Goal: Transaction & Acquisition: Purchase product/service

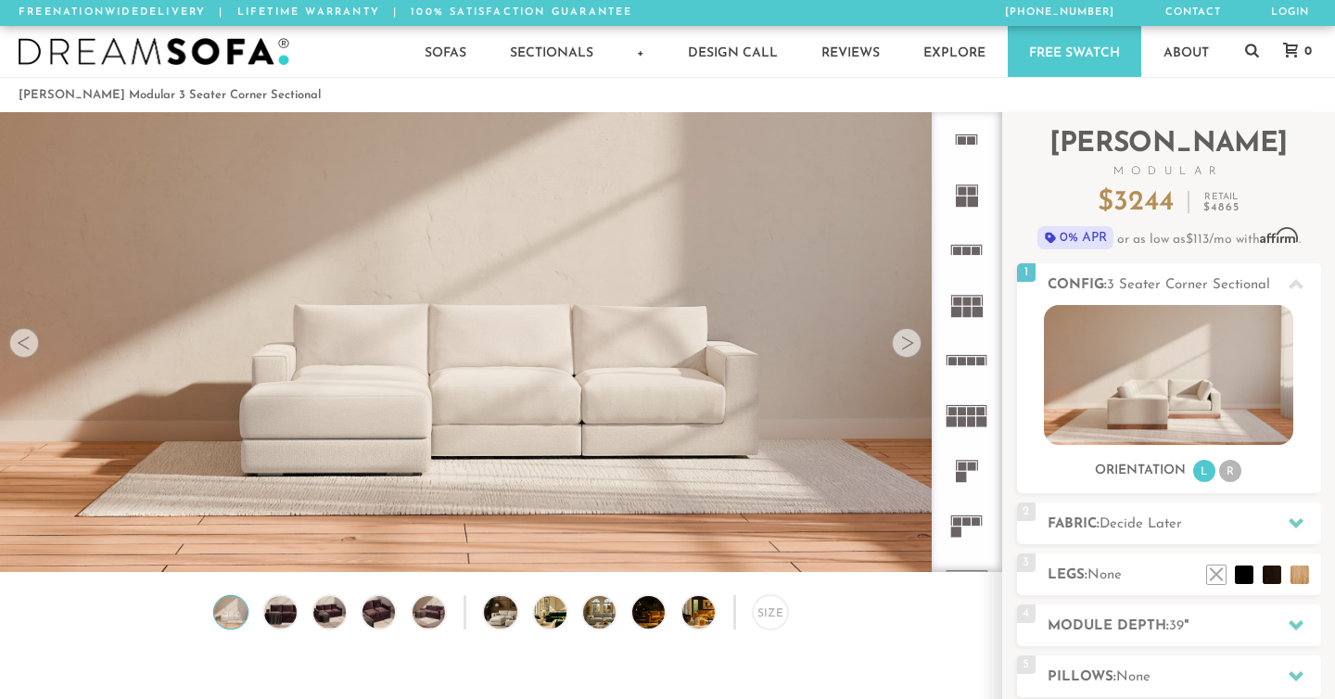
click at [965, 474] on rect at bounding box center [960, 477] width 10 height 10
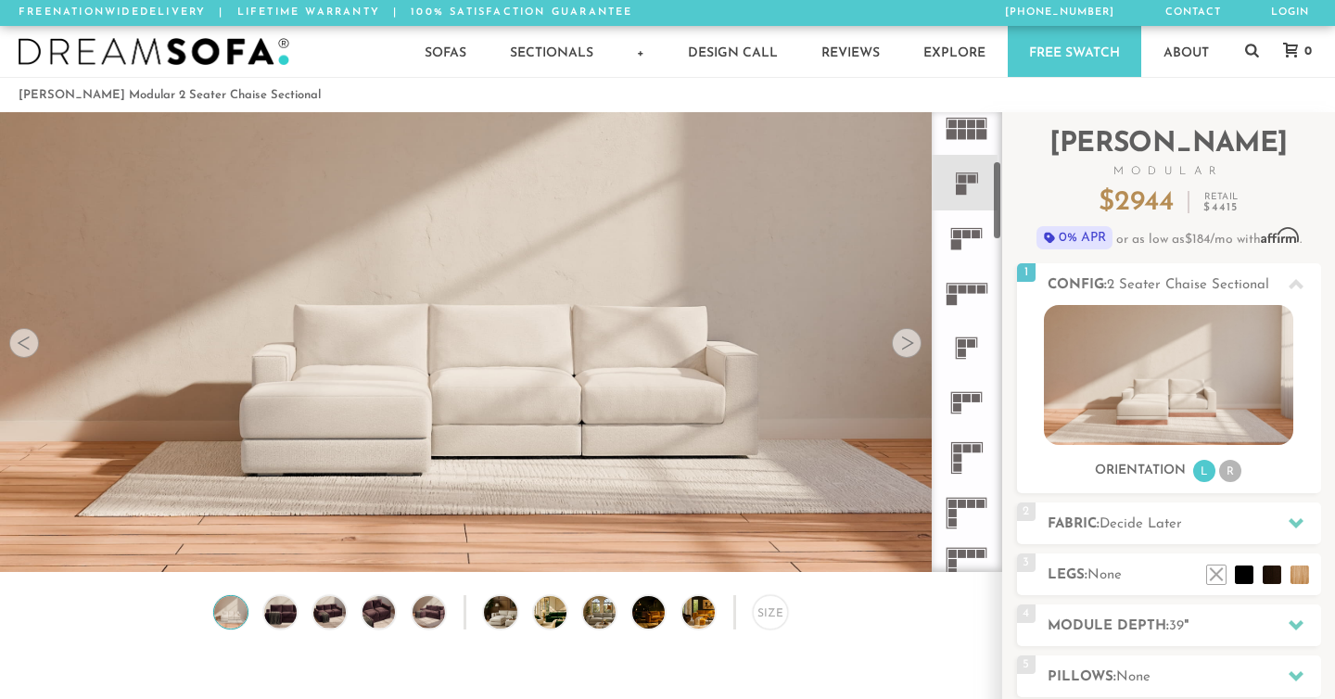
scroll to position [289, 0]
click at [956, 350] on icon at bounding box center [966, 346] width 55 height 55
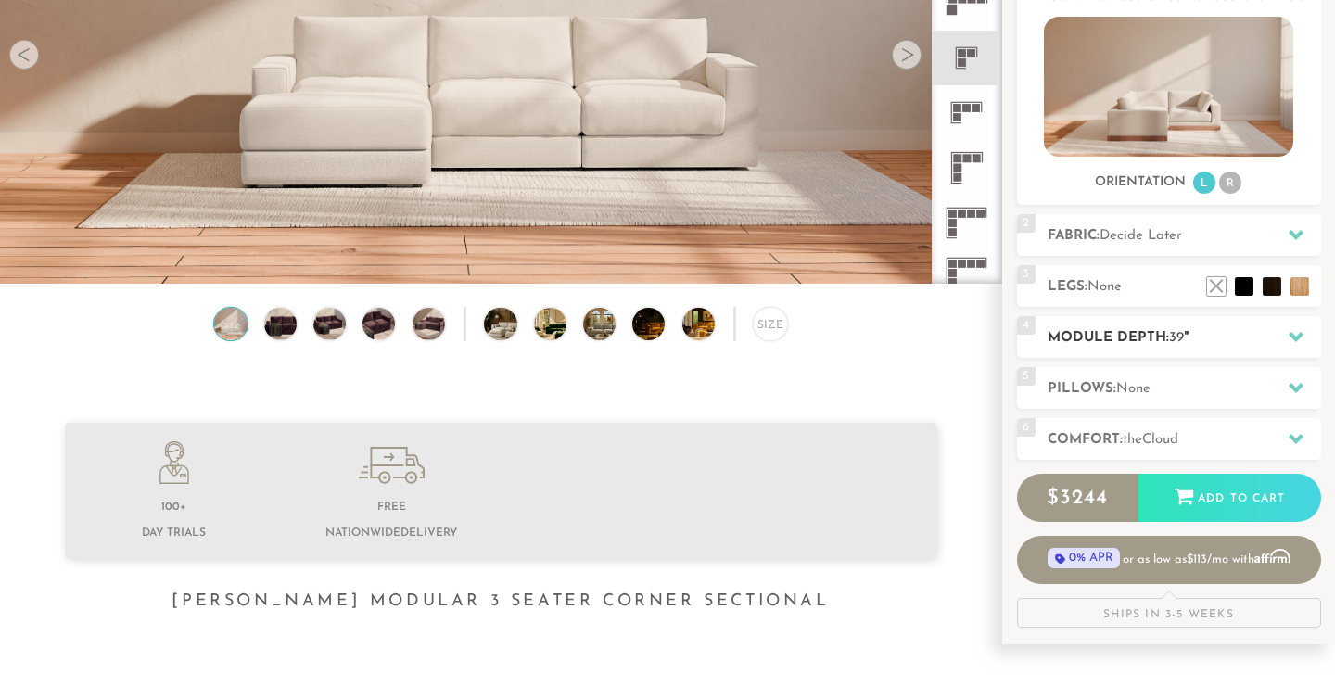
scroll to position [294, 0]
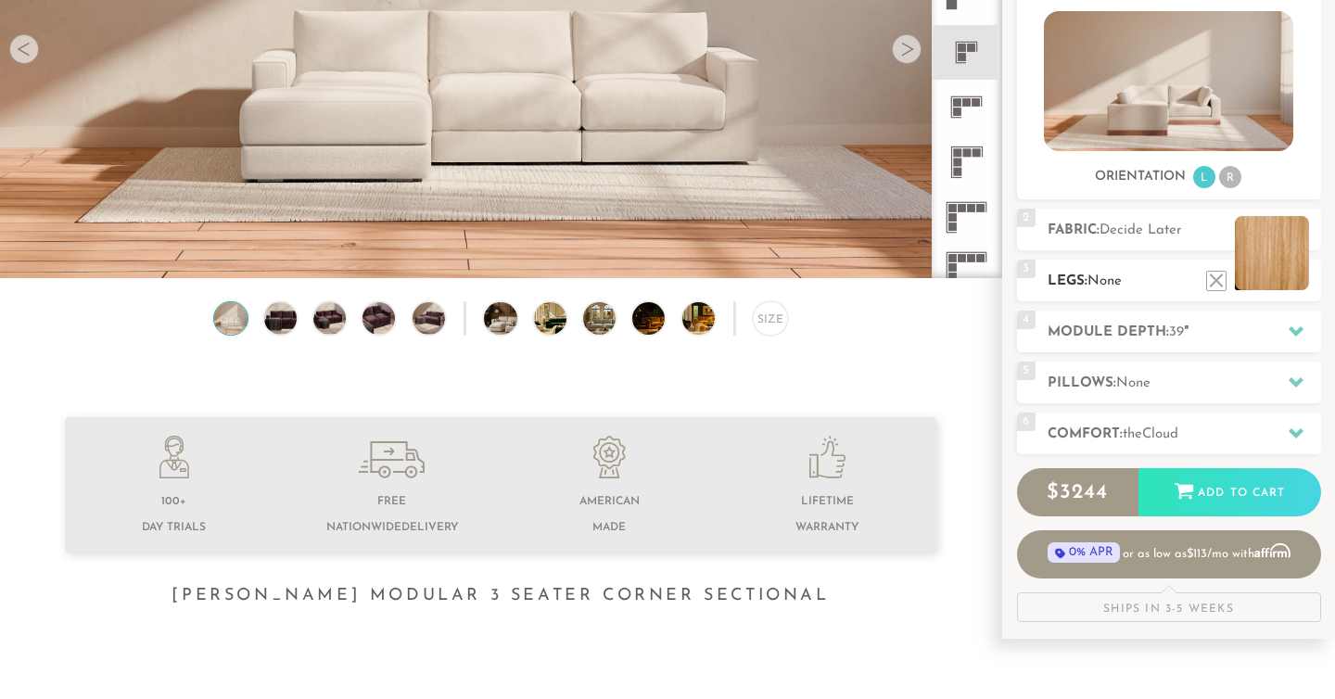
click at [1294, 279] on li at bounding box center [1271, 253] width 74 height 74
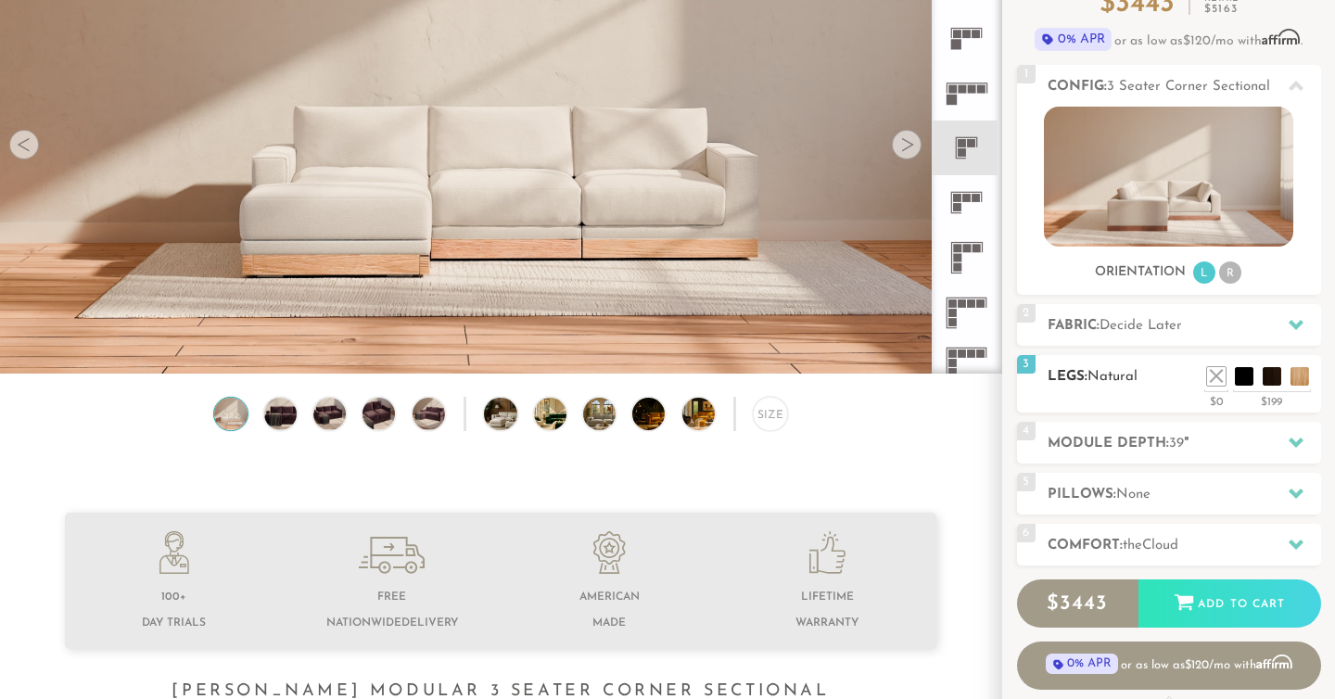
scroll to position [197, 0]
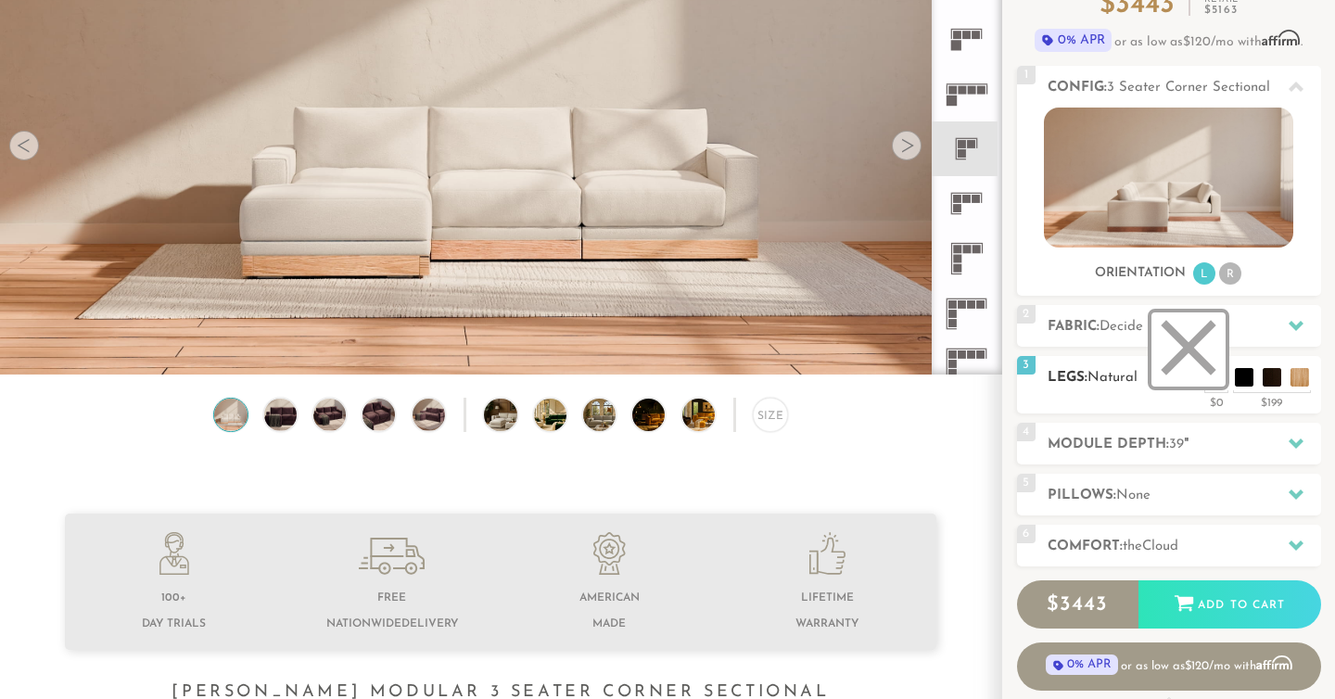
click at [1214, 375] on li at bounding box center [1188, 349] width 74 height 74
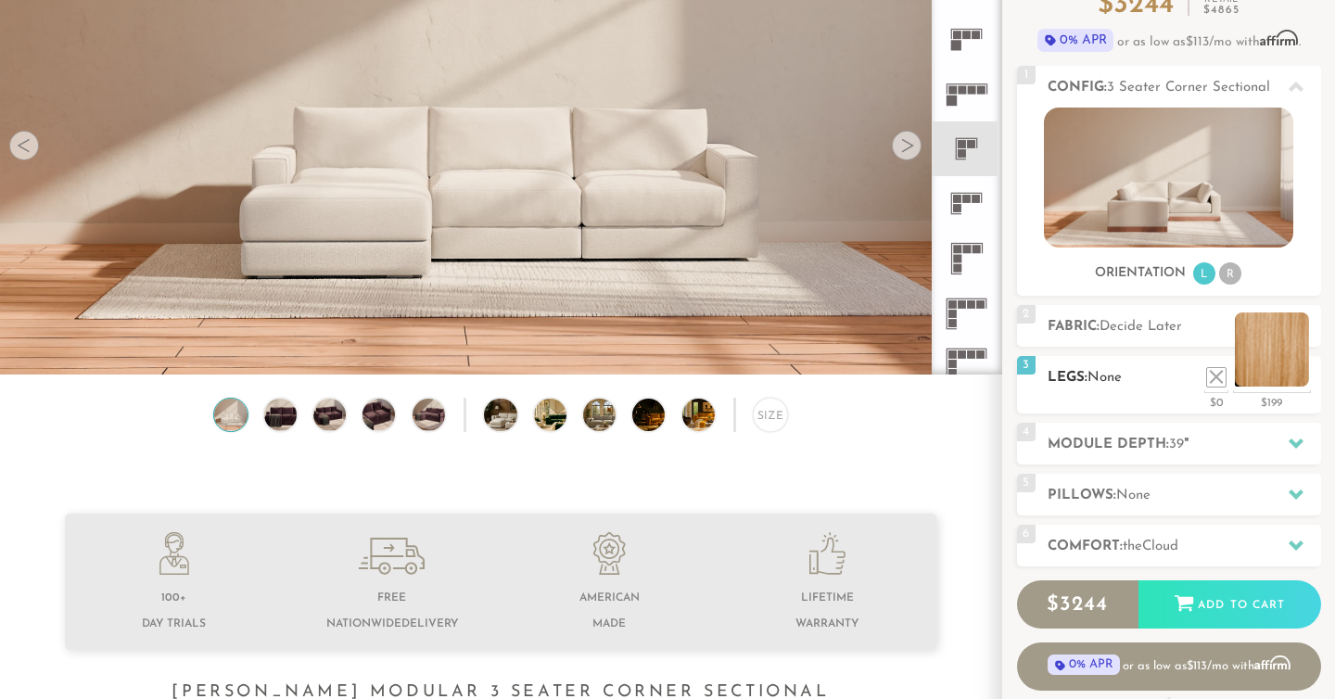
click at [1297, 371] on li at bounding box center [1271, 349] width 74 height 74
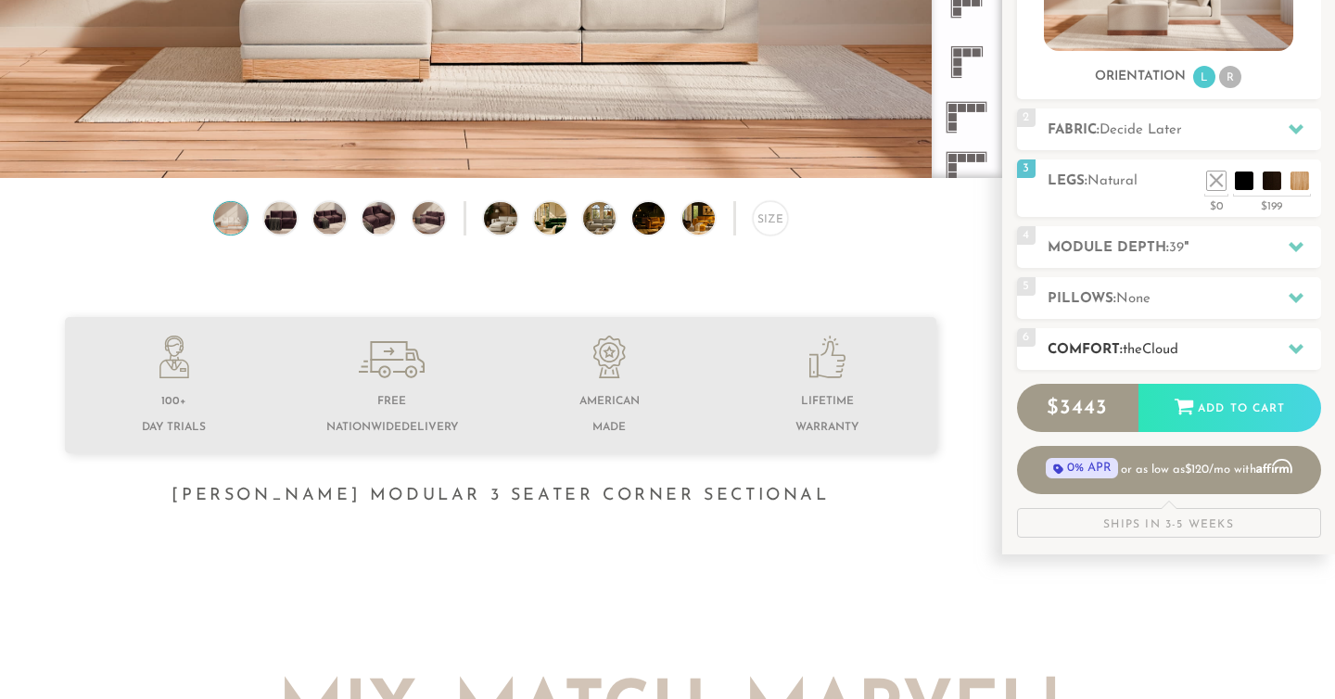
scroll to position [403, 0]
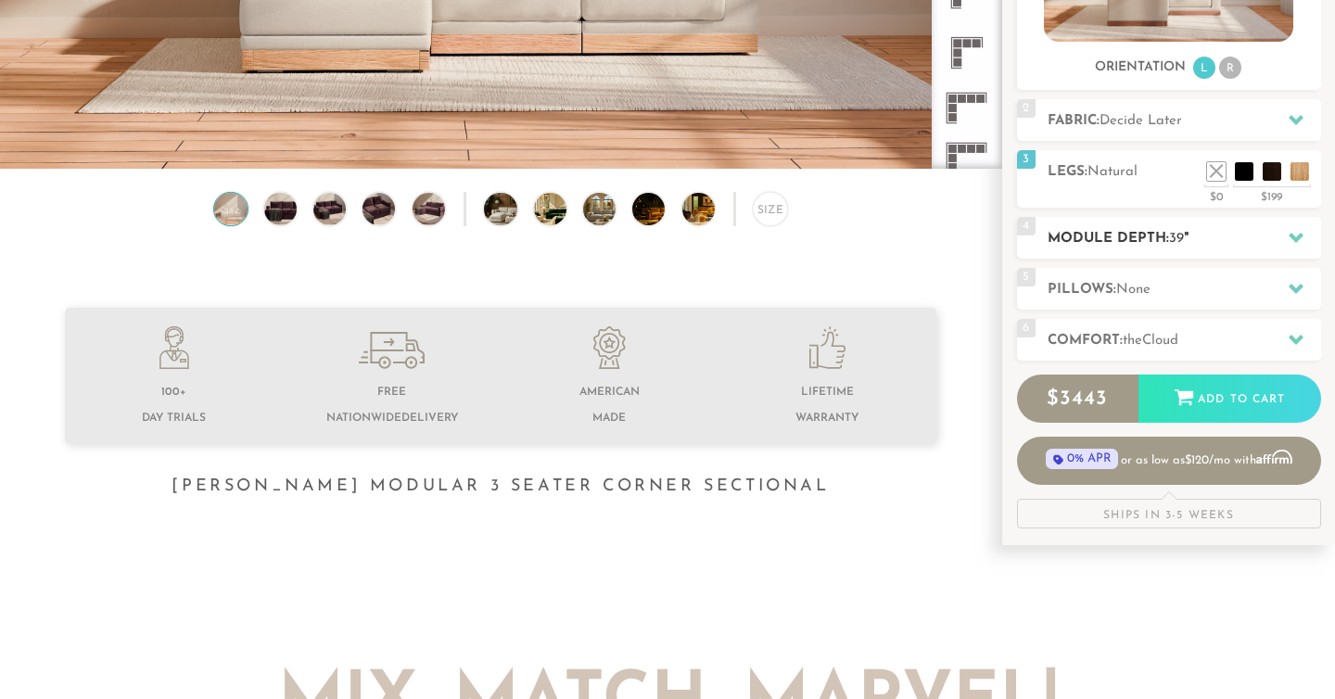
click at [1286, 244] on div at bounding box center [1295, 238] width 39 height 38
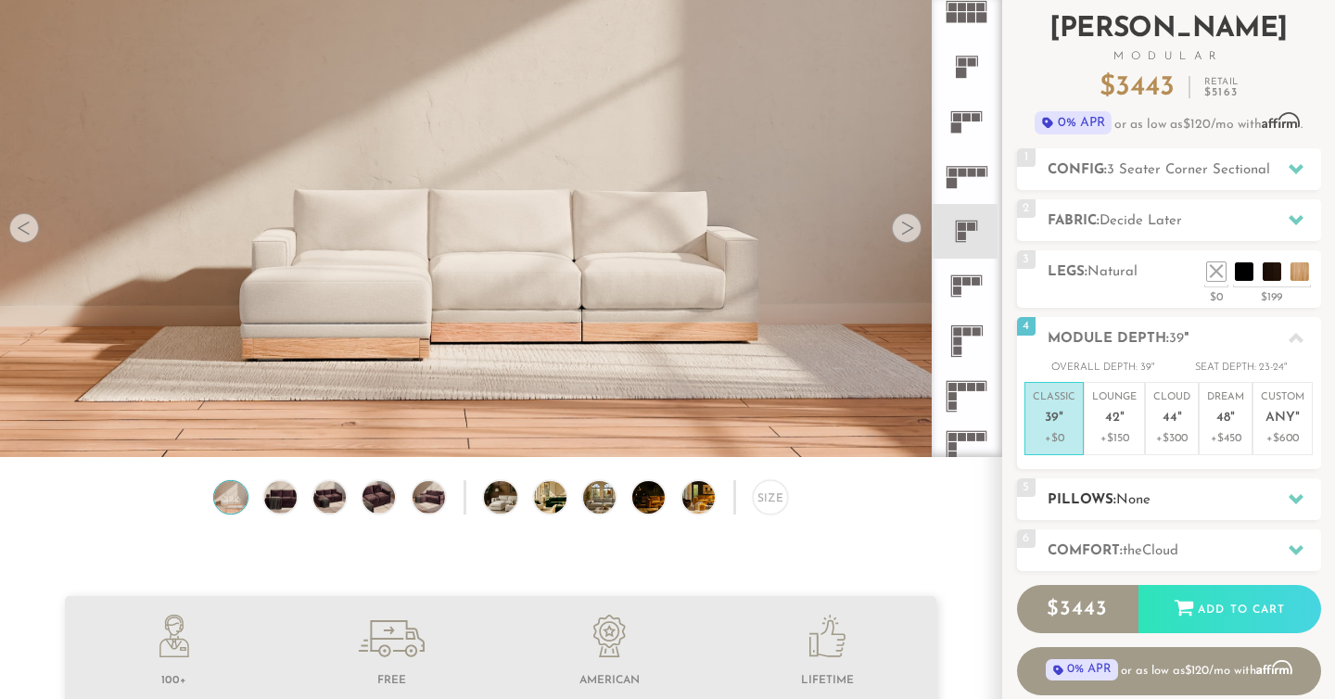
scroll to position [114, 0]
click at [1110, 404] on p "Lounge 42 "" at bounding box center [1114, 411] width 44 height 40
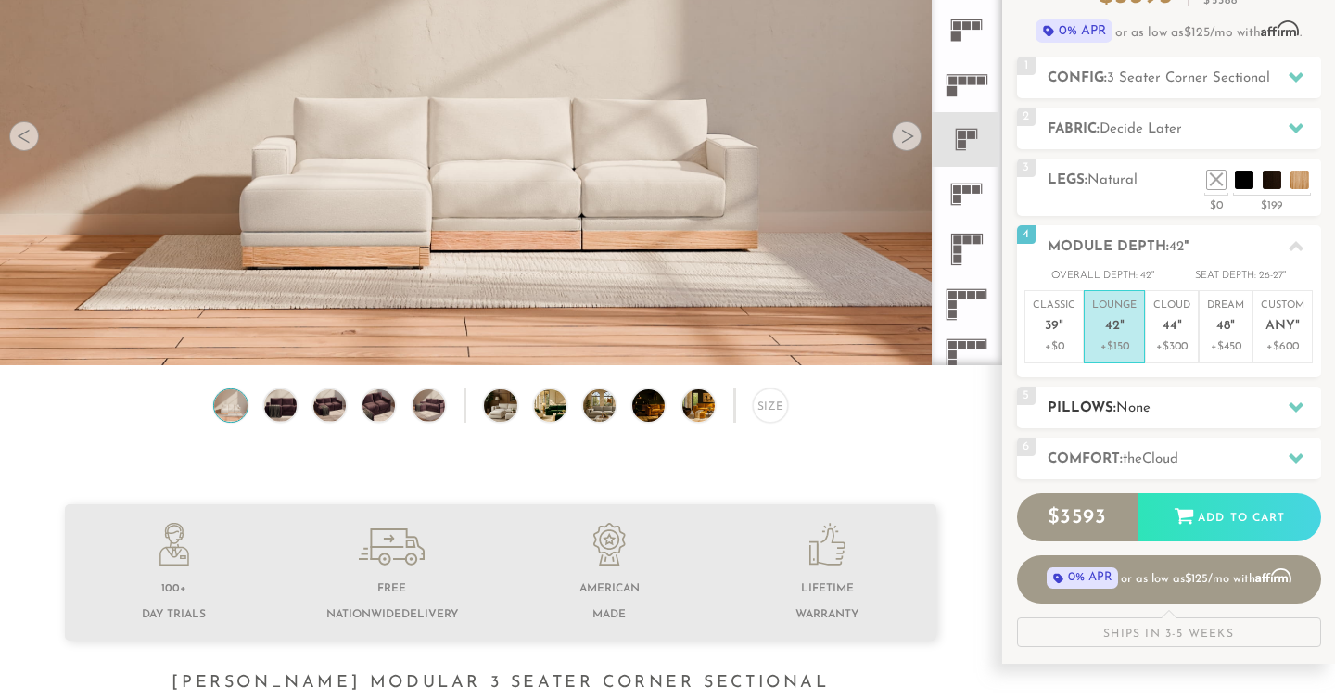
scroll to position [210, 0]
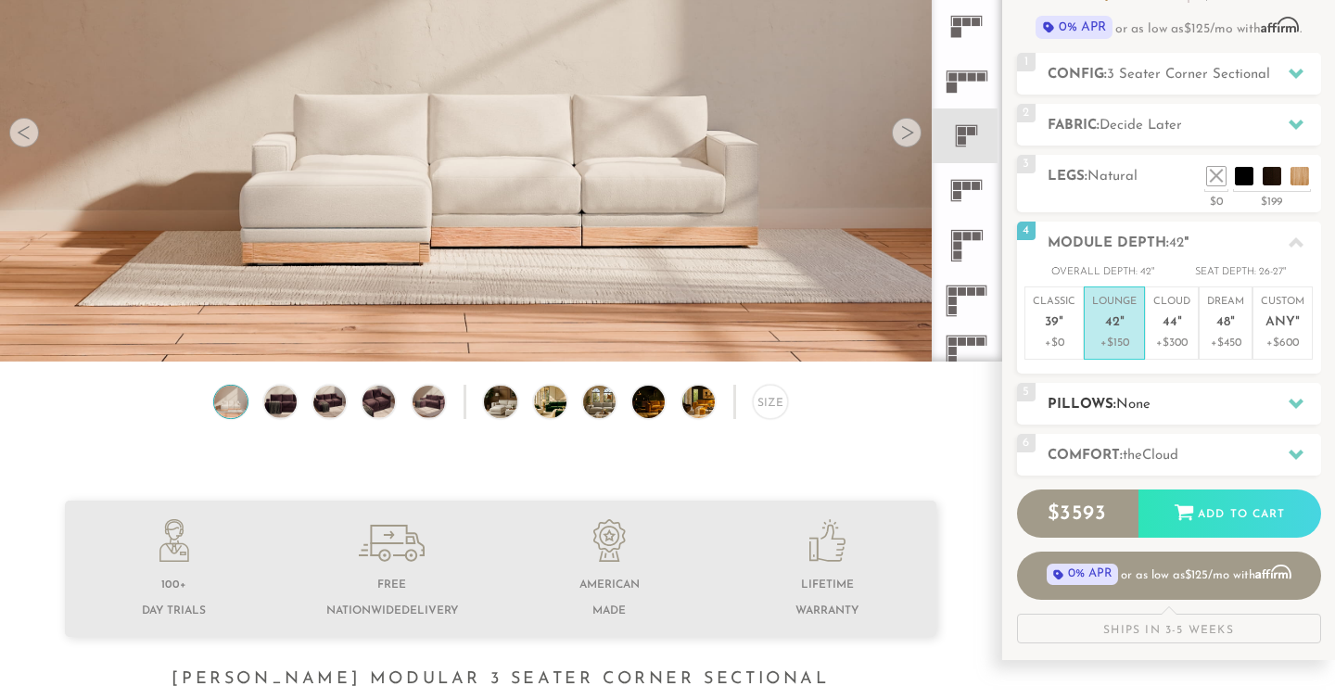
click at [1126, 420] on div "5 Pillows: None" at bounding box center [1169, 404] width 304 height 42
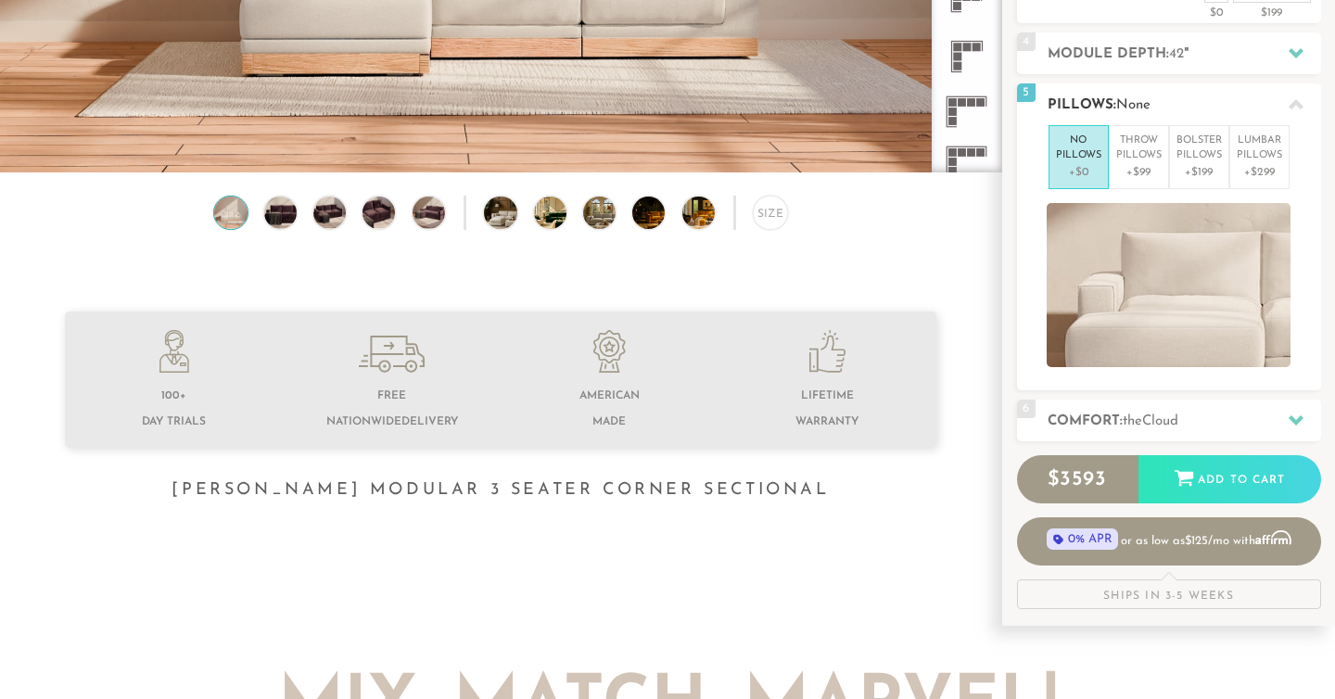
scroll to position [403, 0]
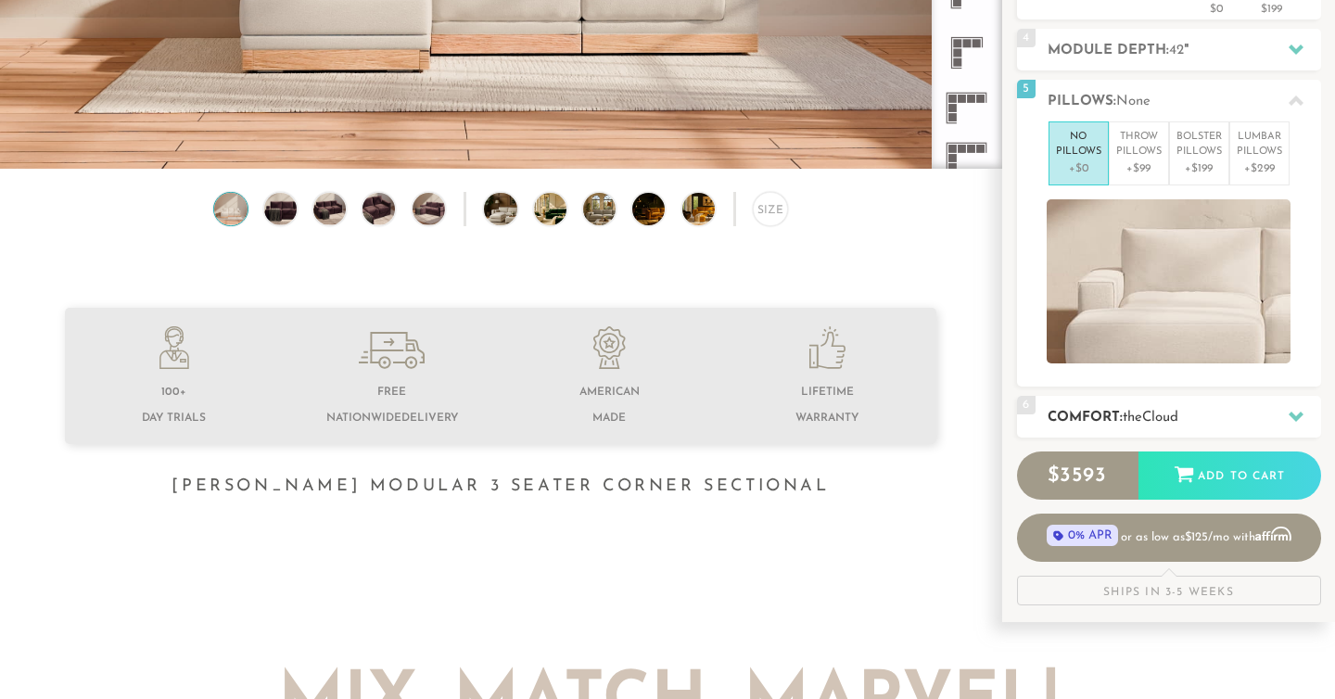
click at [1146, 407] on h2 "Comfort: the Cloud" at bounding box center [1183, 417] width 273 height 21
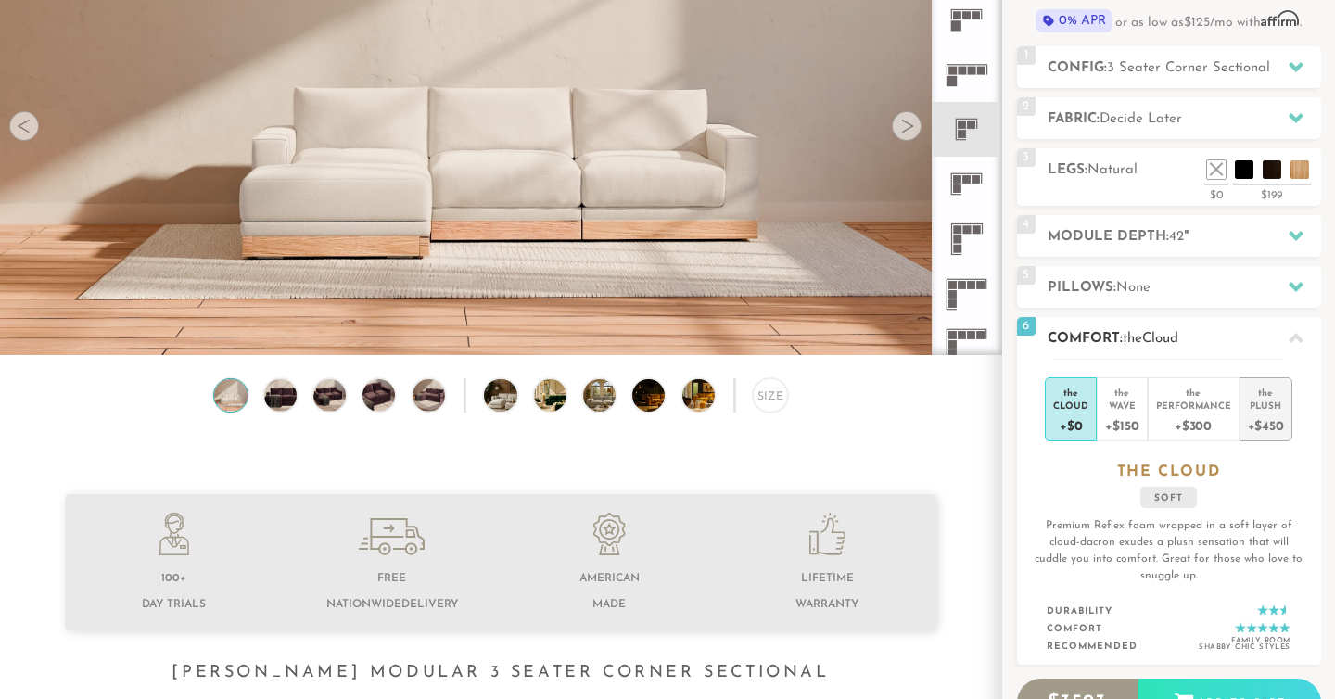
scroll to position [210, 0]
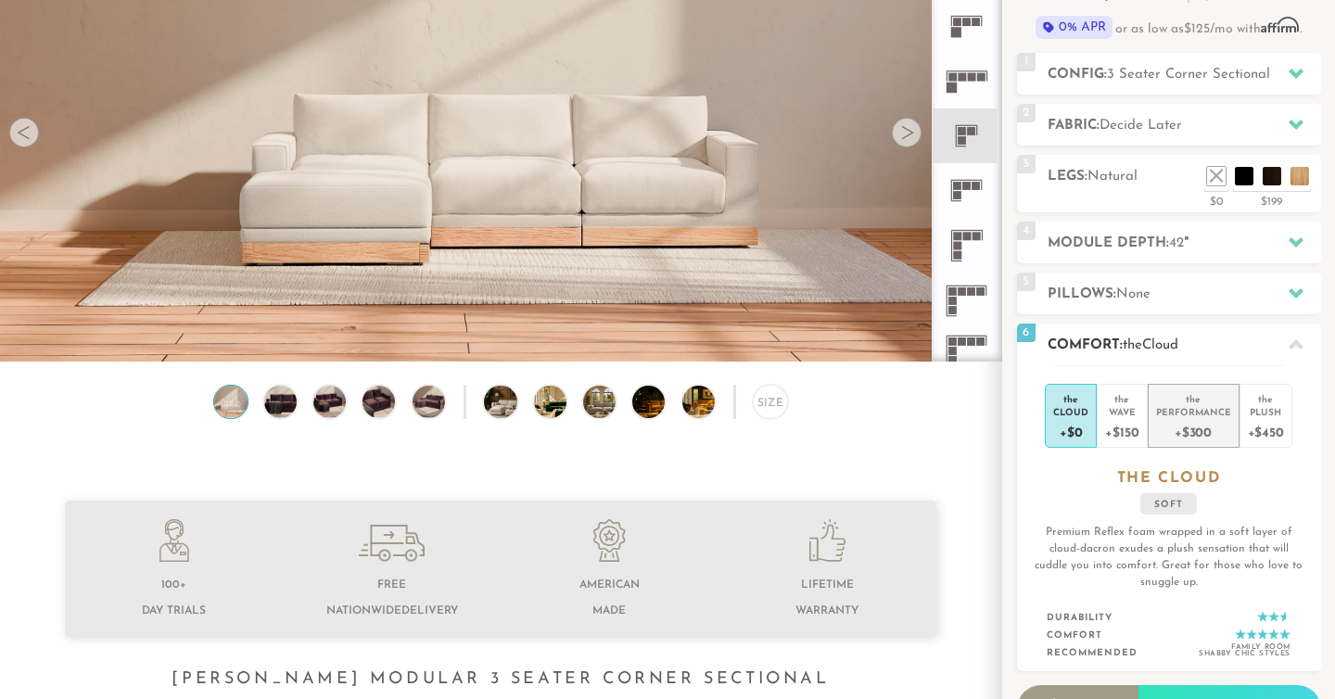
click at [1227, 424] on div "+$300" at bounding box center [1193, 431] width 75 height 27
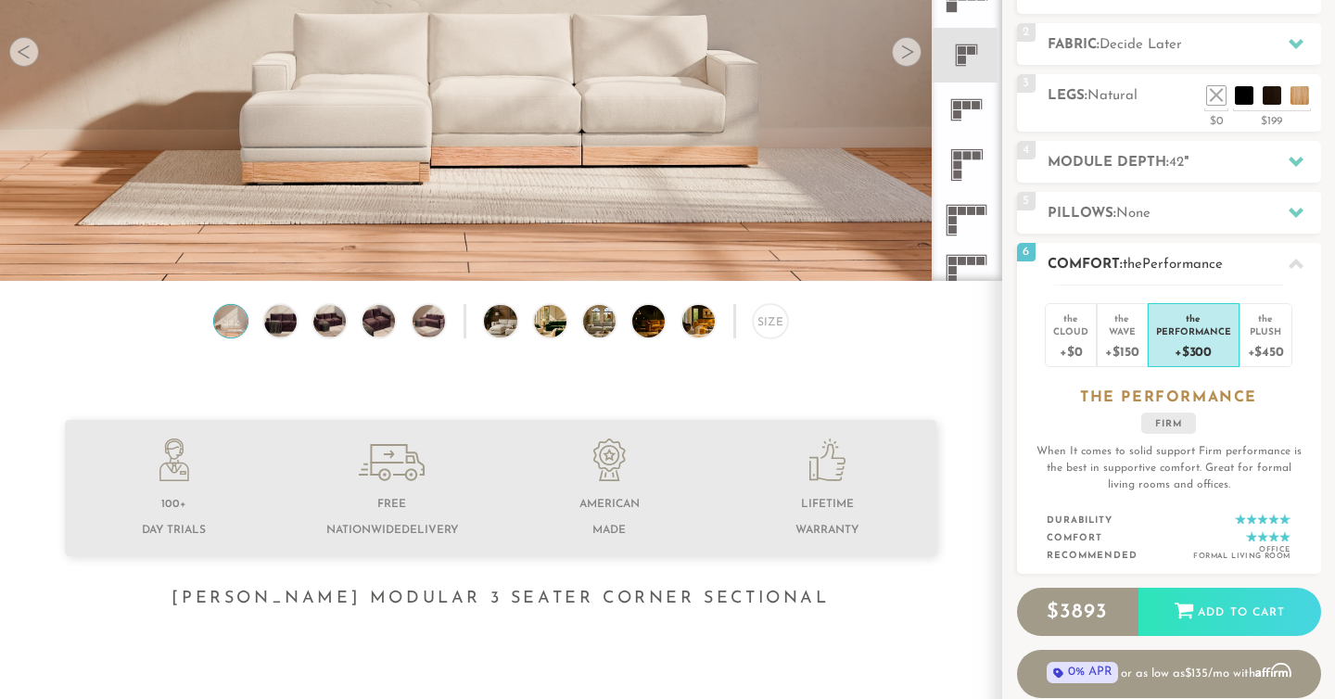
scroll to position [307, 0]
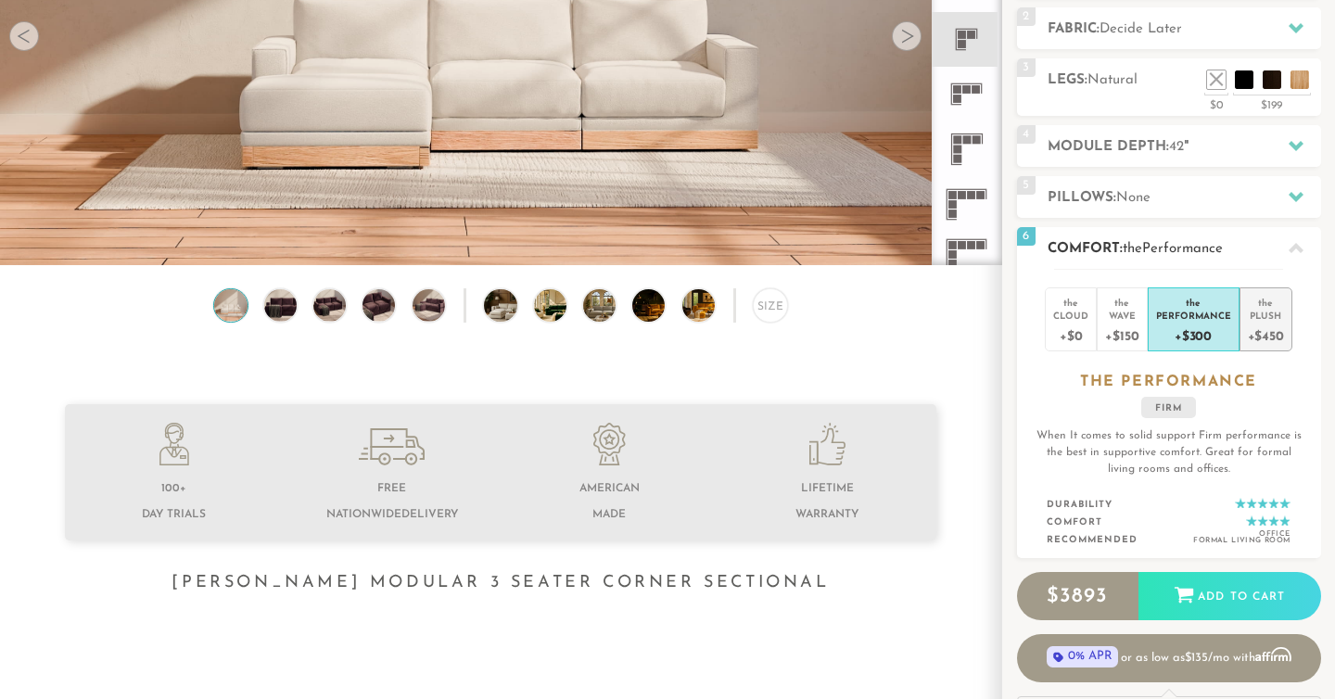
click at [1254, 336] on div "+$450" at bounding box center [1265, 335] width 36 height 27
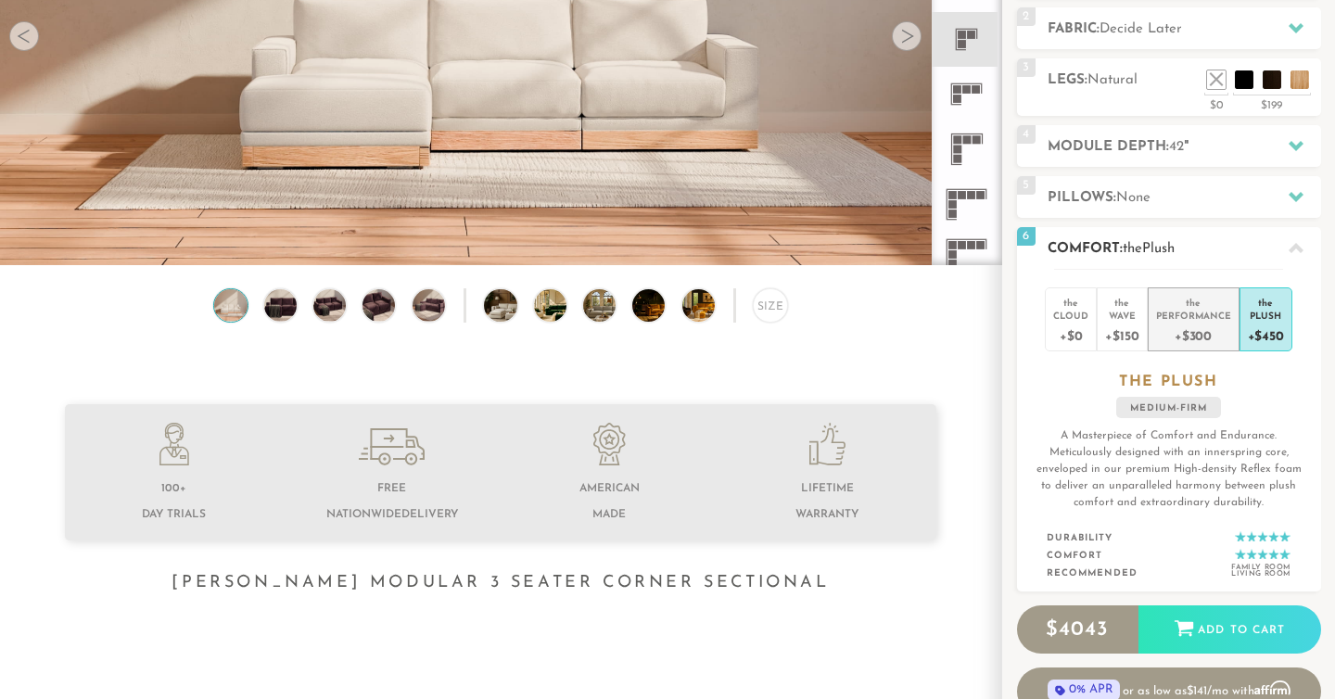
click at [1218, 338] on div "+$300" at bounding box center [1193, 335] width 75 height 27
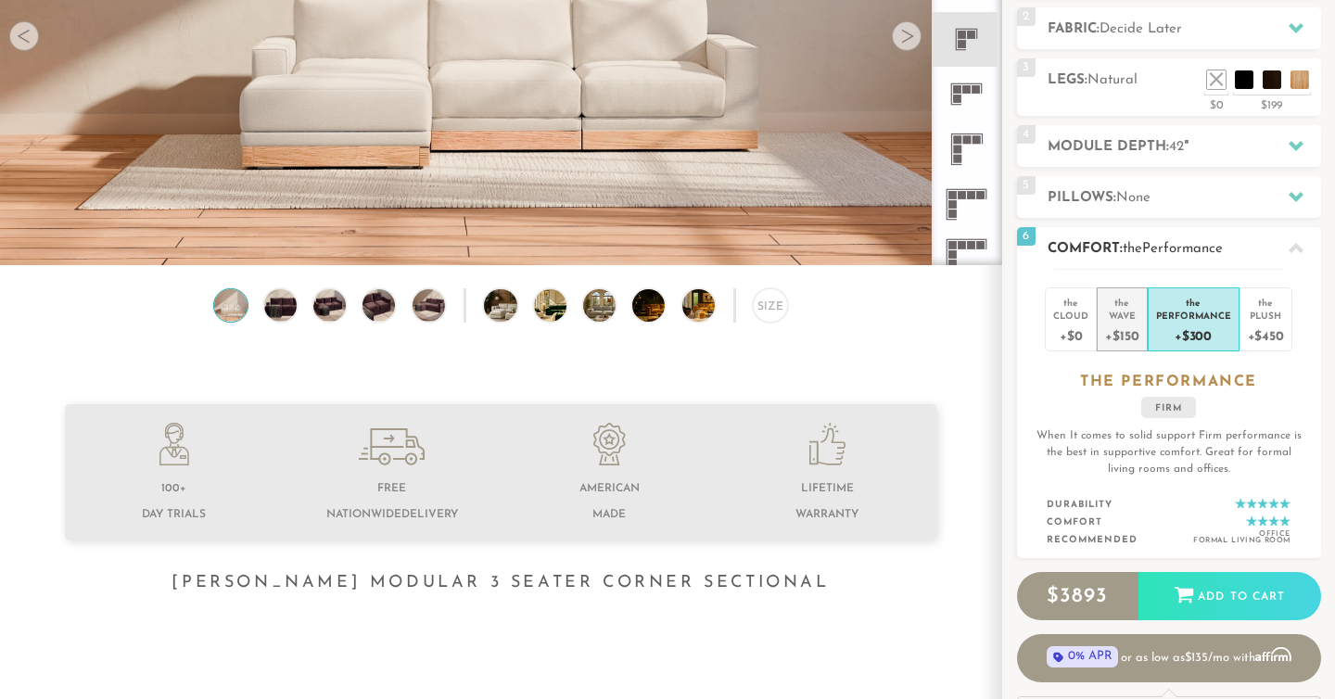
click at [1120, 322] on div "+$150" at bounding box center [1121, 335] width 33 height 27
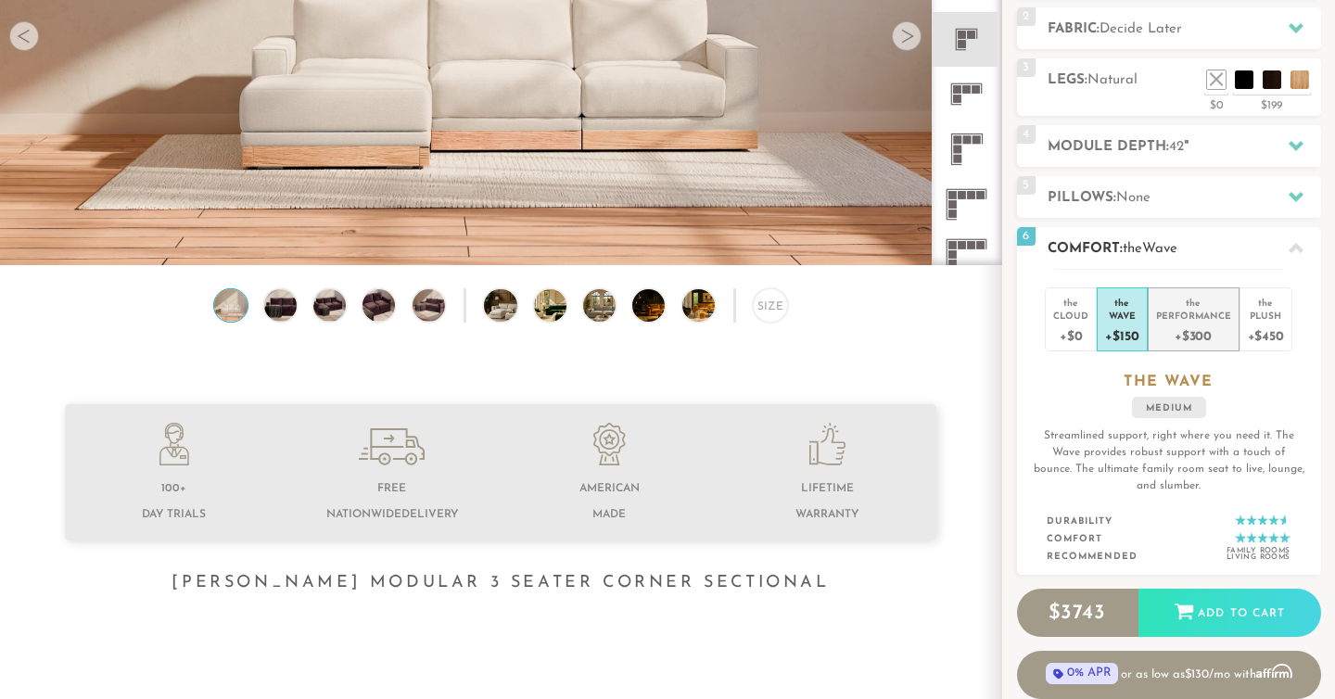
click at [1170, 317] on div "Performance" at bounding box center [1193, 315] width 75 height 13
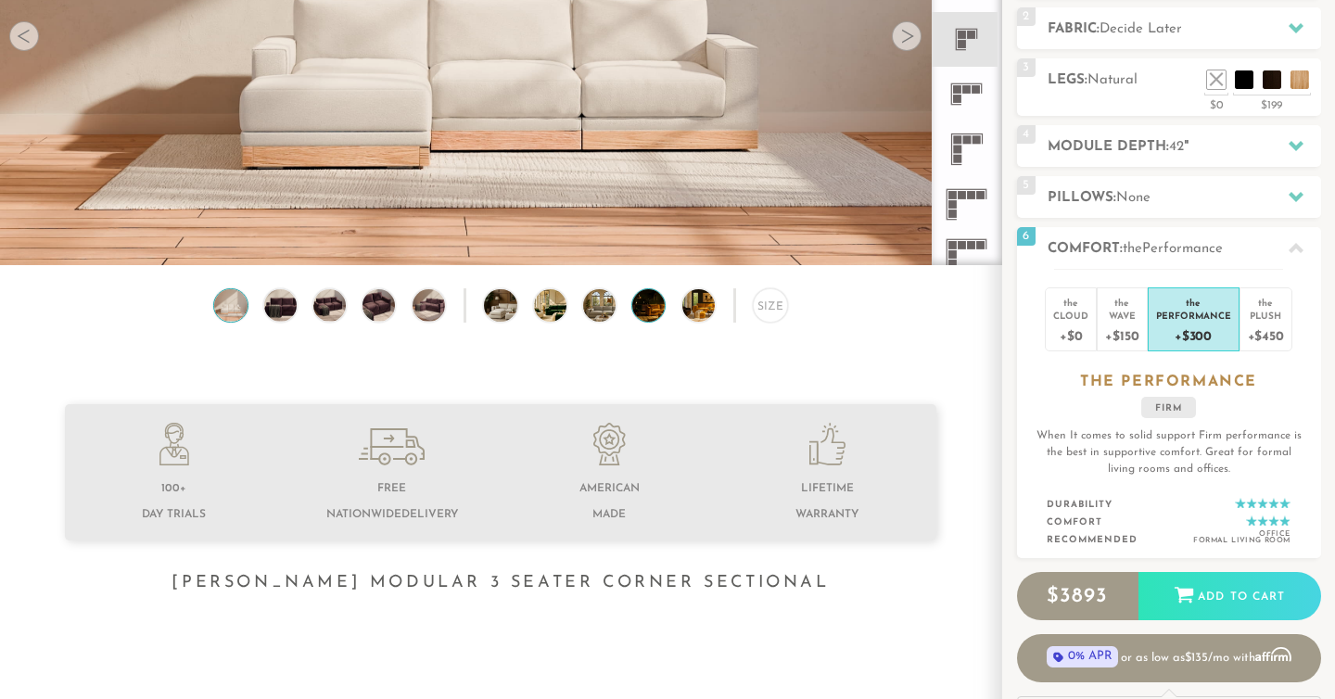
click at [652, 312] on img at bounding box center [660, 305] width 57 height 32
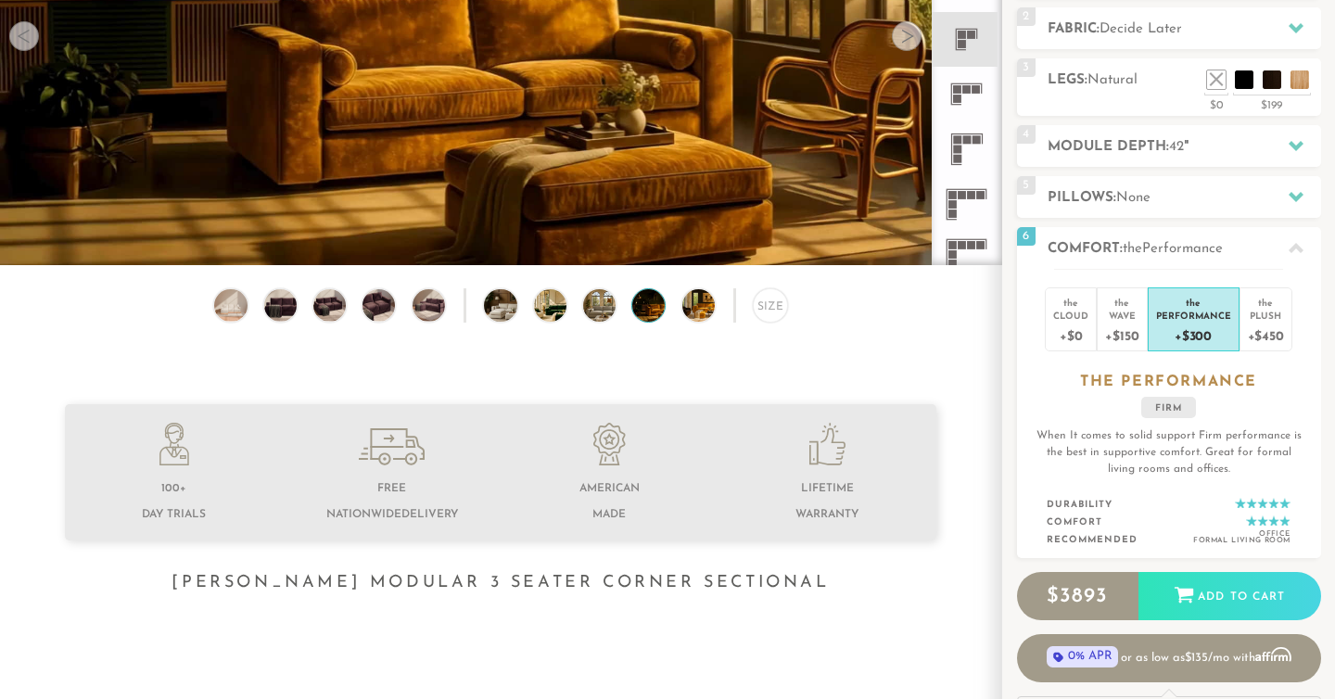
click at [621, 313] on div "Size" at bounding box center [500, 310] width 1001 height 44
click at [615, 308] on div "Size" at bounding box center [500, 310] width 1001 height 44
click at [601, 305] on img at bounding box center [611, 305] width 57 height 32
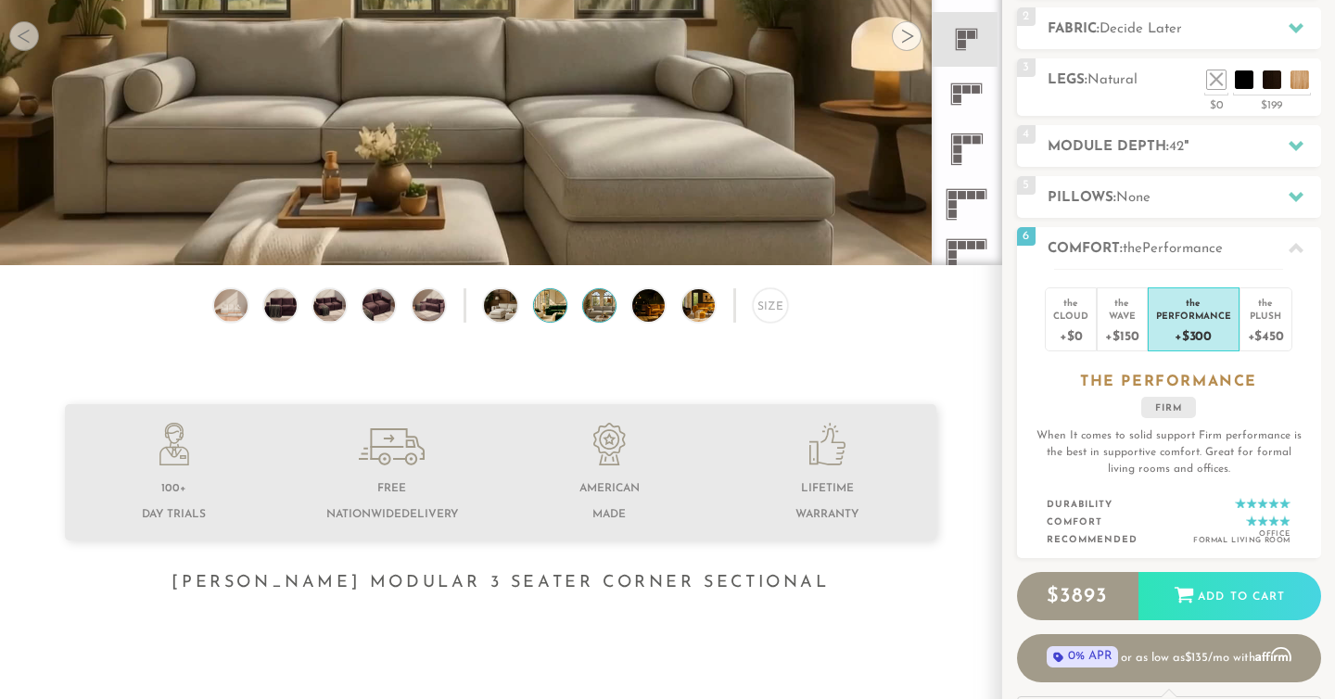
click at [553, 309] on img at bounding box center [562, 305] width 57 height 32
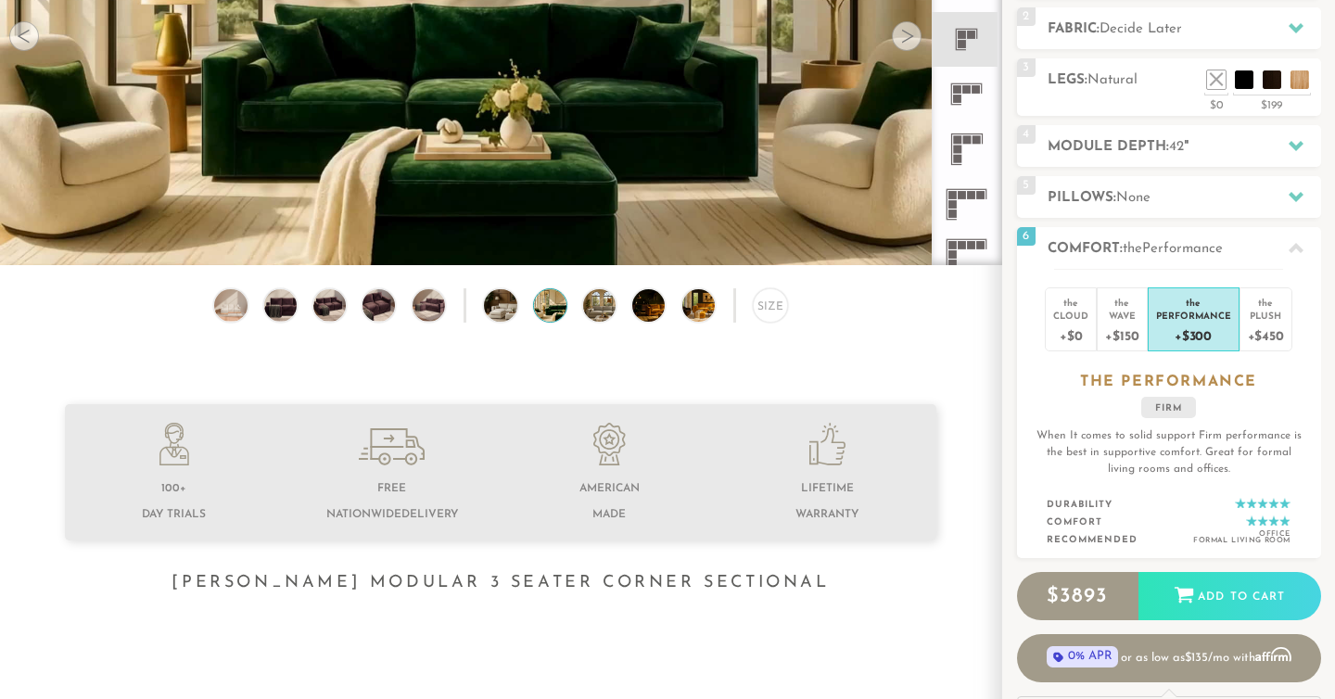
click at [520, 309] on div "Size" at bounding box center [500, 310] width 1001 height 44
click at [497, 309] on img at bounding box center [512, 305] width 57 height 32
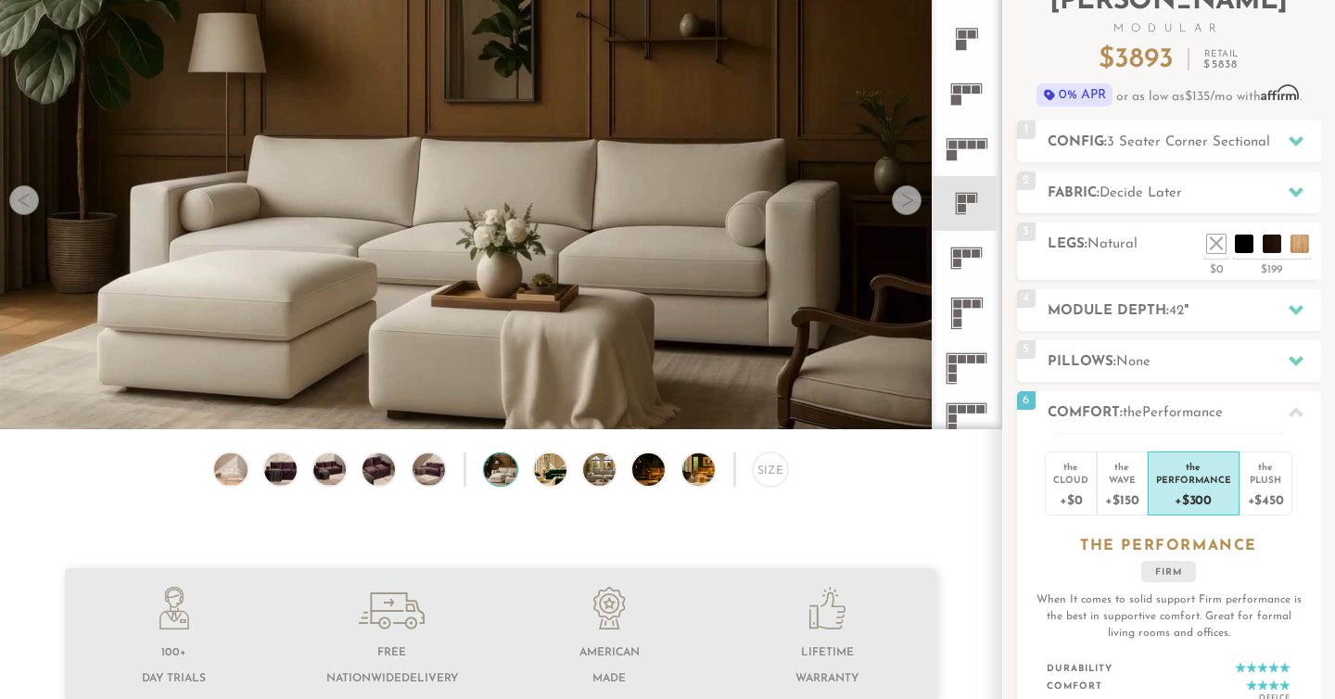
scroll to position [0, 0]
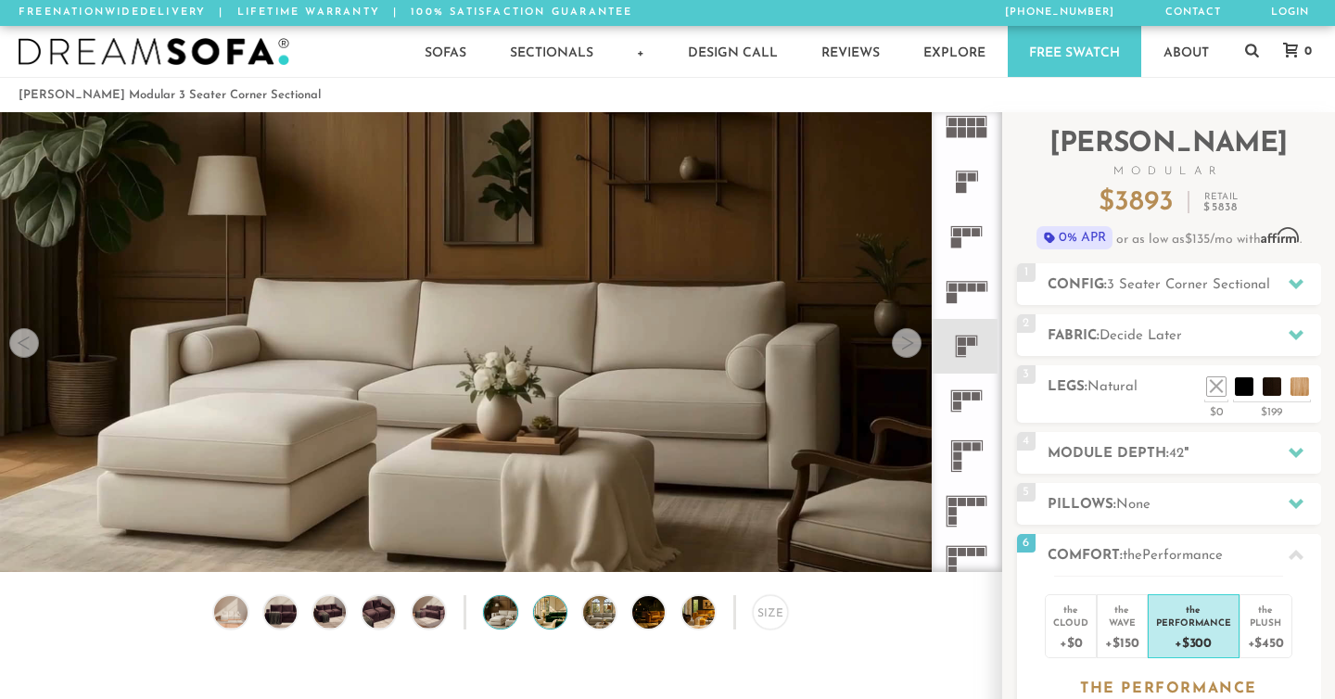
click at [550, 614] on img at bounding box center [562, 612] width 57 height 32
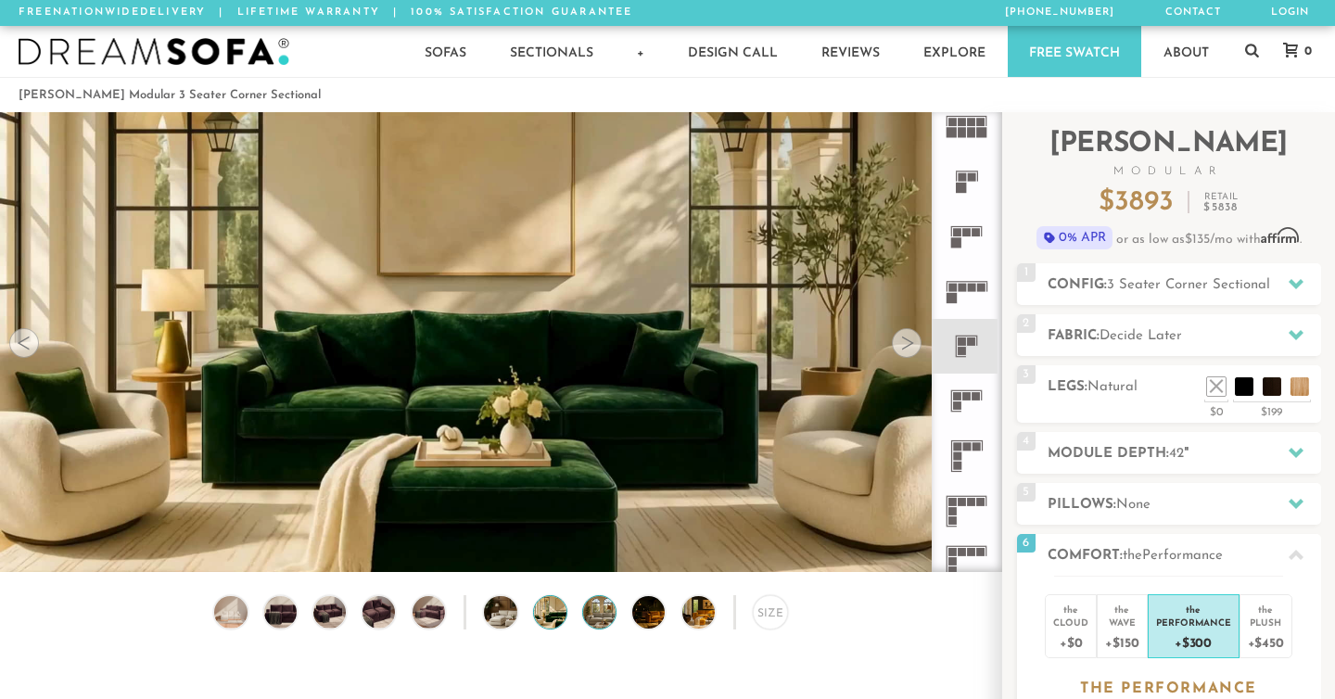
click at [595, 611] on img at bounding box center [611, 612] width 57 height 32
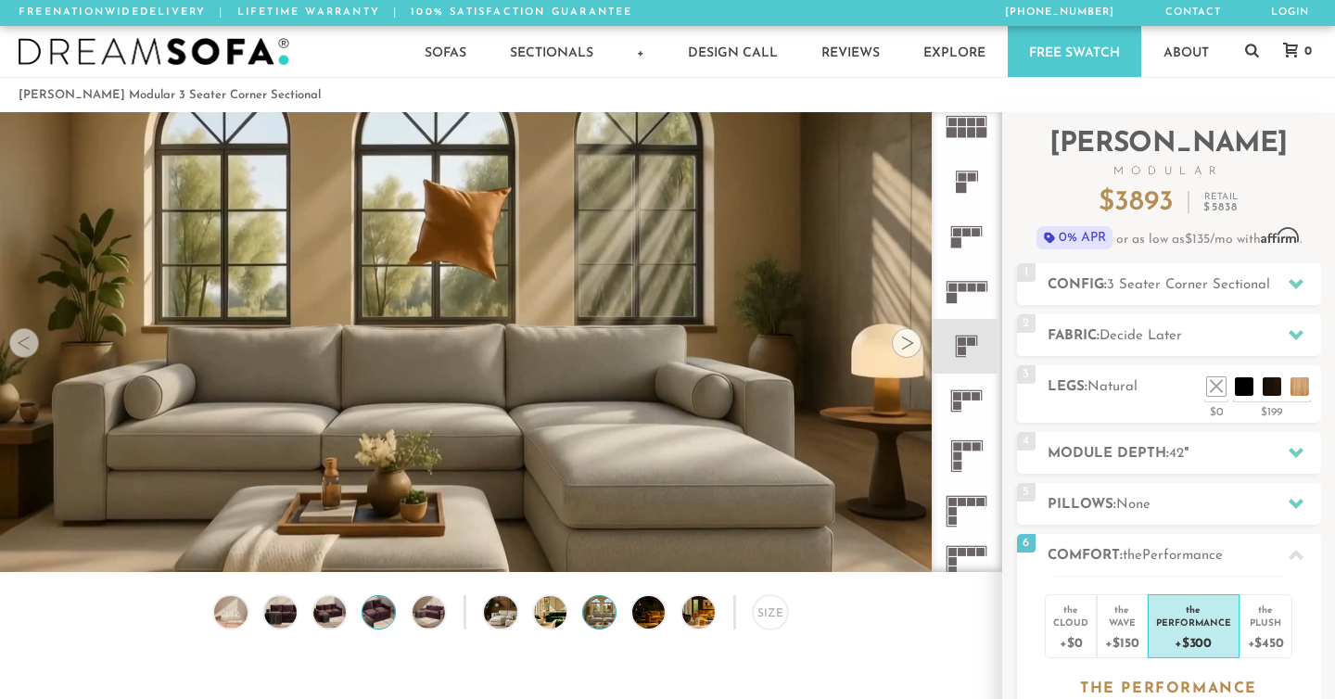
click at [390, 618] on img at bounding box center [379, 612] width 39 height 32
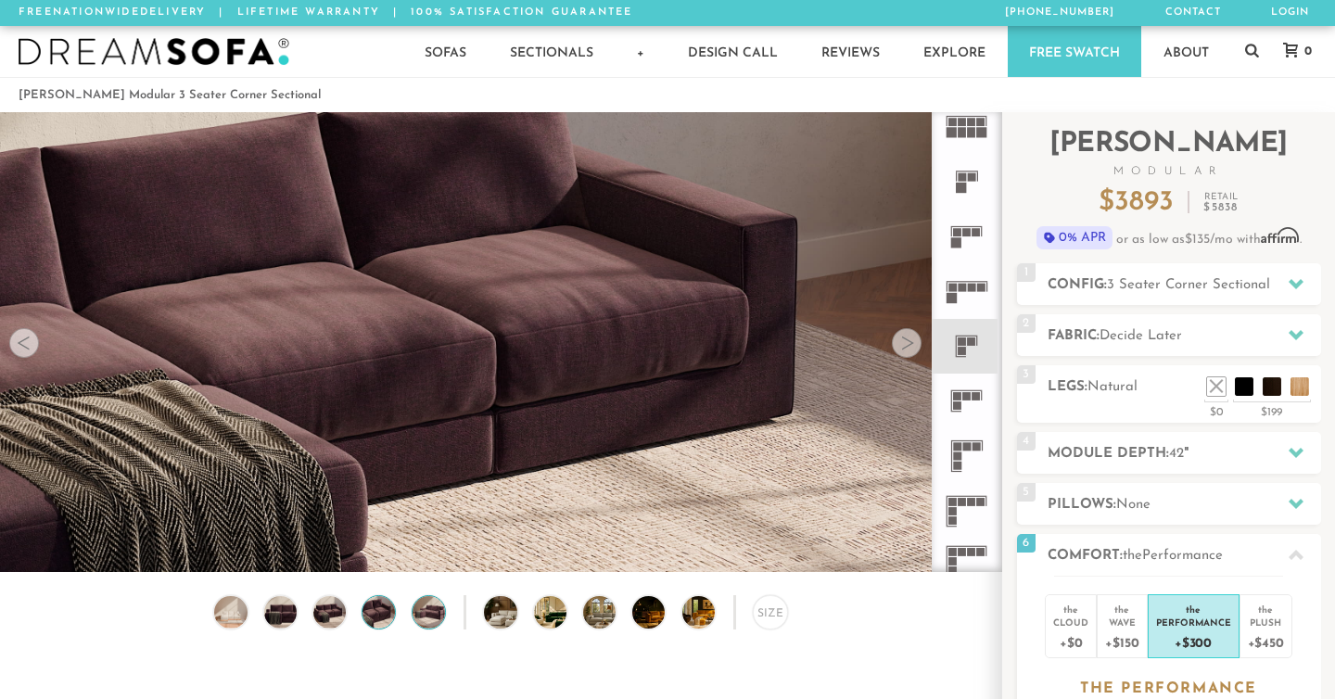
click at [425, 612] on img at bounding box center [428, 612] width 39 height 32
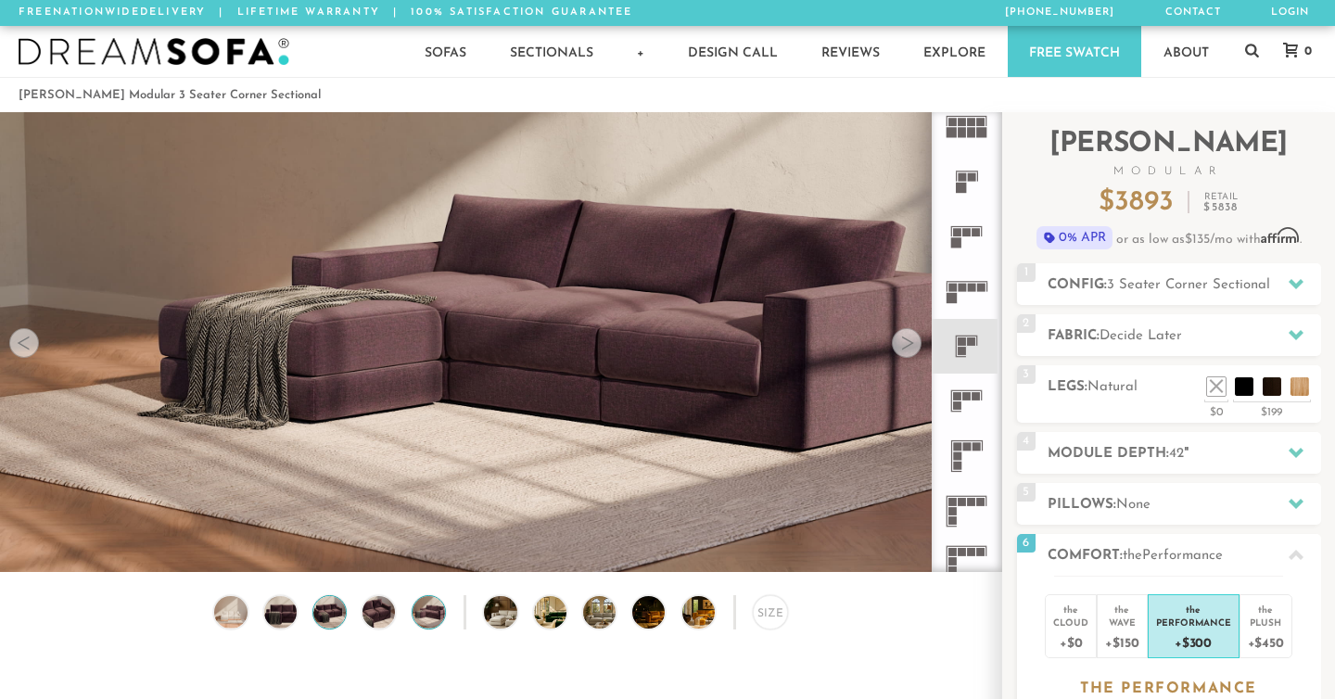
click at [328, 607] on img at bounding box center [329, 612] width 39 height 32
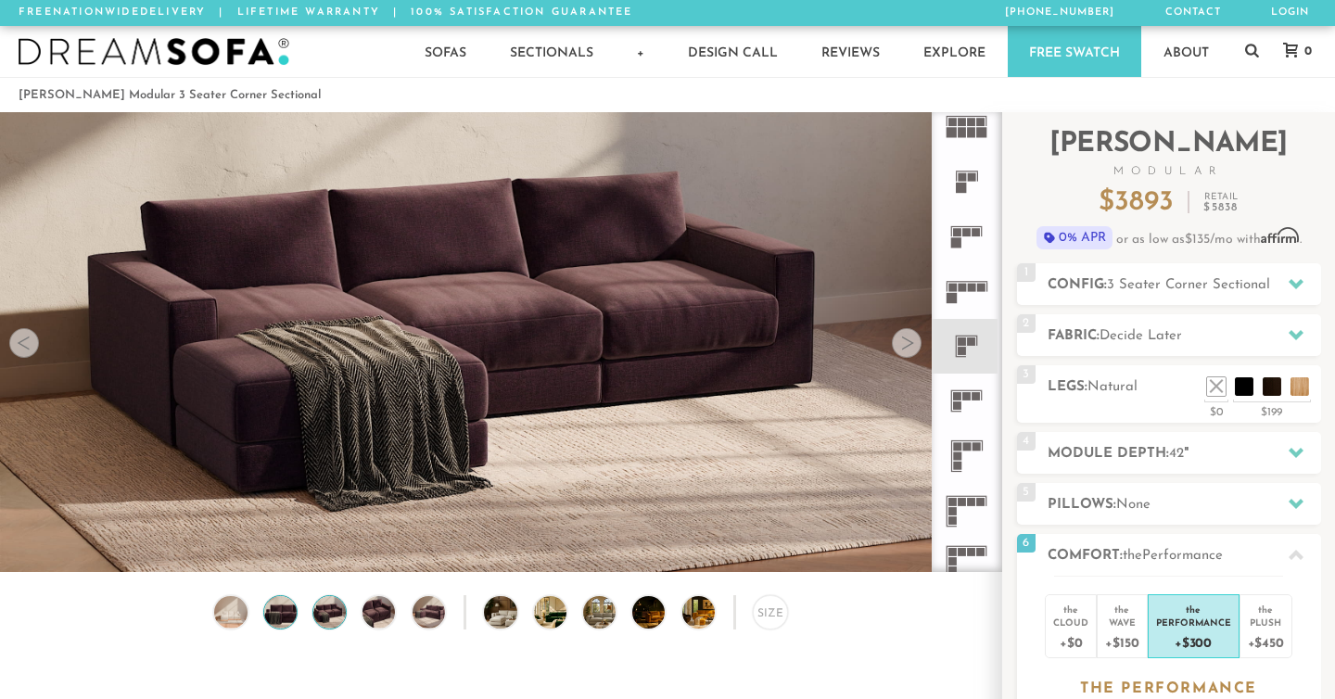
click at [288, 610] on img at bounding box center [279, 612] width 39 height 32
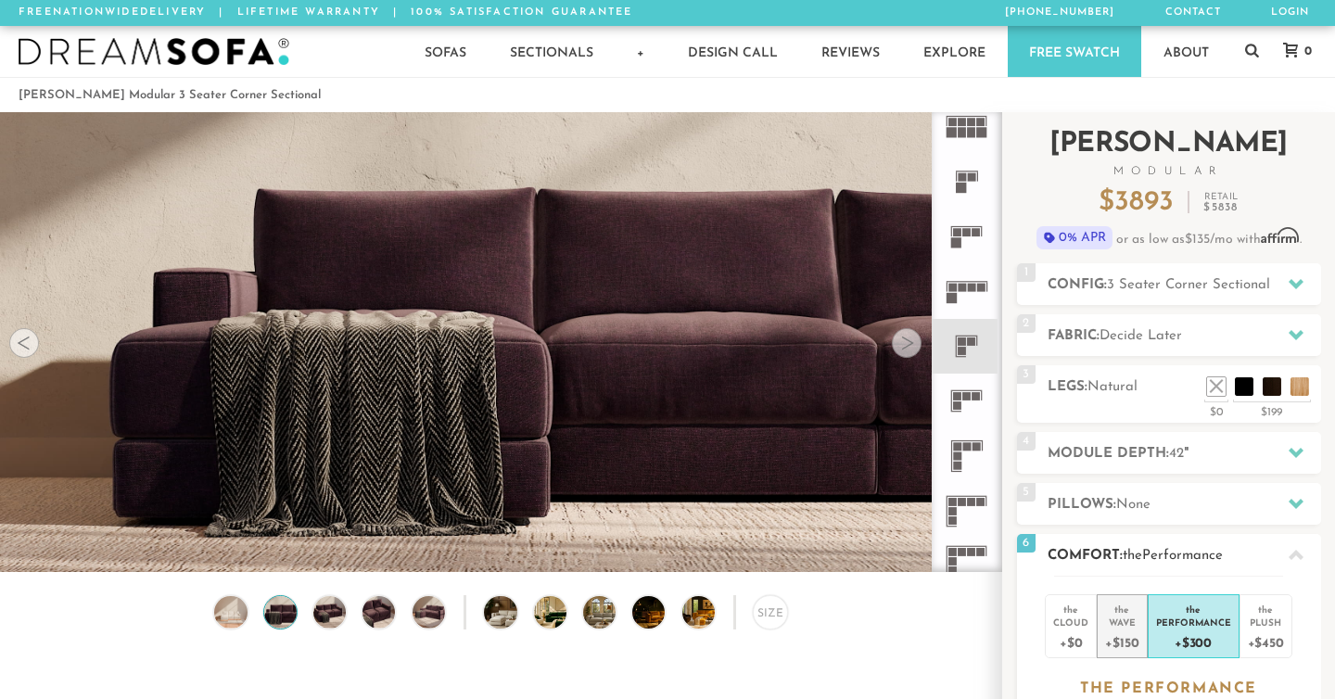
click at [1115, 621] on div "Wave" at bounding box center [1121, 621] width 33 height 13
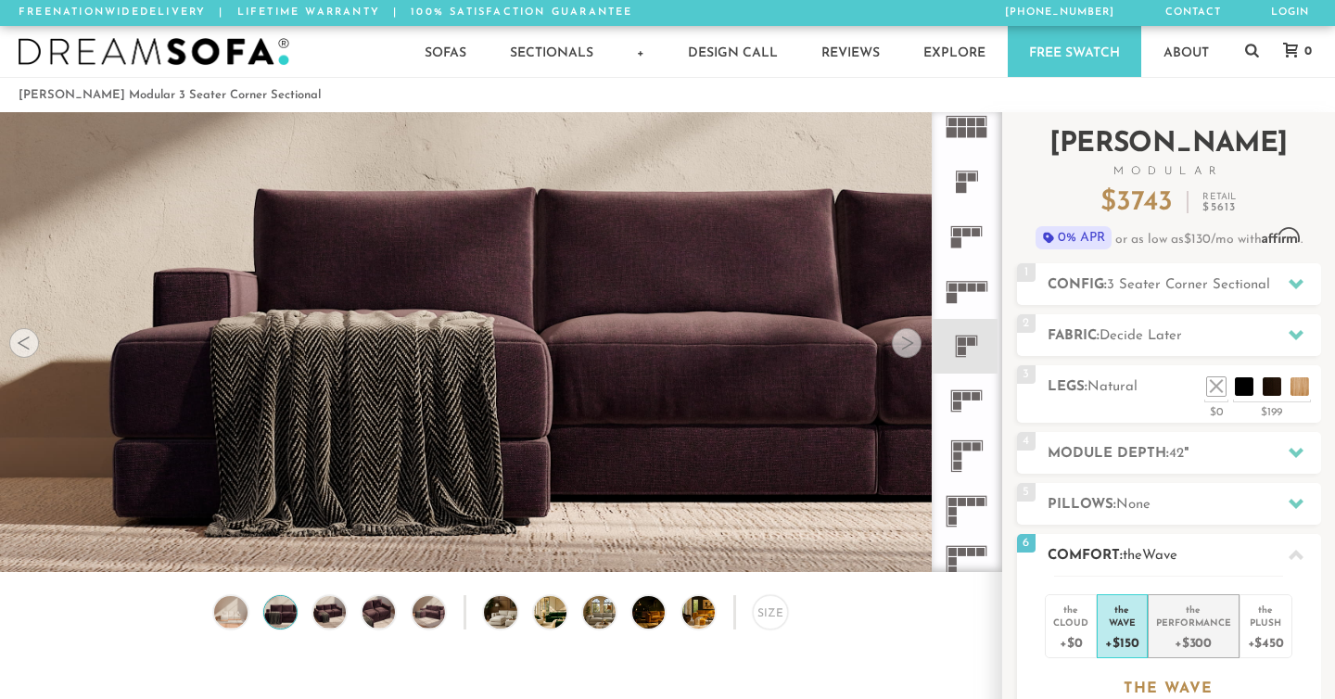
click at [1183, 635] on div "+$300" at bounding box center [1193, 641] width 75 height 27
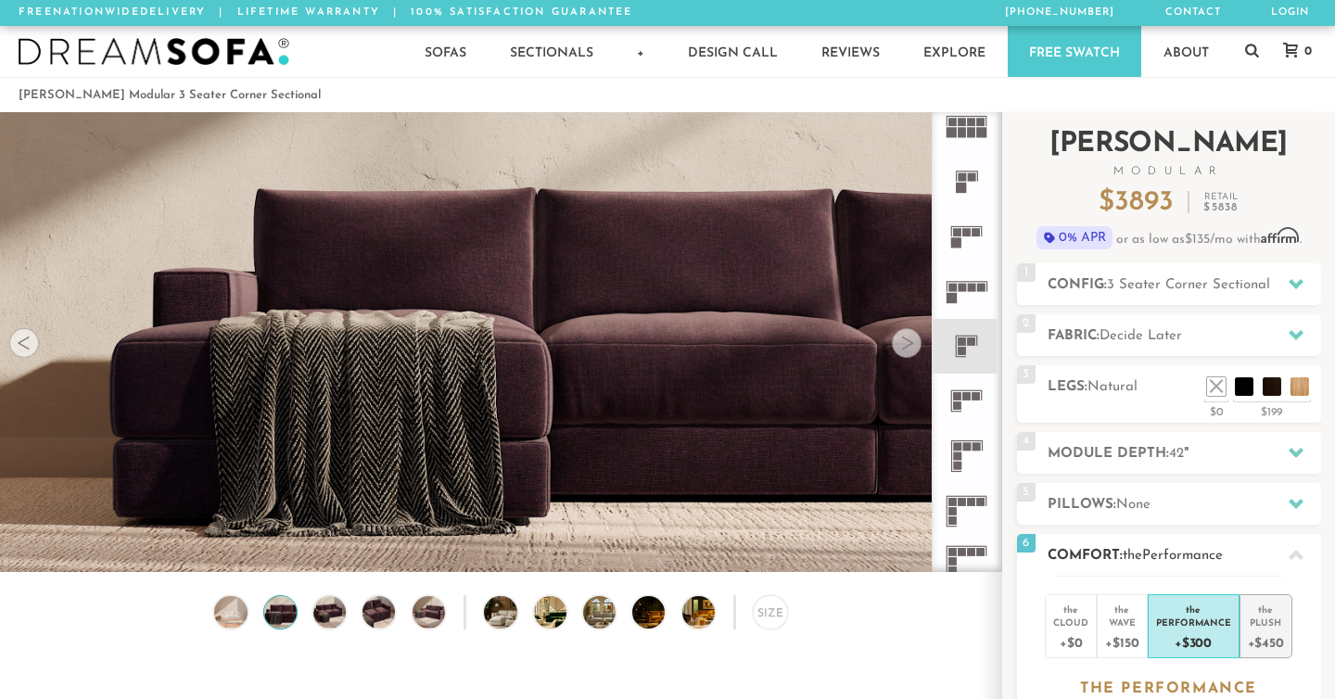
click at [1248, 605] on div "the" at bounding box center [1265, 606] width 36 height 19
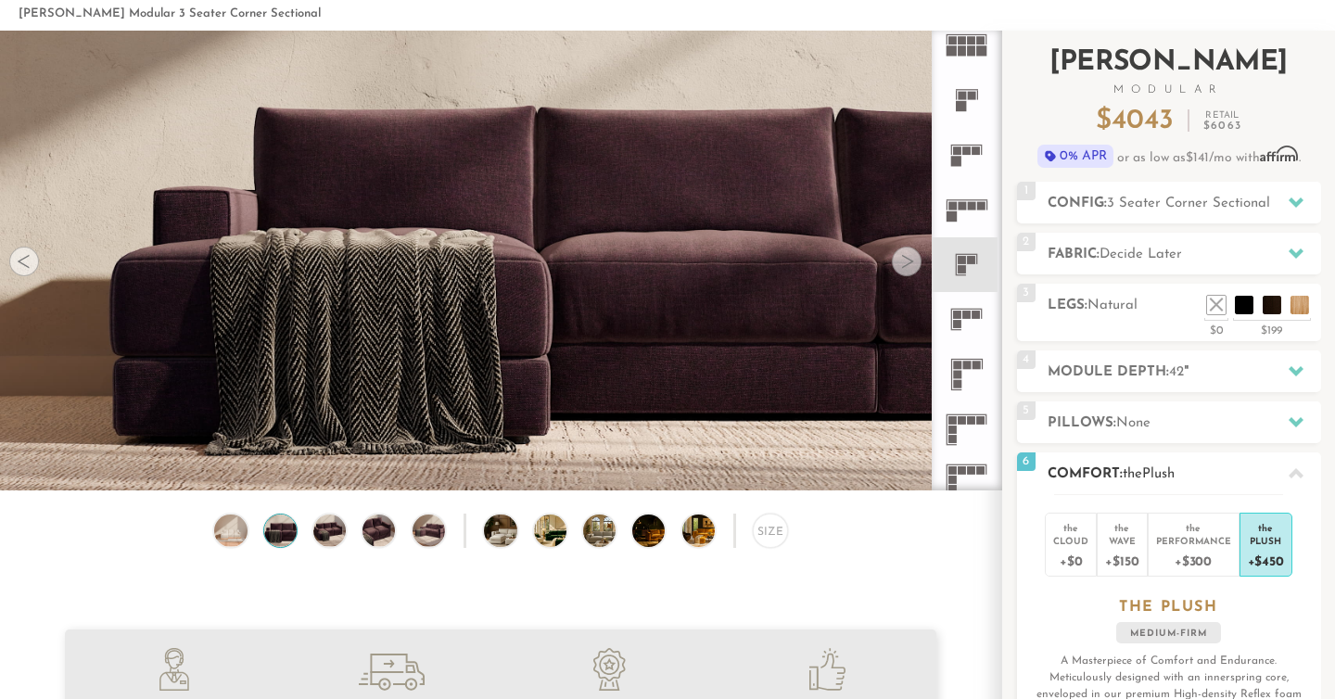
scroll to position [96, 0]
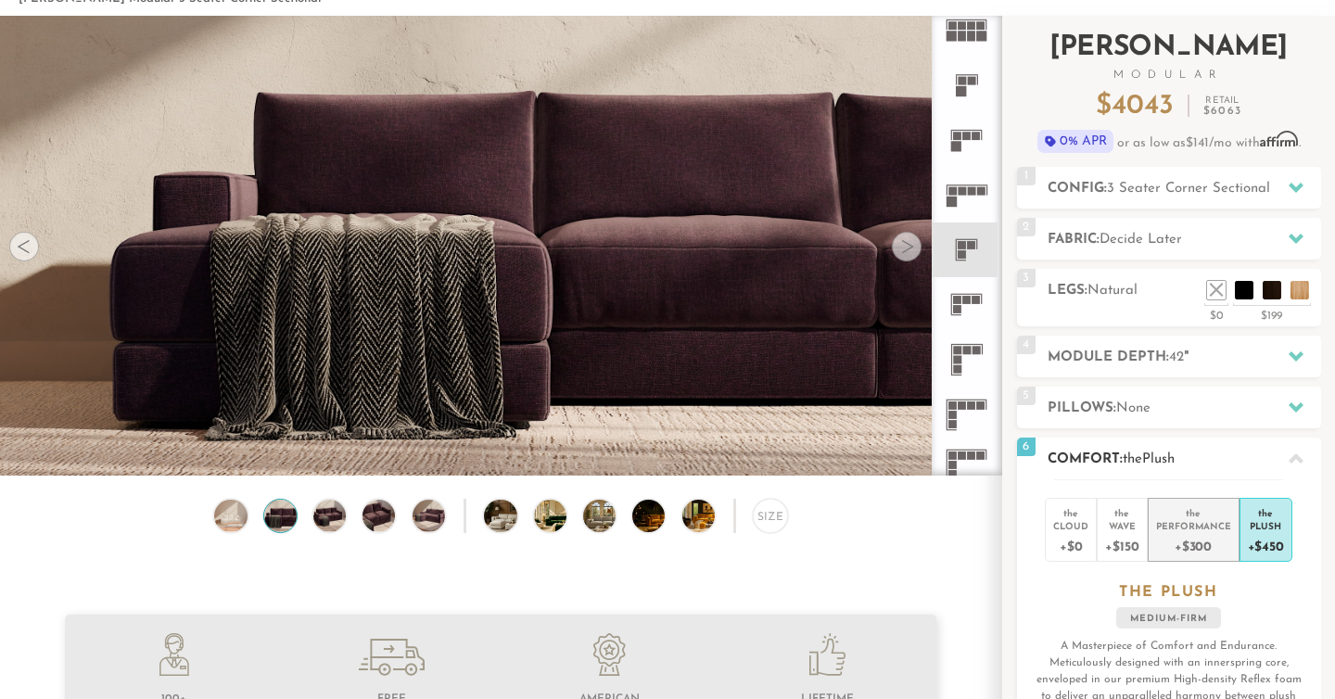
click at [1192, 547] on div "+$300" at bounding box center [1193, 545] width 75 height 27
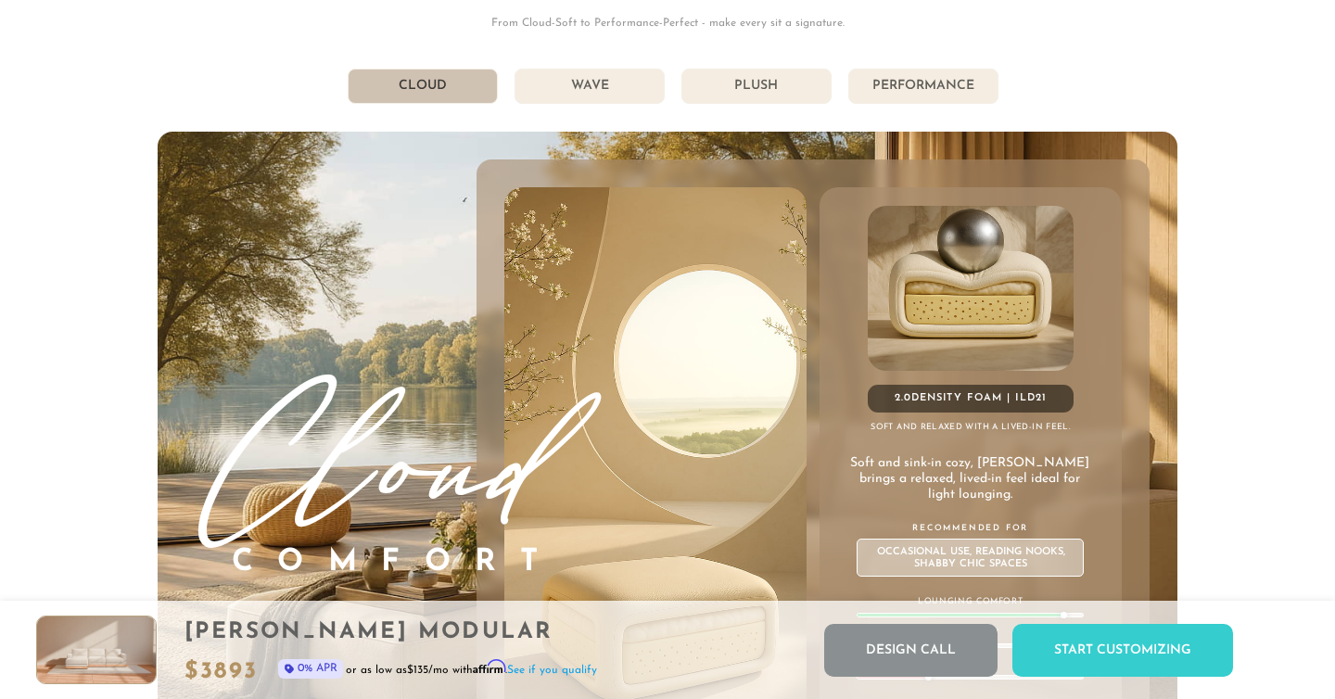
scroll to position [9869, 0]
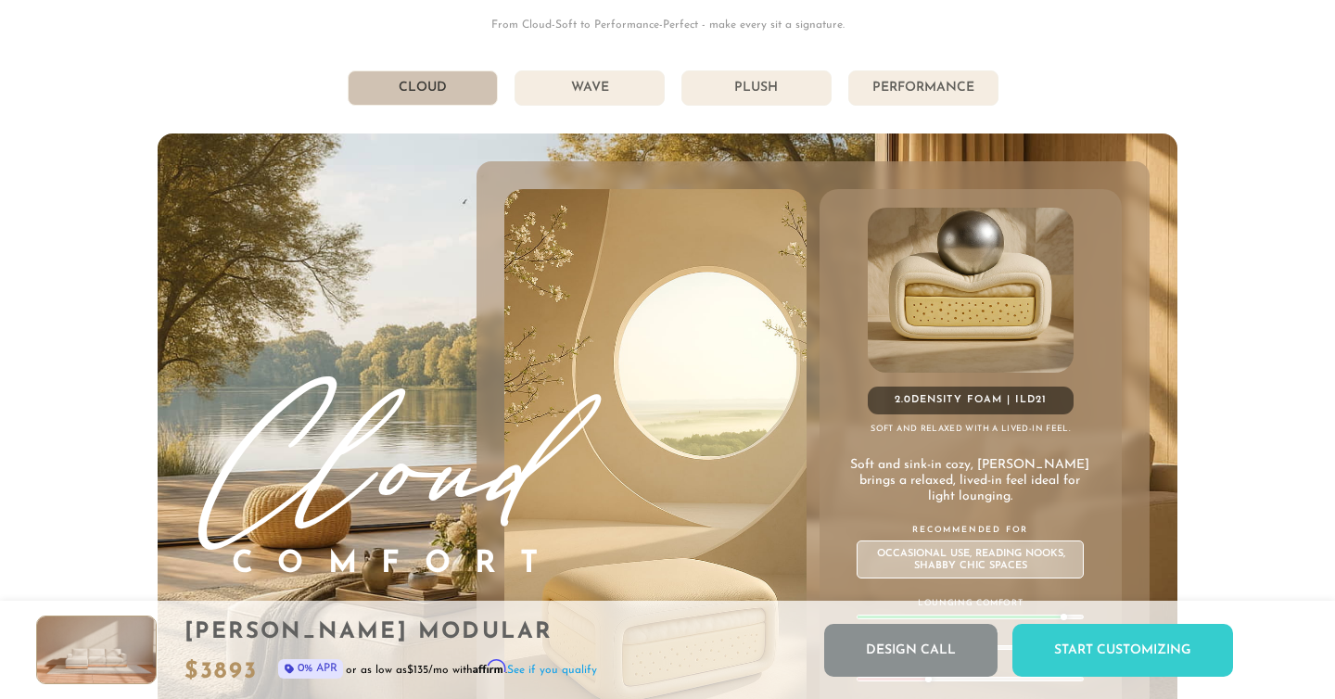
click at [916, 91] on li "Performance" at bounding box center [923, 87] width 150 height 35
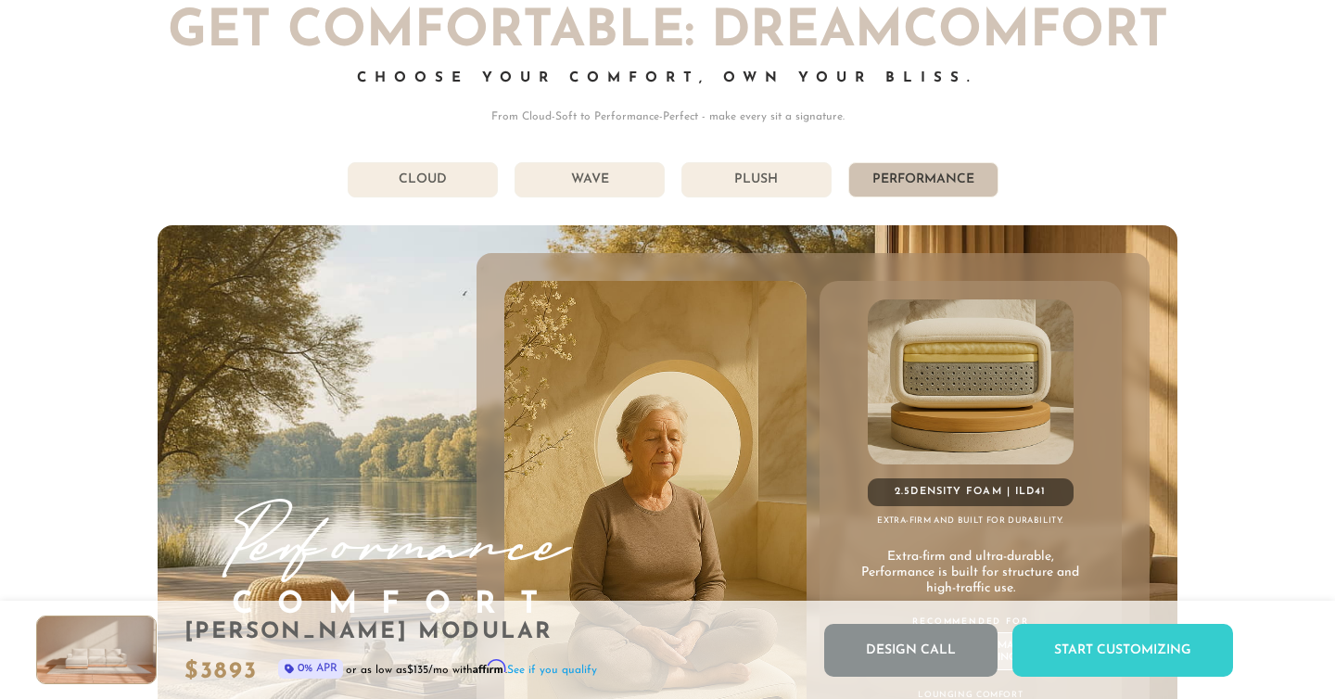
scroll to position [9775, 0]
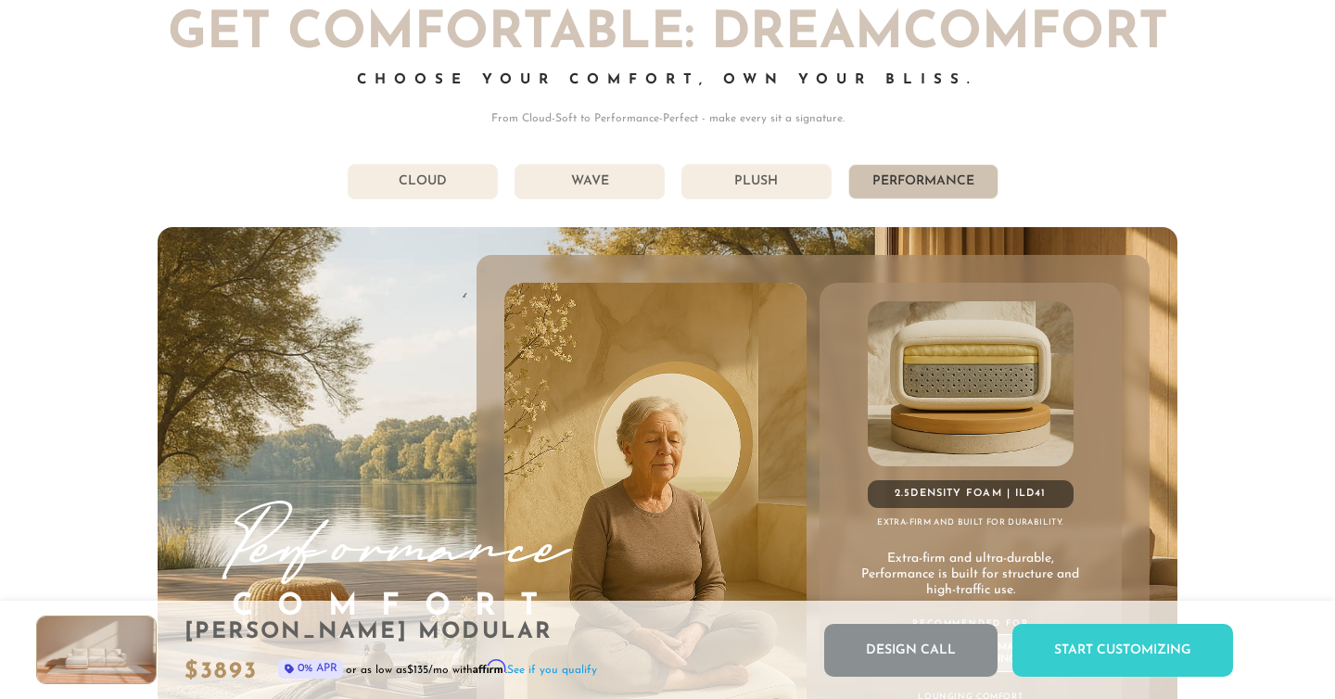
click at [774, 183] on li "Plush" at bounding box center [756, 181] width 150 height 35
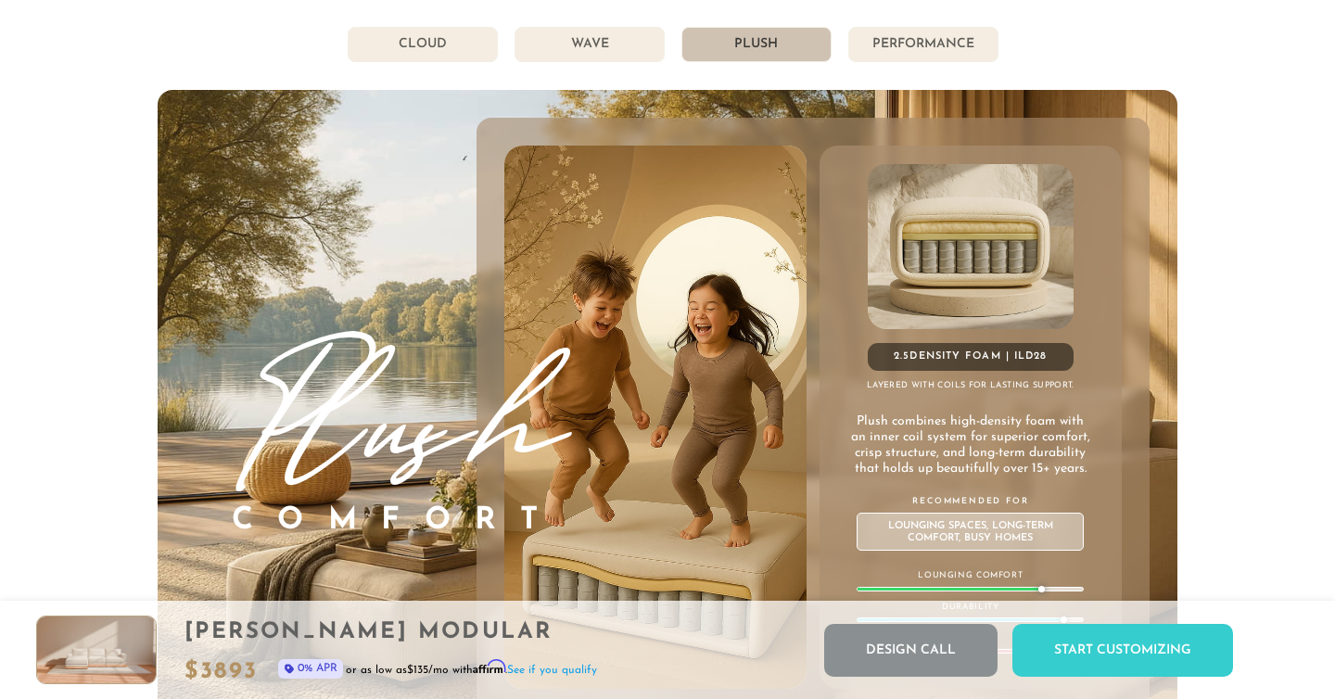
scroll to position [9894, 0]
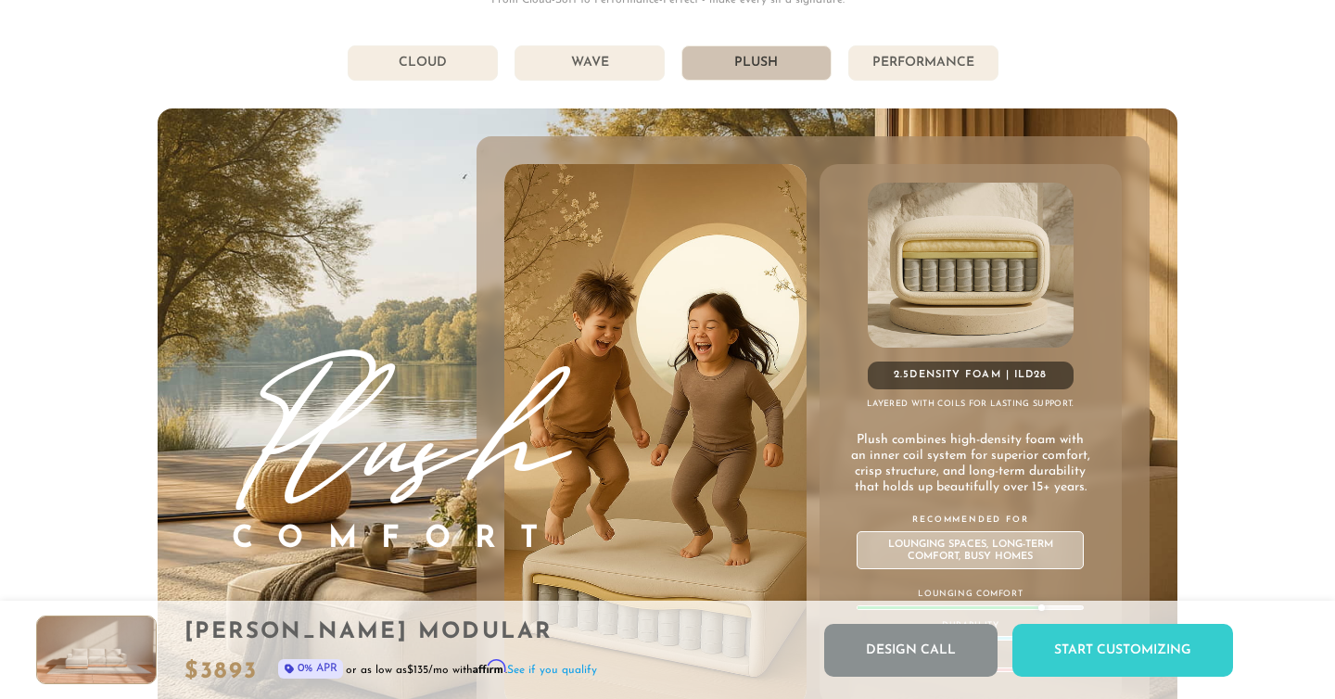
click at [930, 54] on li "Performance" at bounding box center [923, 62] width 150 height 35
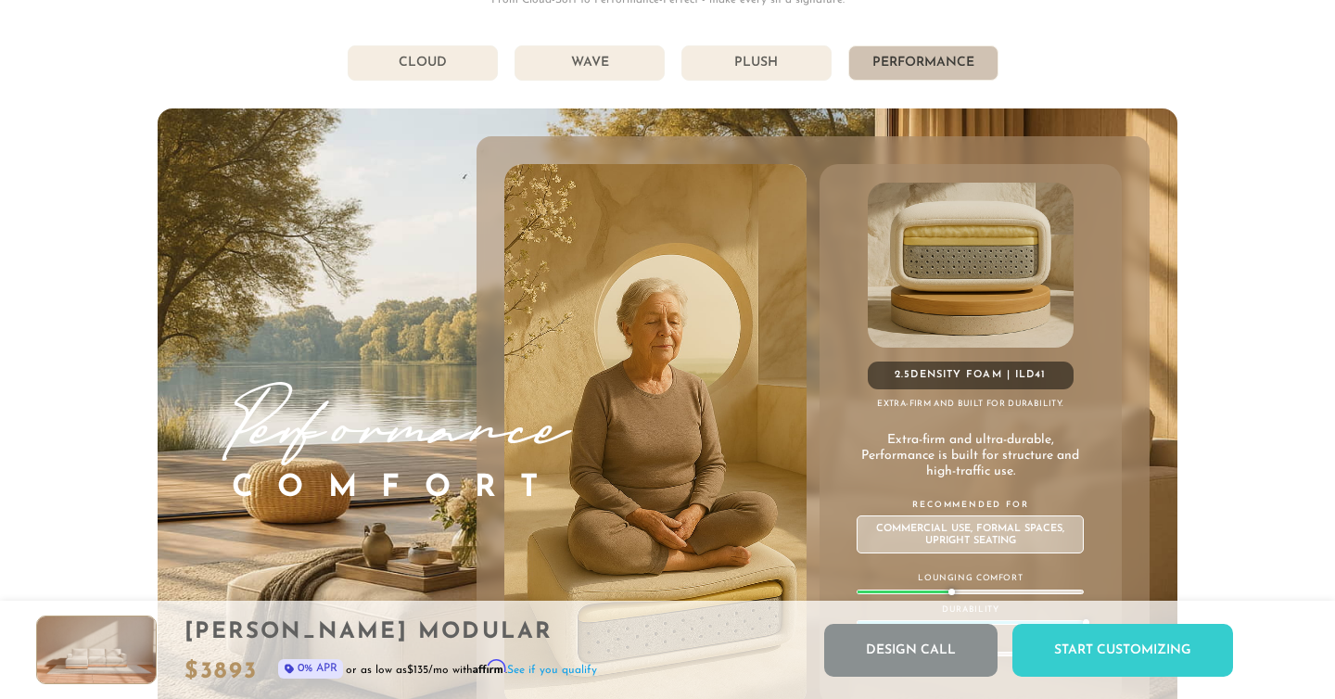
click at [605, 73] on li "Wave" at bounding box center [589, 62] width 150 height 35
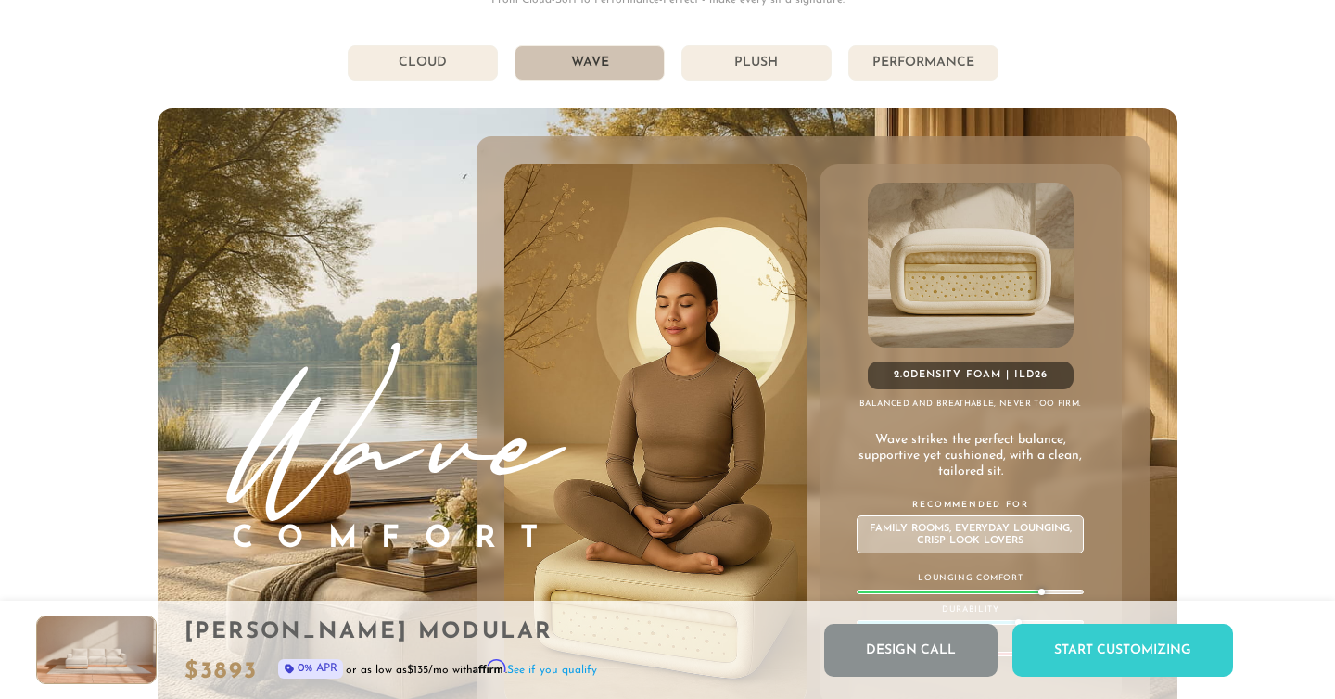
click at [436, 61] on li "Cloud" at bounding box center [423, 62] width 150 height 35
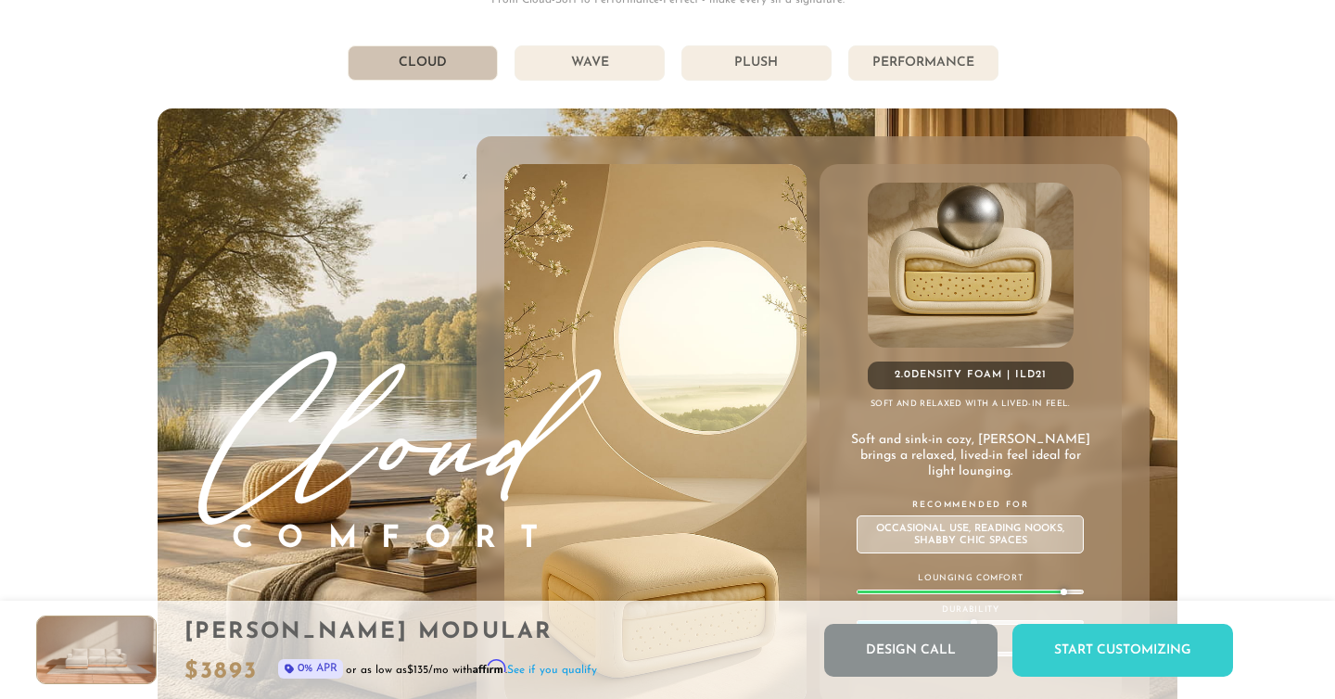
click at [568, 57] on li "Wave" at bounding box center [589, 62] width 150 height 35
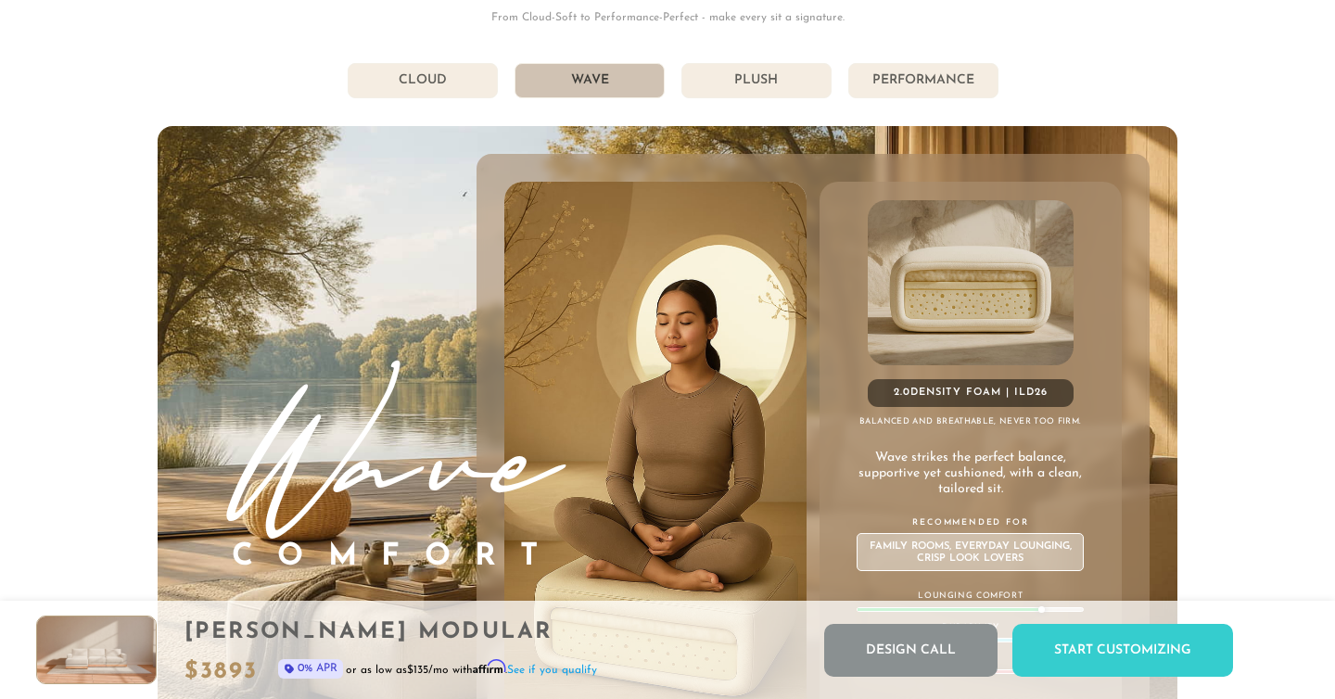
scroll to position [9874, 0]
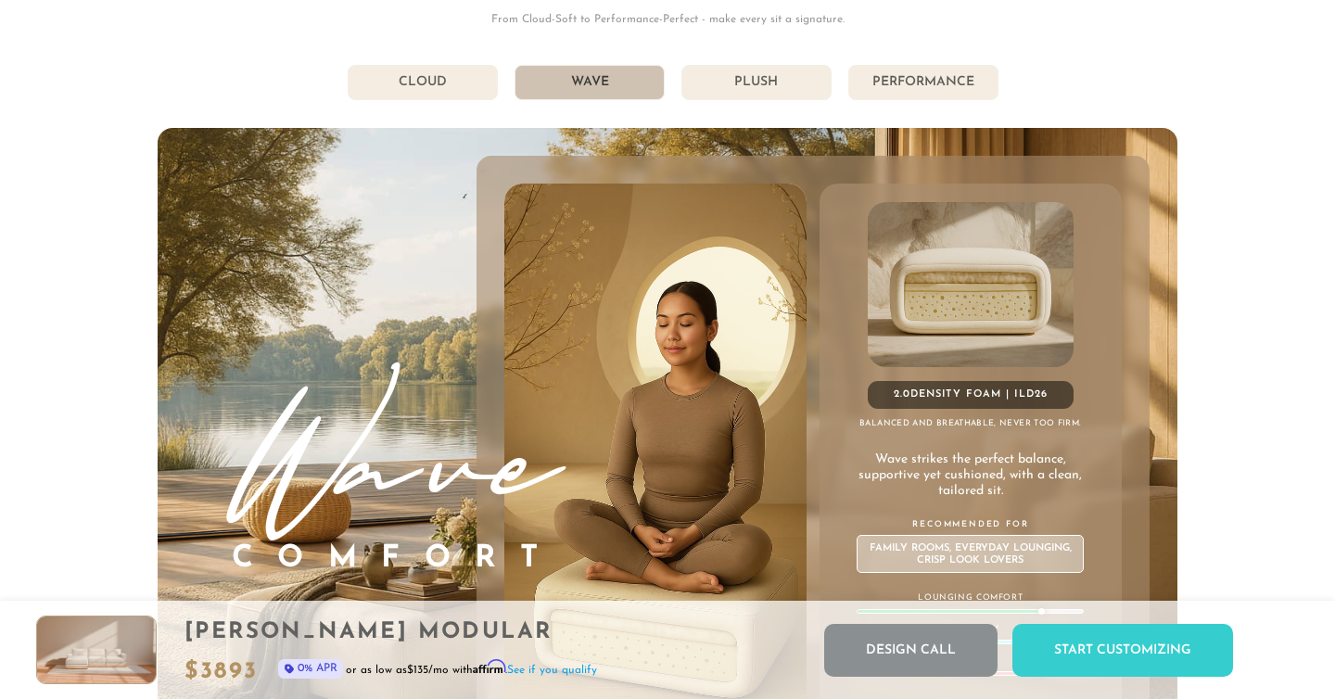
click at [795, 82] on li "Plush" at bounding box center [756, 82] width 150 height 35
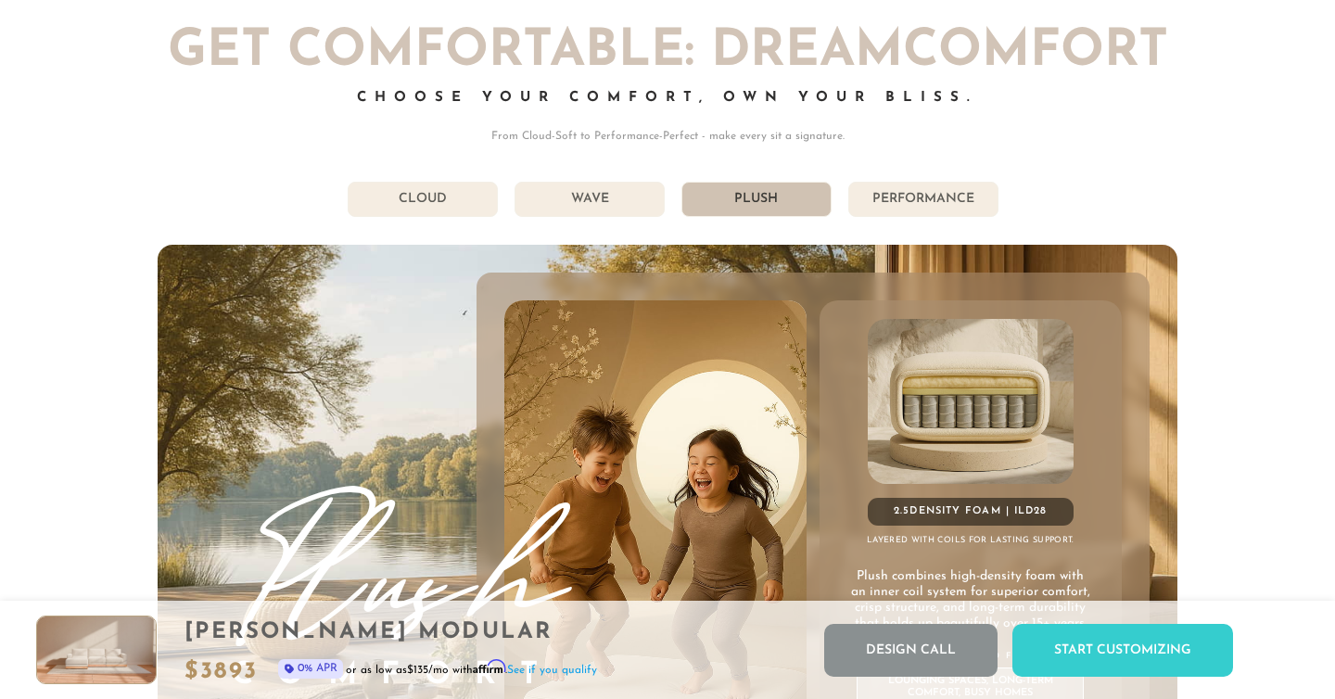
scroll to position [9751, 0]
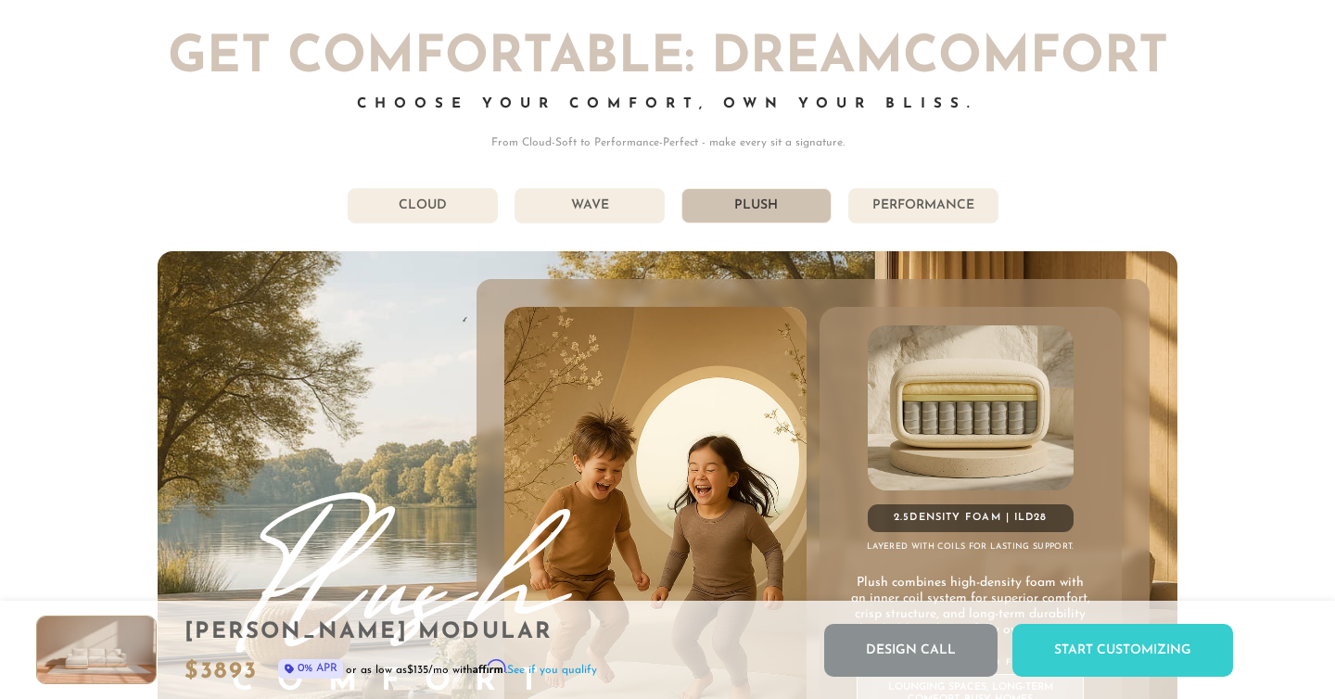
click at [891, 205] on li "Performance" at bounding box center [923, 205] width 150 height 35
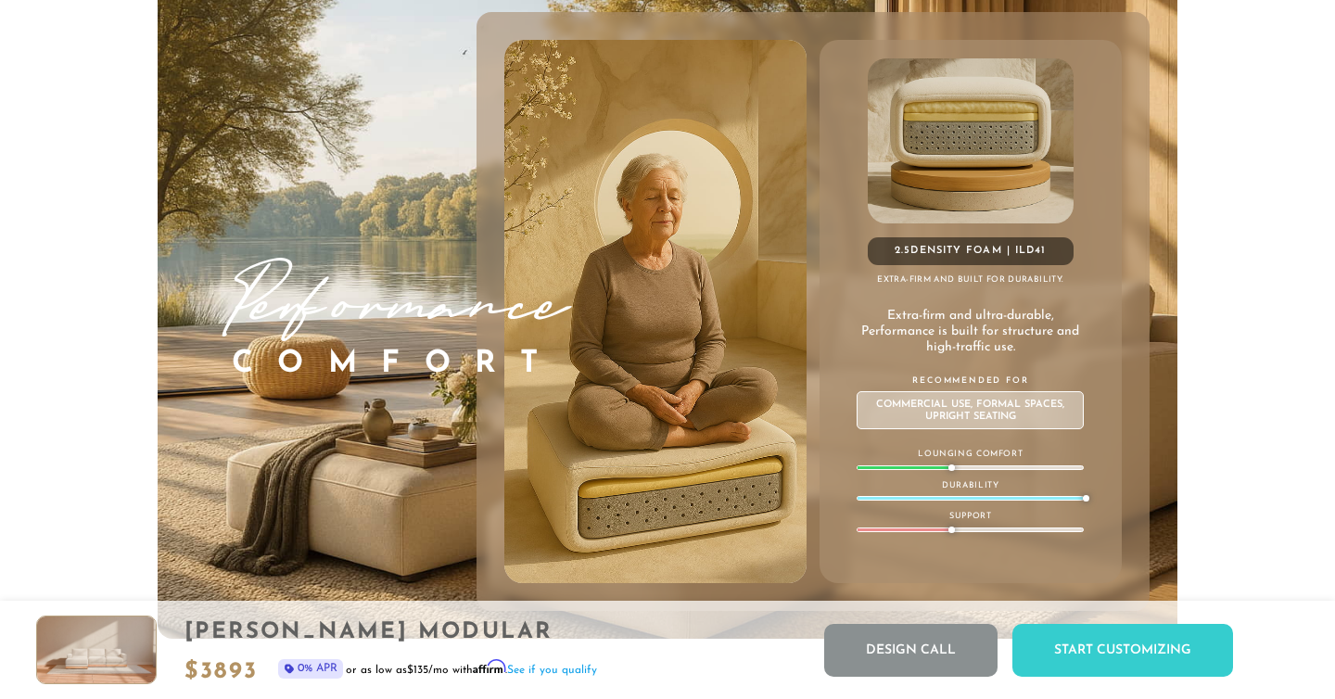
scroll to position [10040, 0]
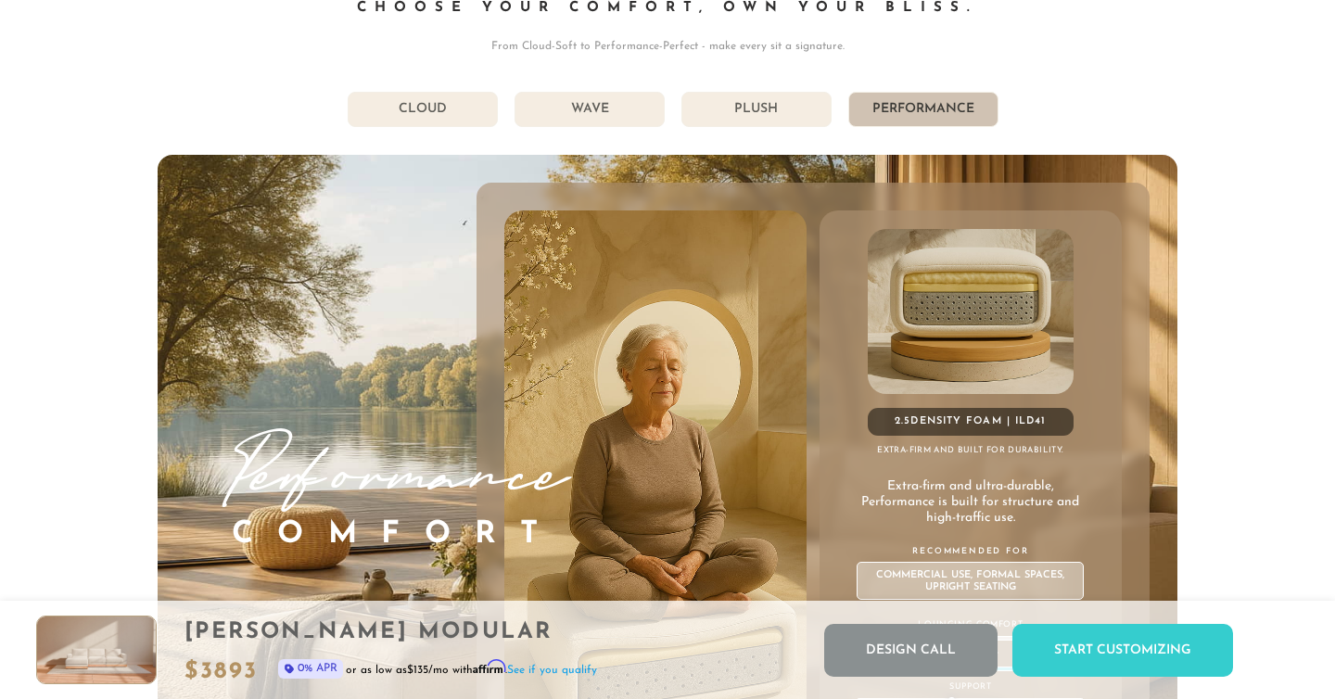
click at [607, 120] on li "Wave" at bounding box center [589, 109] width 150 height 35
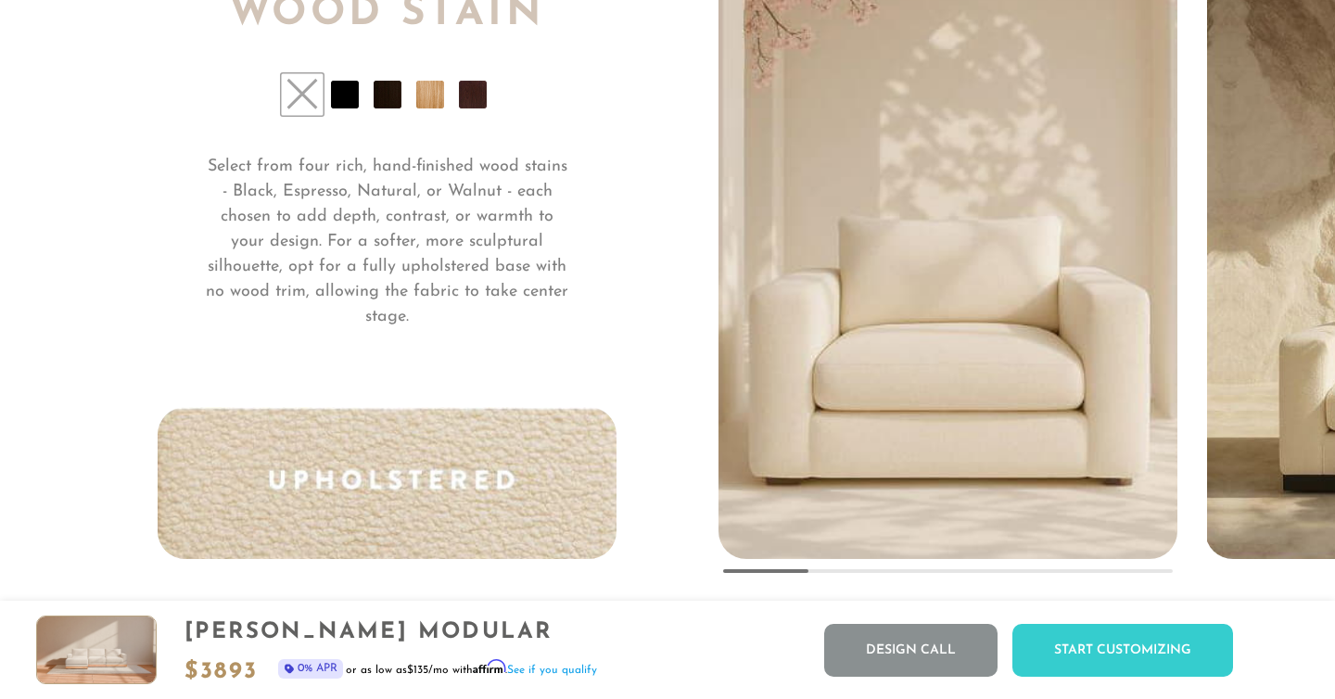
scroll to position [13724, 0]
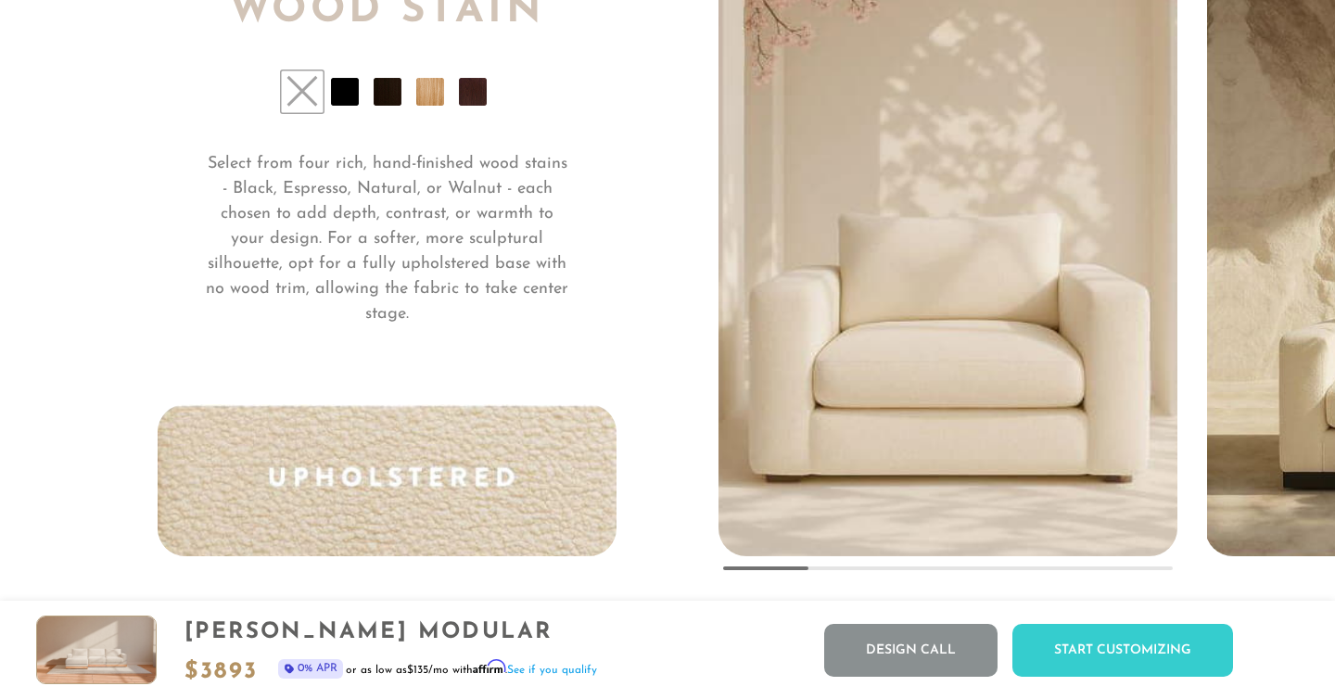
click at [392, 93] on li at bounding box center [387, 92] width 28 height 28
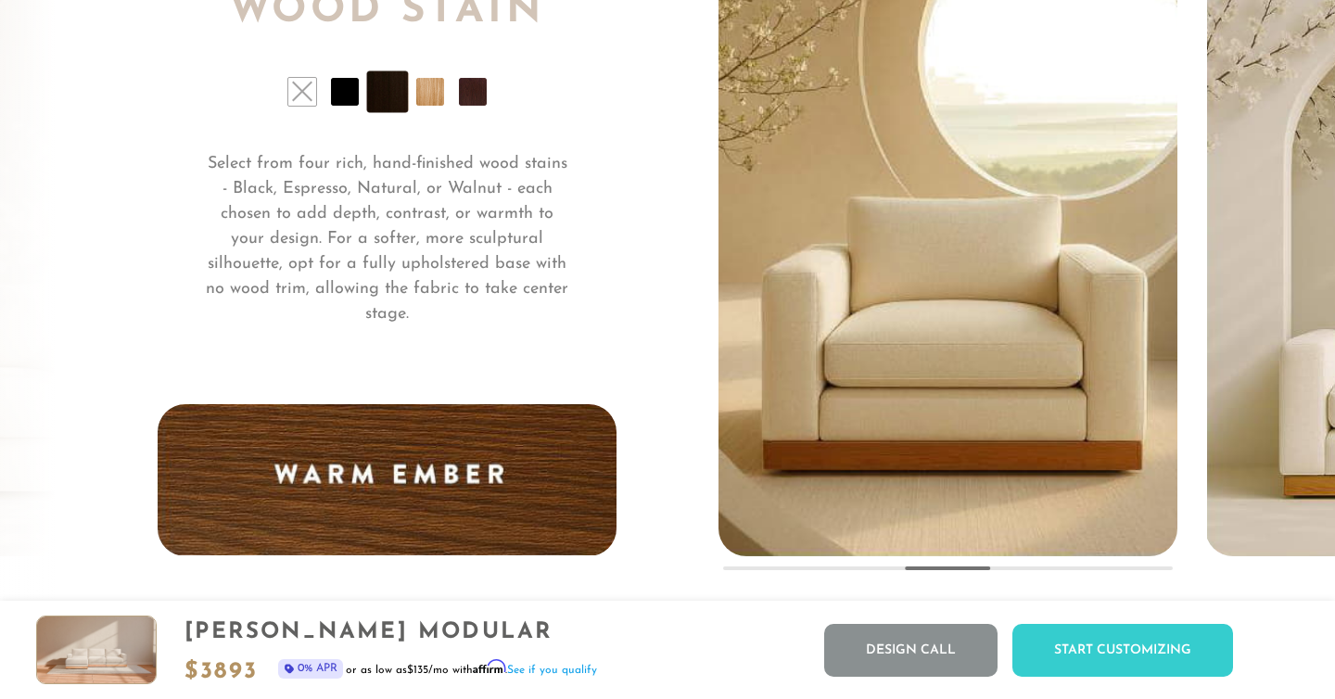
click at [473, 95] on li at bounding box center [473, 92] width 28 height 28
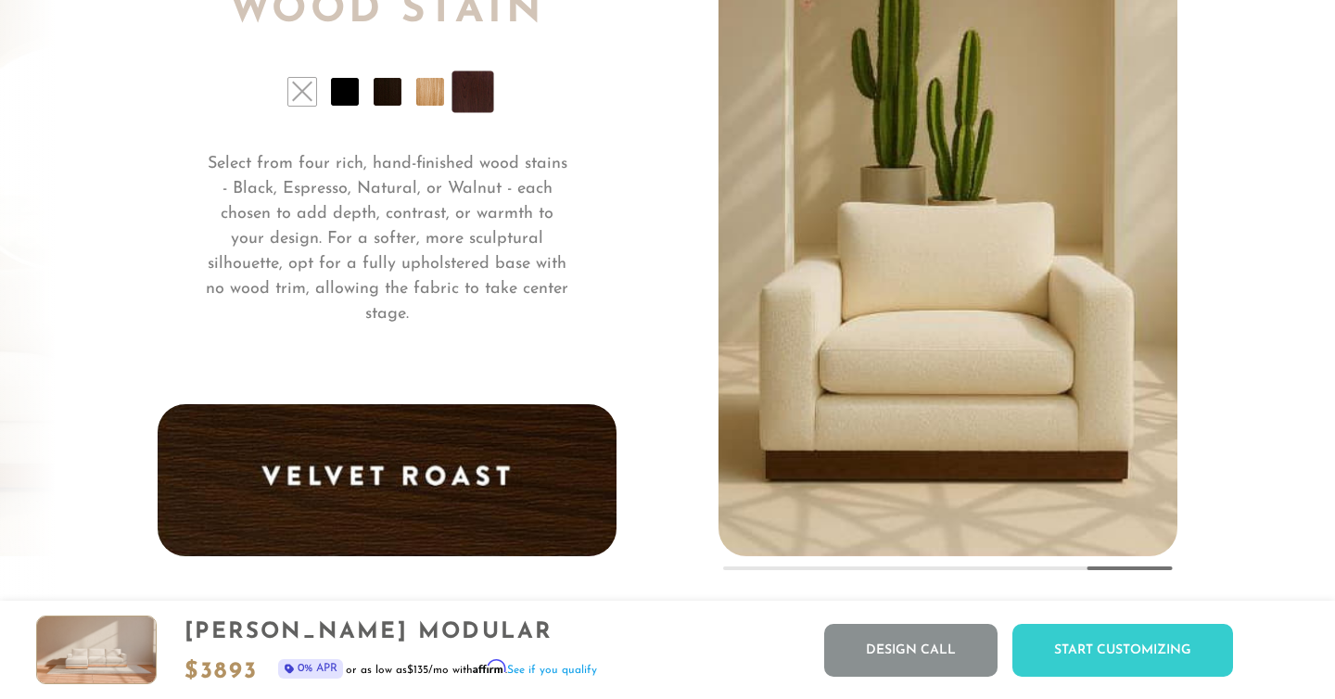
click at [429, 98] on li at bounding box center [430, 92] width 28 height 28
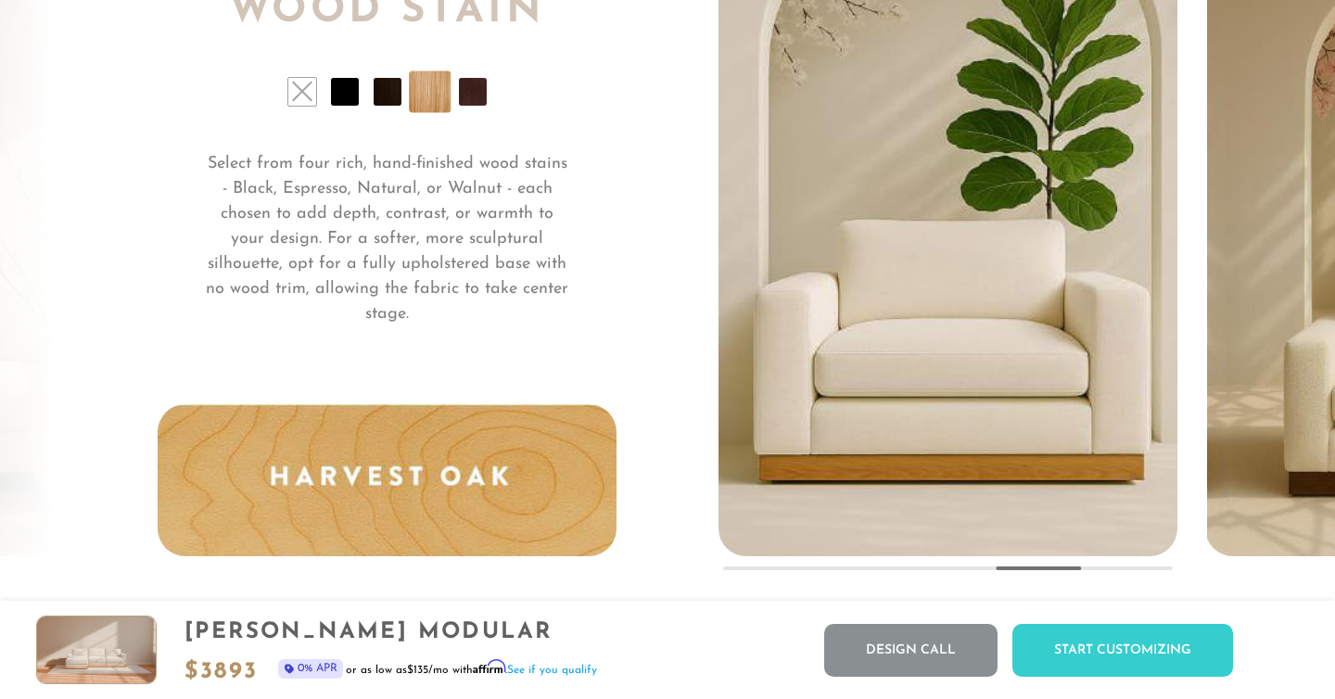
click at [355, 96] on li at bounding box center [345, 92] width 28 height 28
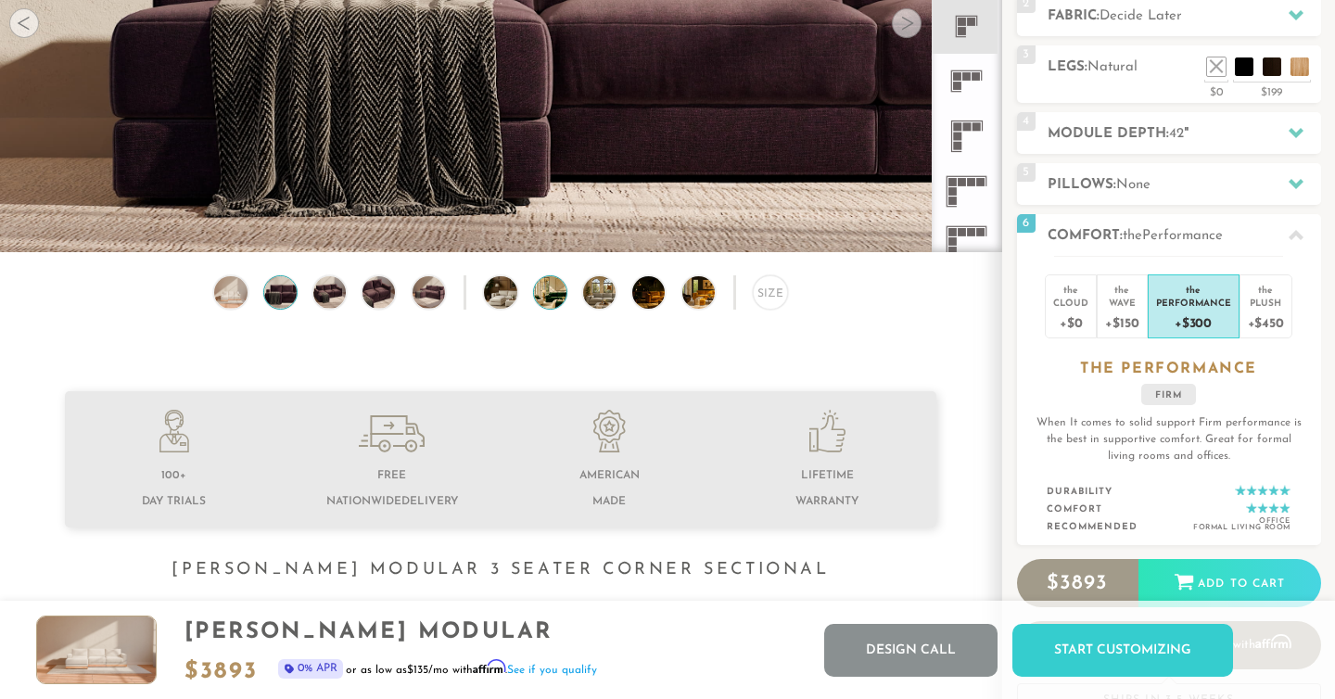
scroll to position [308, 0]
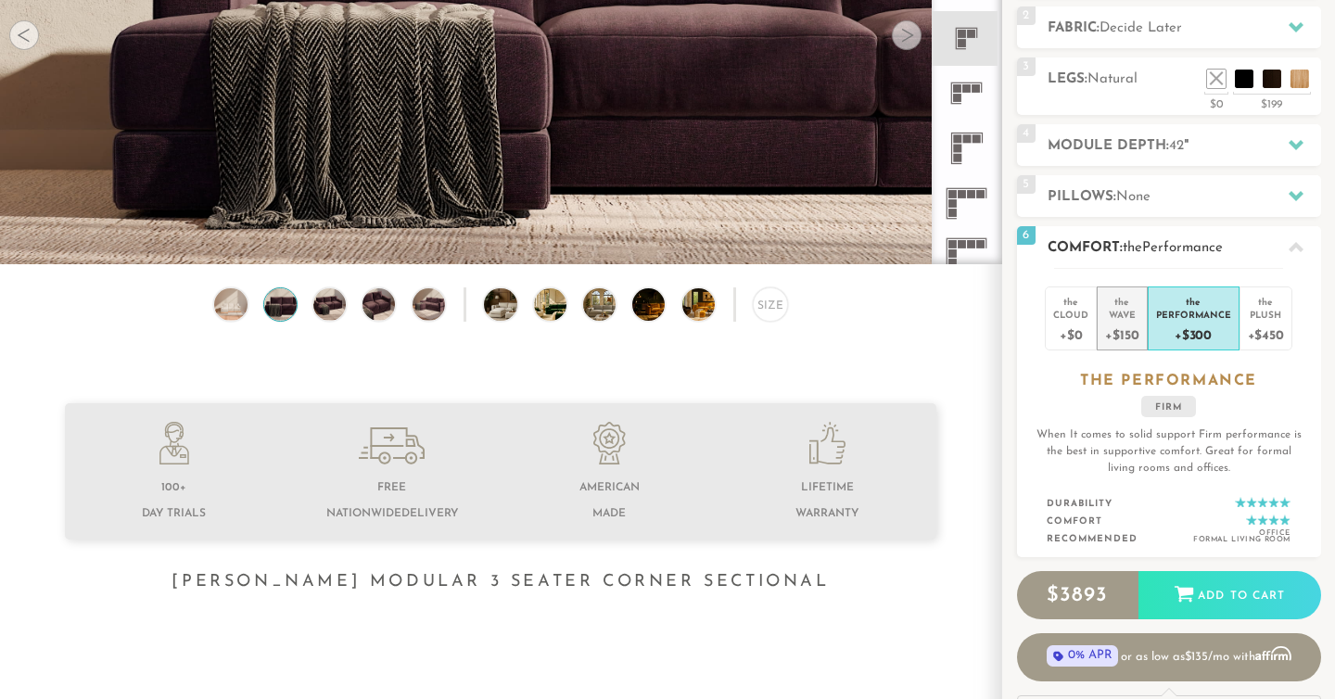
click at [1132, 318] on div "Wave" at bounding box center [1121, 314] width 33 height 13
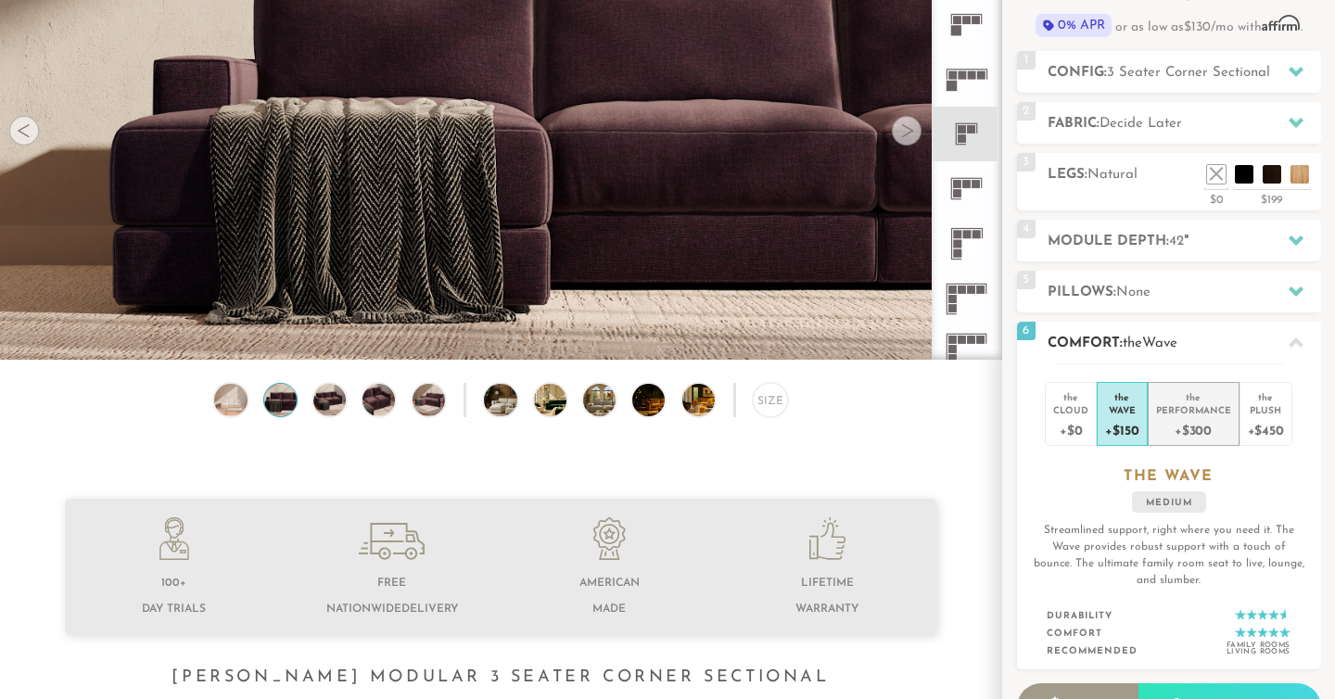
scroll to position [211, 0]
click at [1171, 407] on div "Performance" at bounding box center [1193, 410] width 75 height 13
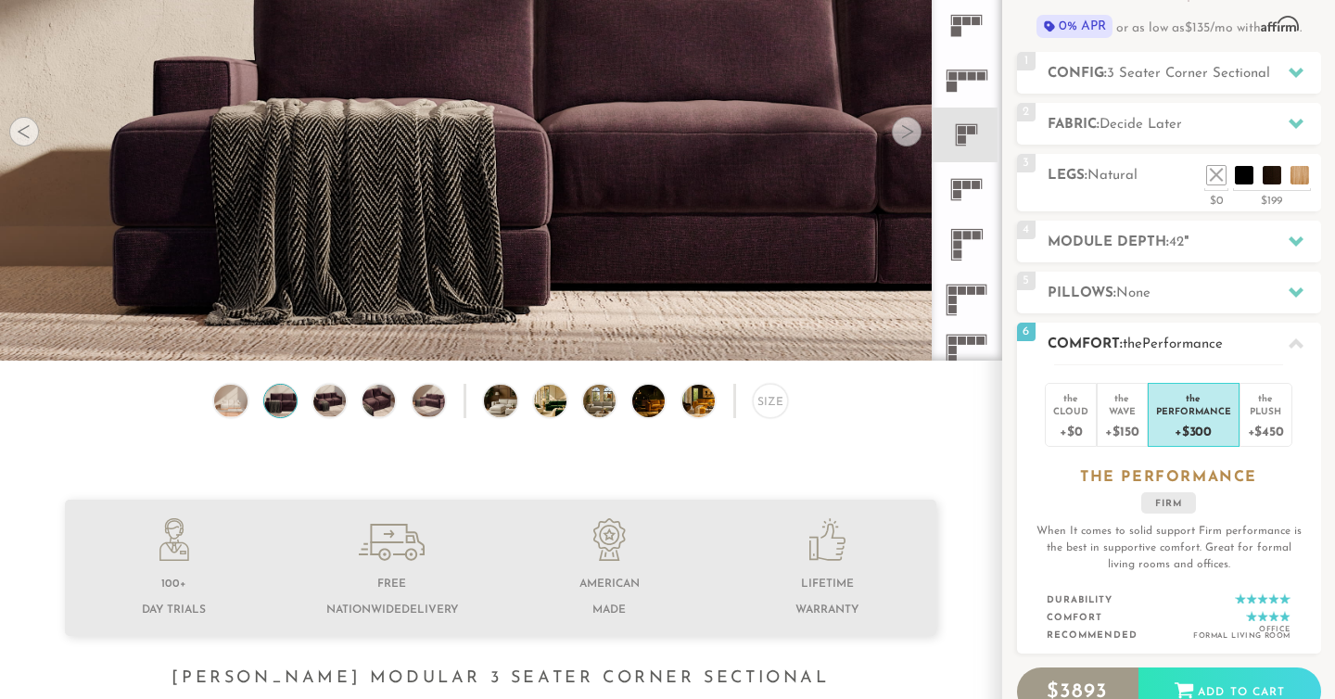
click at [1232, 416] on li "the Performance +$300" at bounding box center [1193, 415] width 92 height 64
click at [1251, 415] on div "Plush" at bounding box center [1265, 410] width 36 height 13
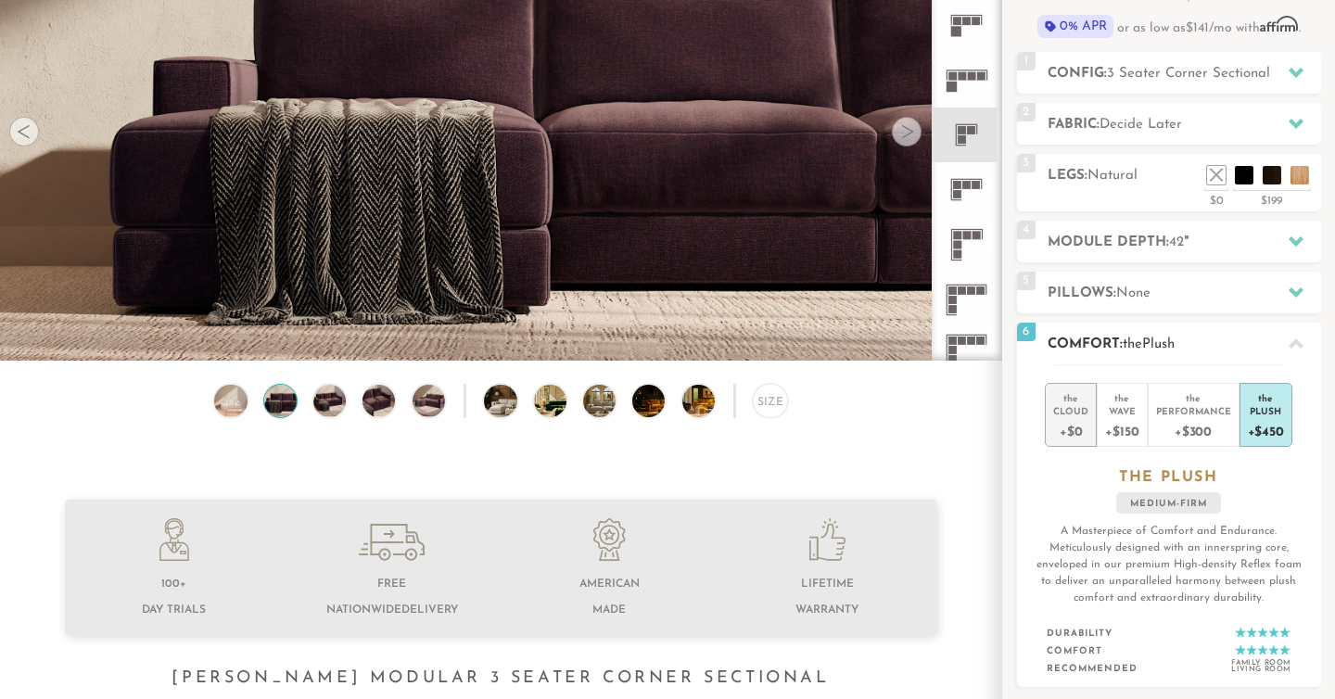
click at [1093, 421] on li "the Cloud +$0" at bounding box center [1070, 415] width 52 height 64
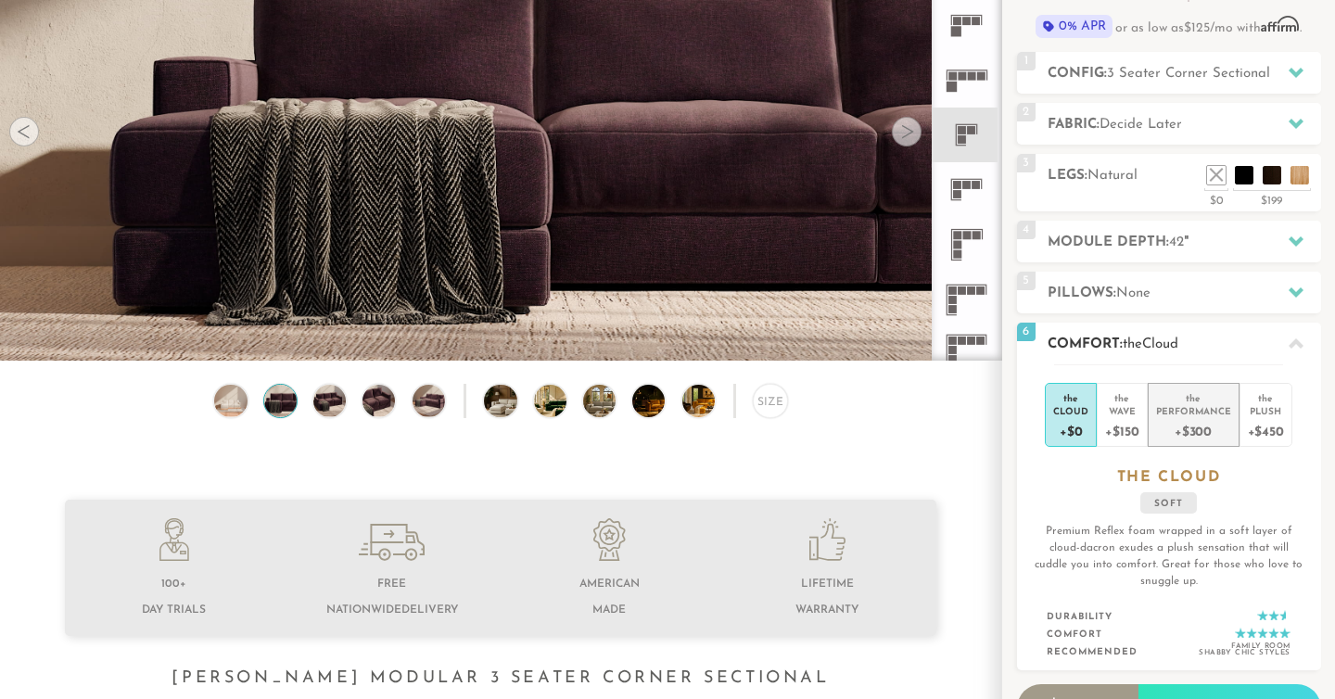
click at [1147, 411] on li "the Performance +$300" at bounding box center [1193, 415] width 92 height 64
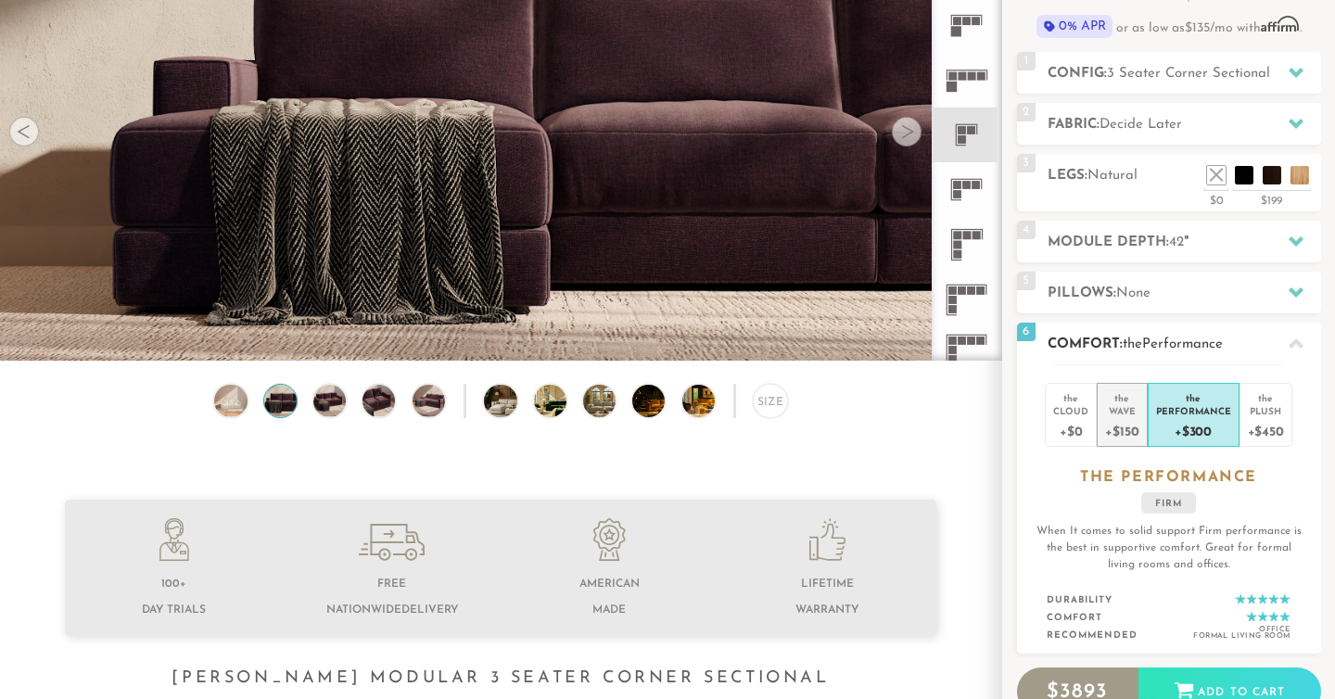
click at [1124, 411] on div "Wave" at bounding box center [1121, 410] width 33 height 13
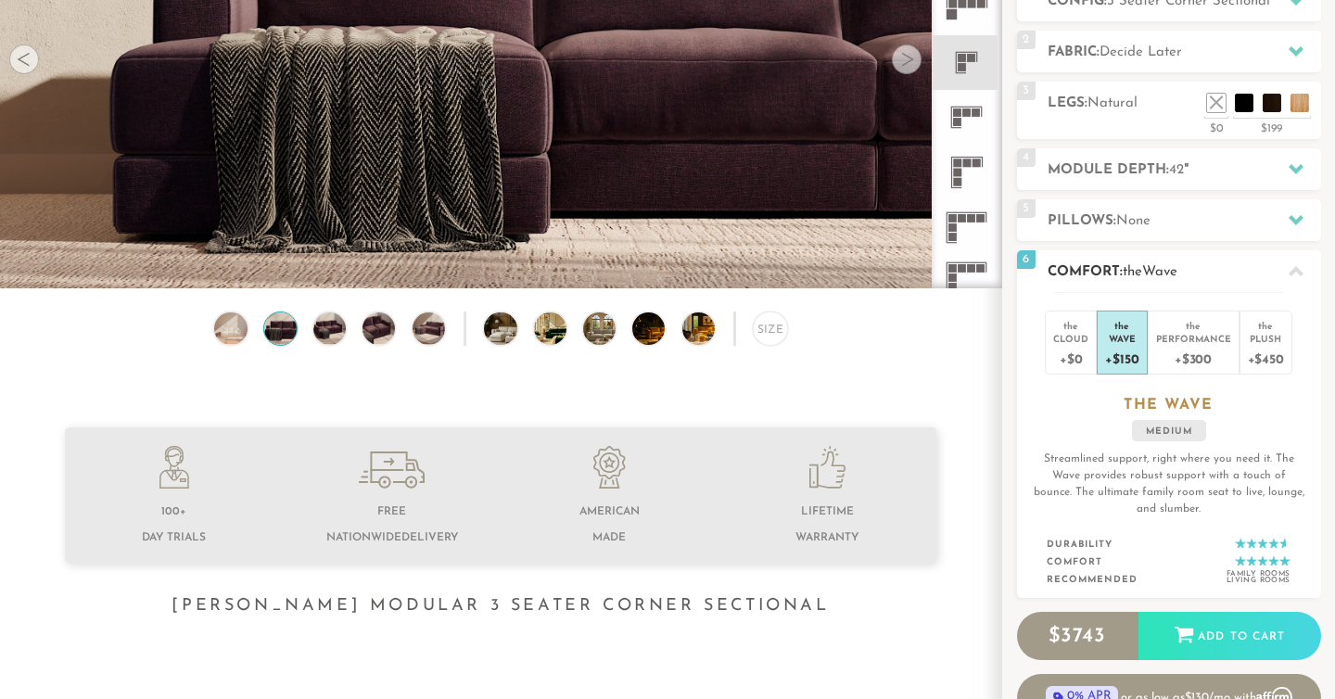
scroll to position [305, 0]
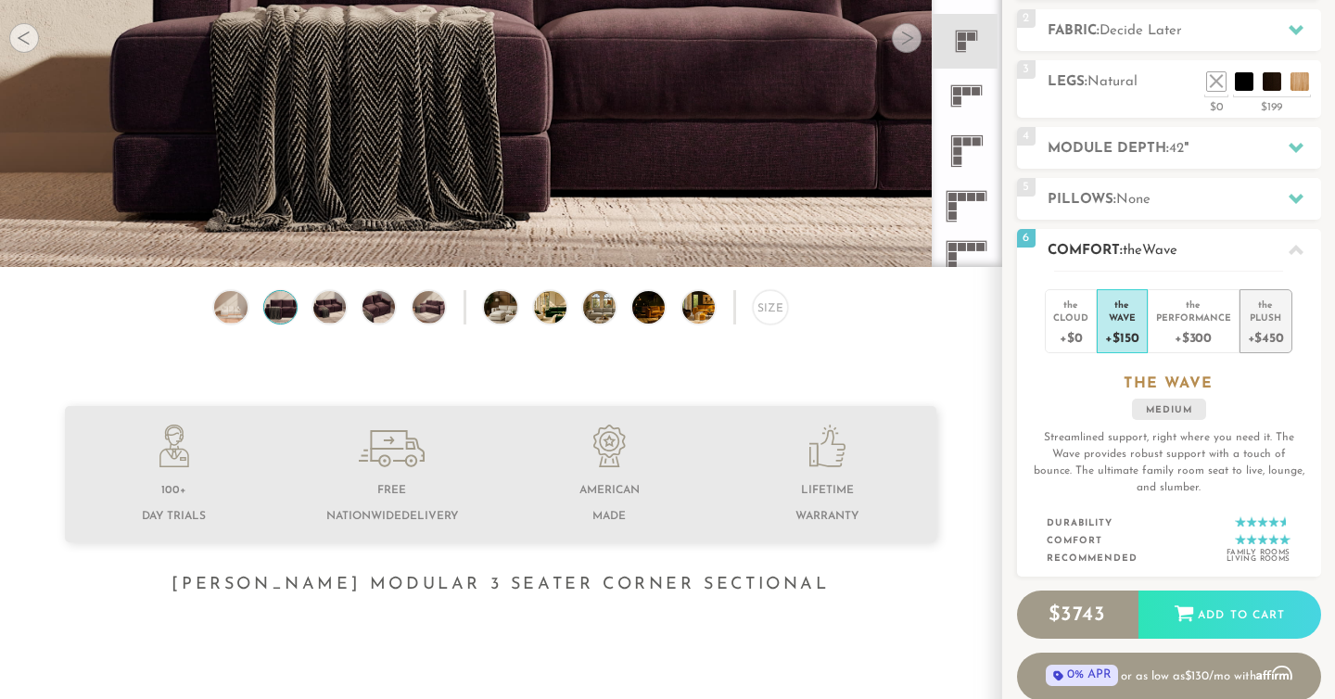
click at [1266, 338] on div "+$450" at bounding box center [1265, 336] width 36 height 27
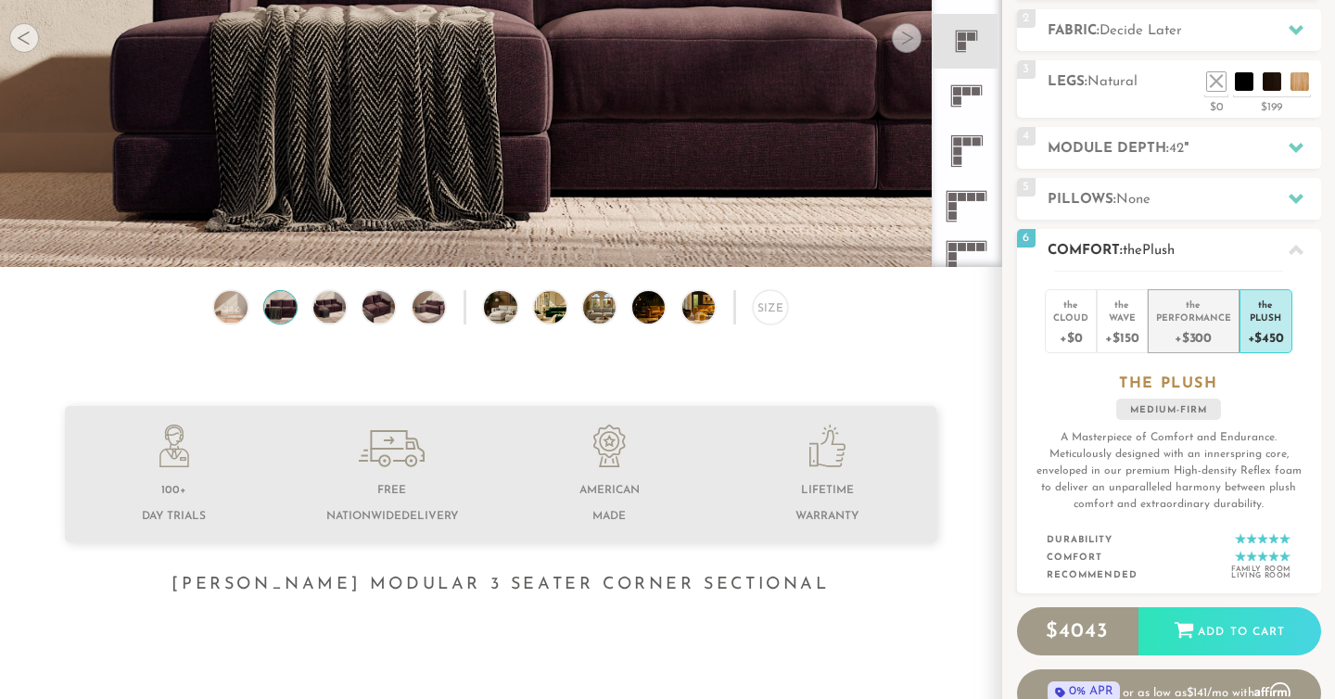
click at [1204, 337] on div "+$300" at bounding box center [1193, 336] width 75 height 27
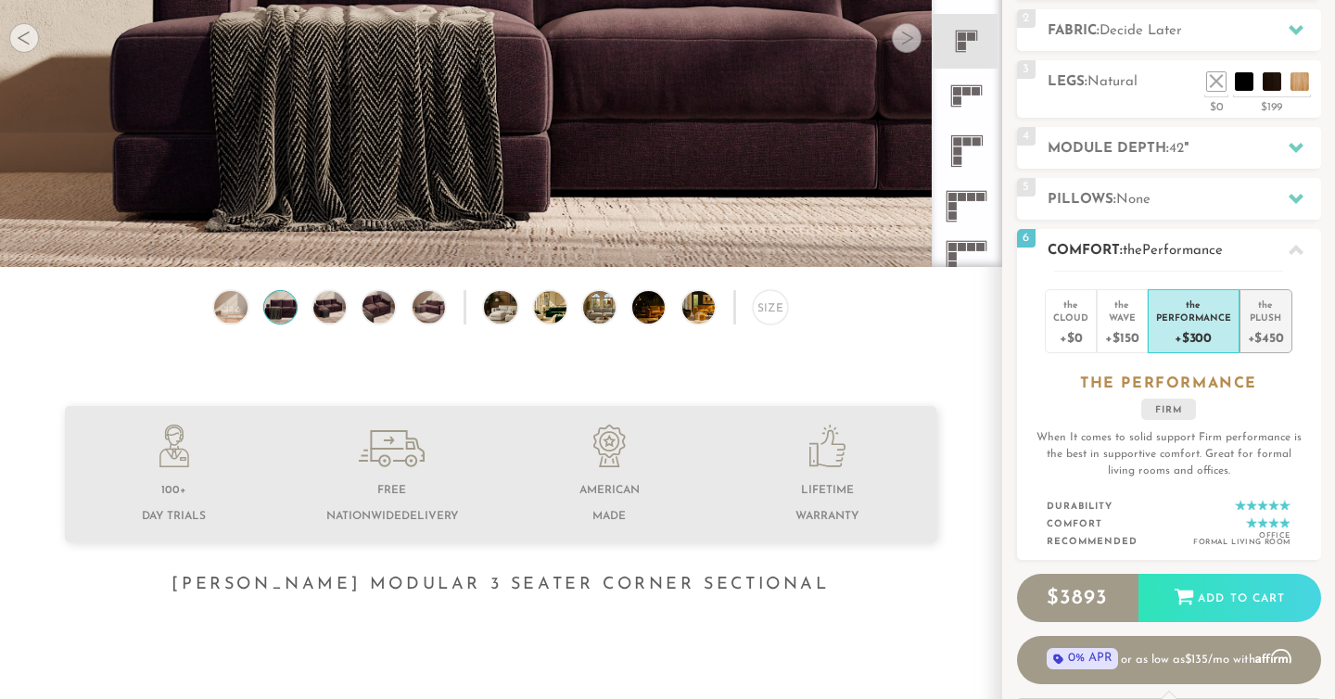
click at [1248, 322] on div "Plush" at bounding box center [1265, 316] width 36 height 13
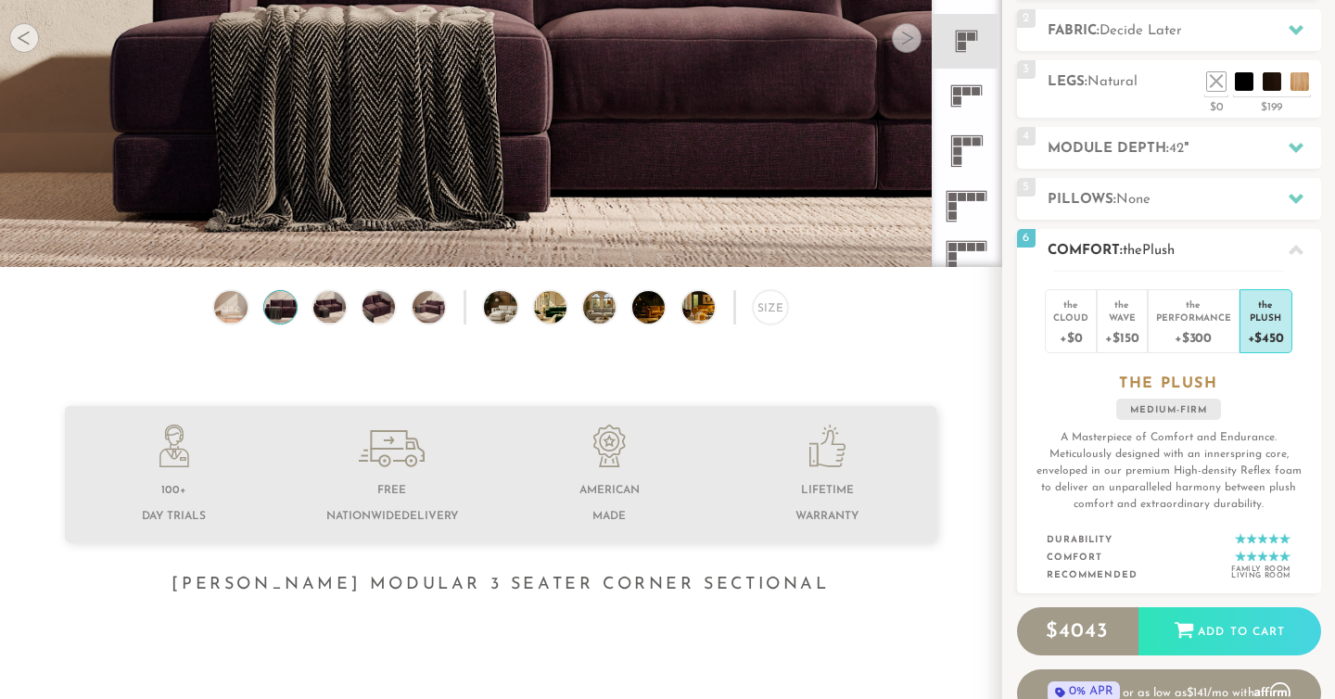
click at [1194, 356] on div "the Cloud +$0 the Wave +$150 the Performance +$300 the Plush +$450 the PLUSH me…" at bounding box center [1169, 432] width 304 height 323
click at [1196, 349] on div "+$300" at bounding box center [1193, 336] width 75 height 27
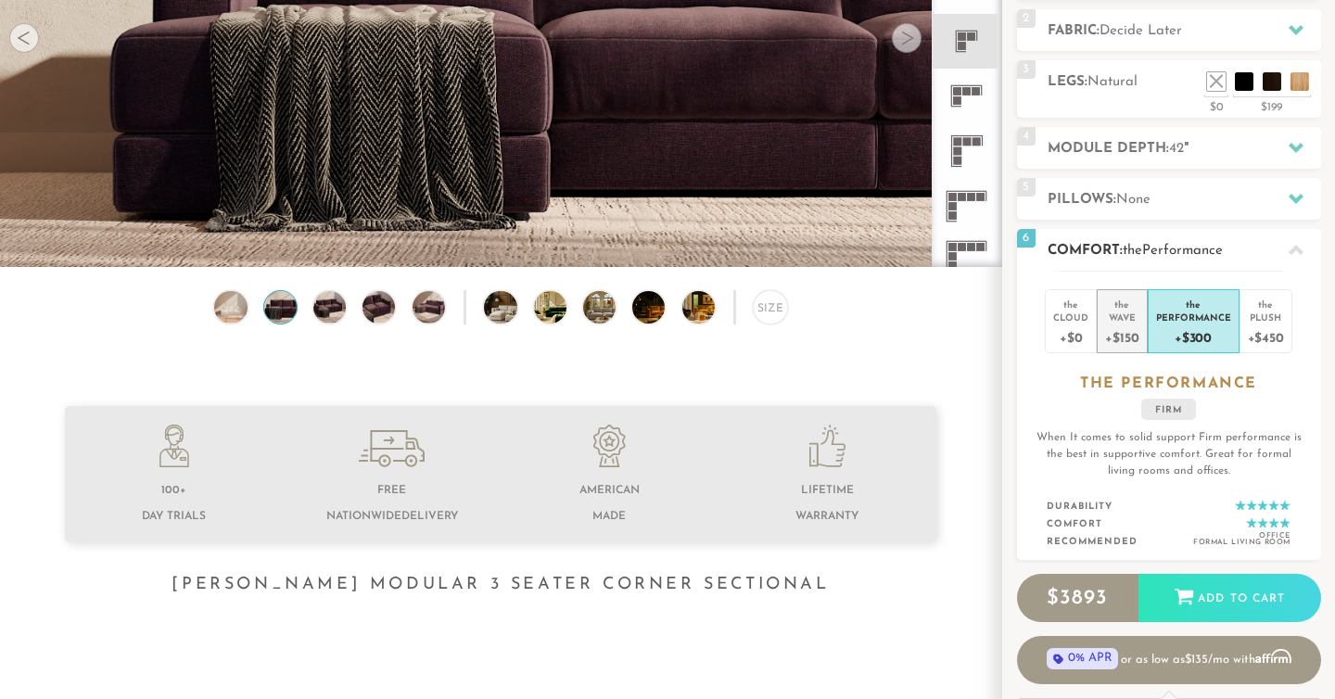
click at [1123, 321] on div "Wave" at bounding box center [1121, 316] width 33 height 13
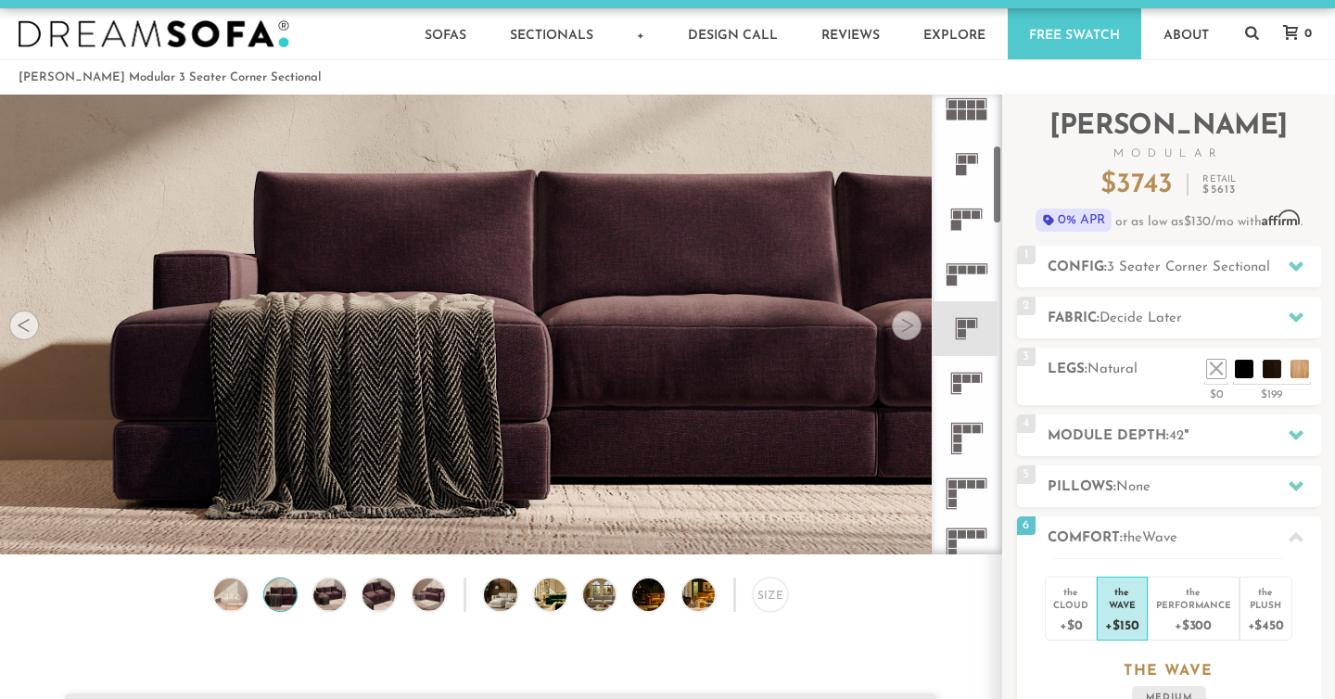
scroll to position [10, 0]
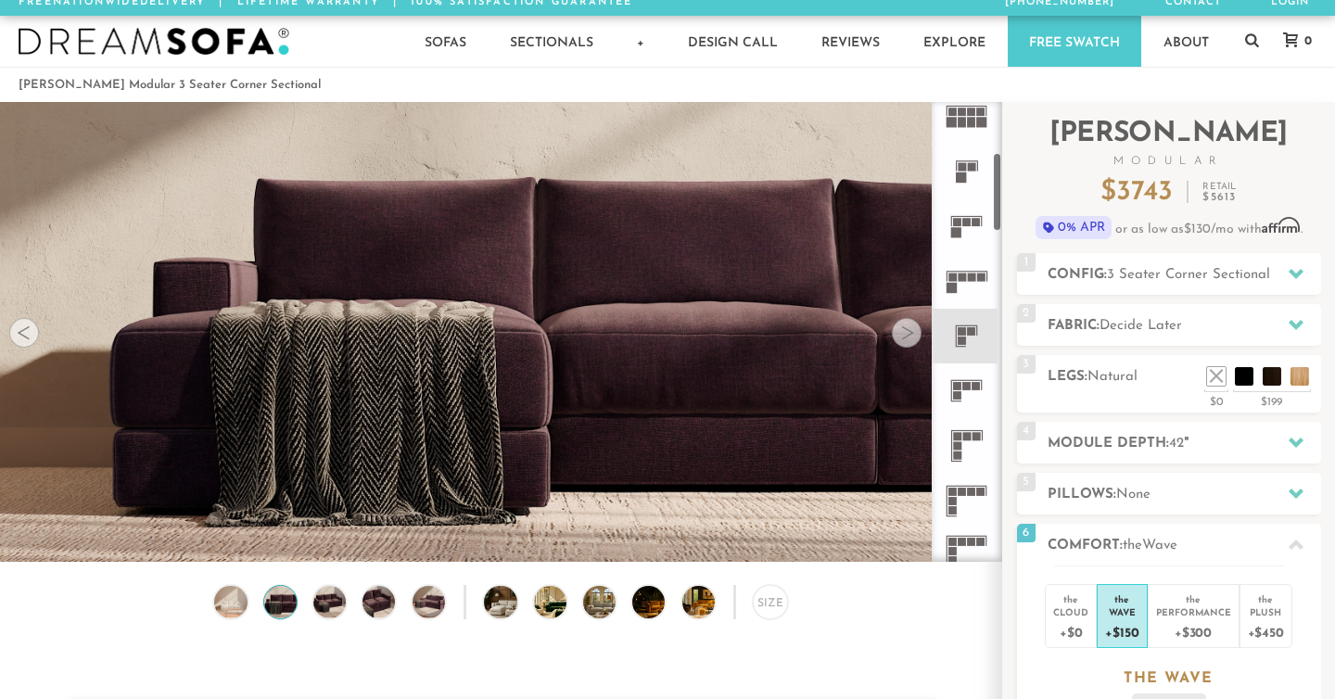
click at [905, 342] on div at bounding box center [907, 333] width 30 height 30
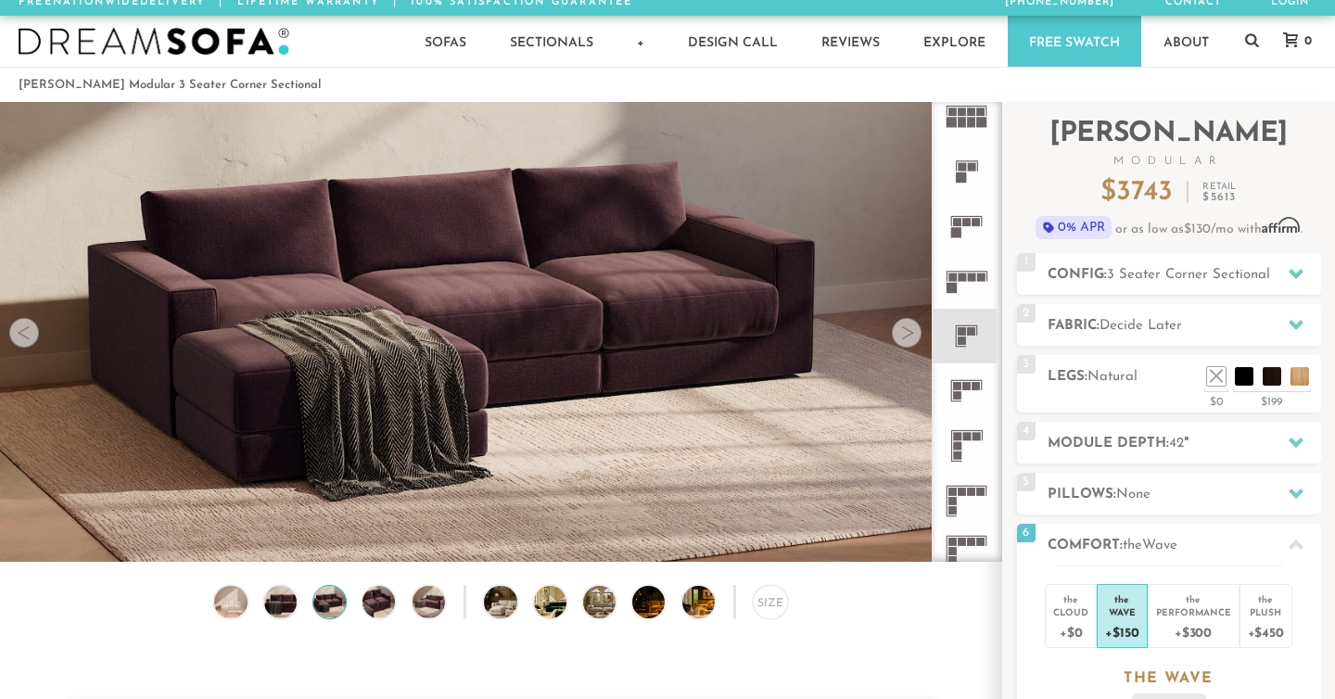
click at [905, 342] on div at bounding box center [907, 333] width 30 height 30
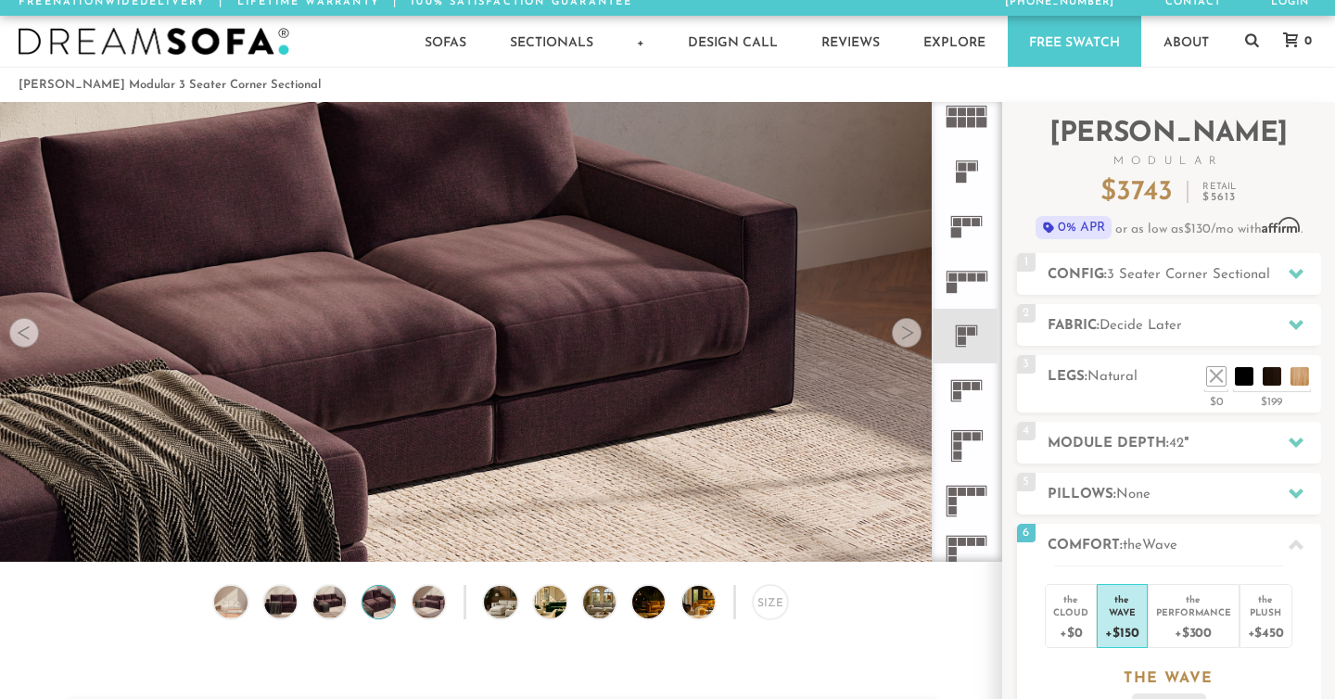
click at [905, 342] on div at bounding box center [907, 333] width 30 height 30
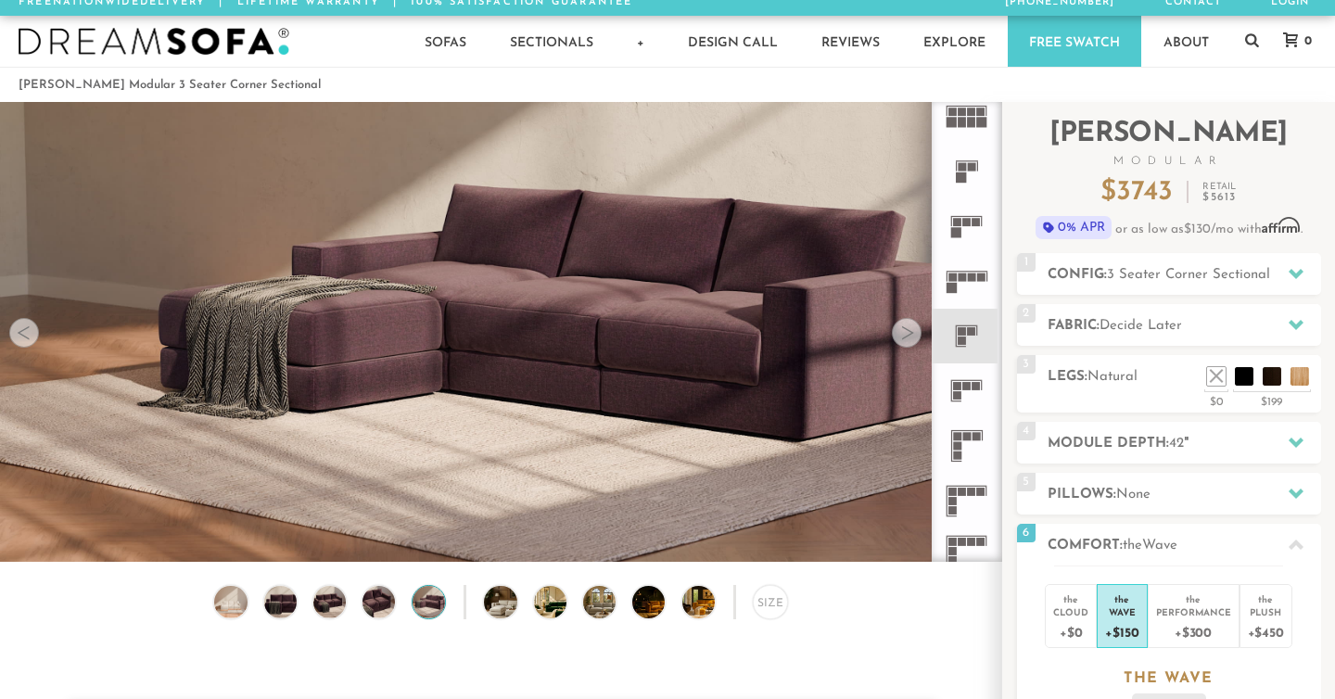
click at [905, 342] on div at bounding box center [907, 333] width 30 height 30
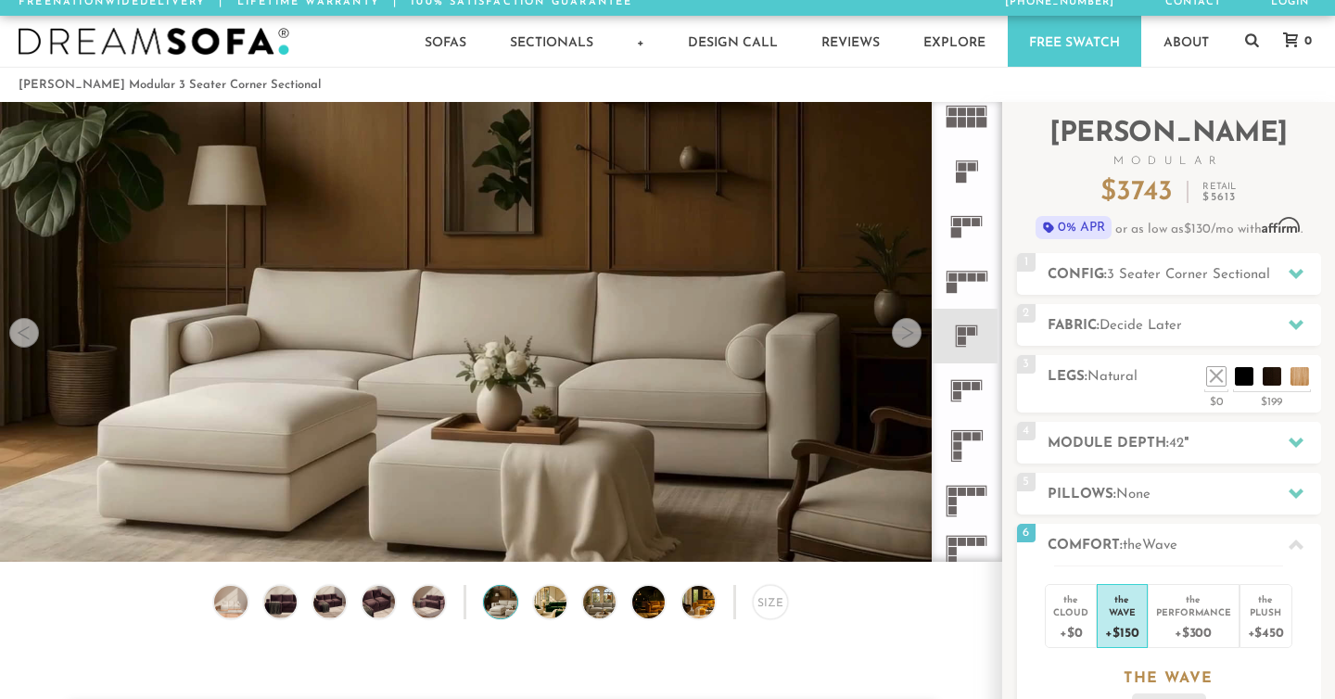
click at [905, 342] on div at bounding box center [907, 333] width 30 height 30
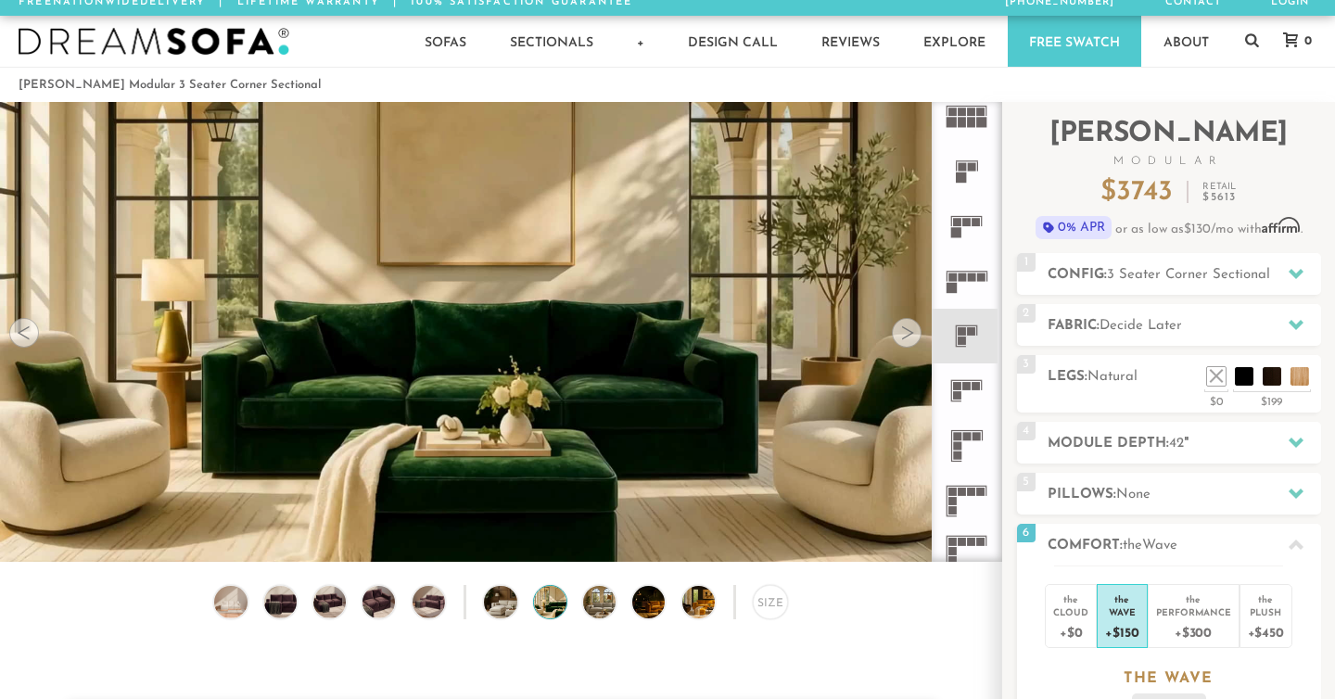
click at [905, 340] on div at bounding box center [907, 333] width 30 height 30
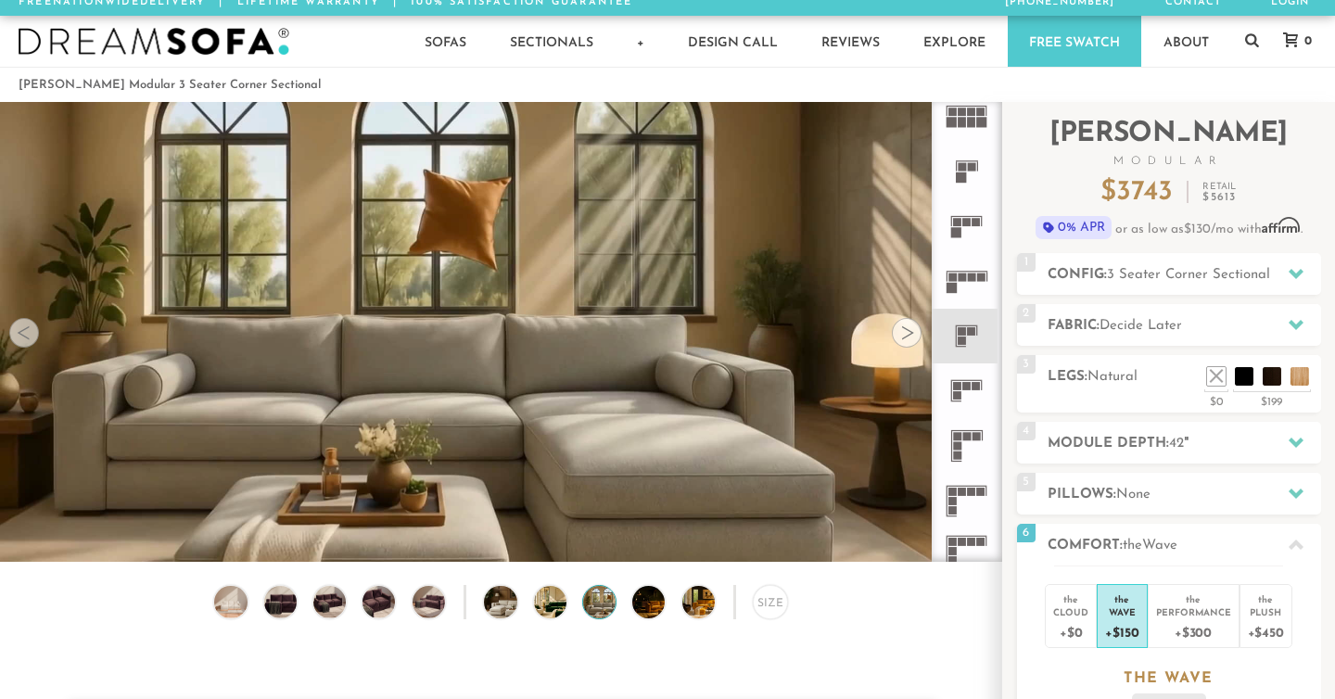
click at [905, 340] on div at bounding box center [907, 333] width 30 height 30
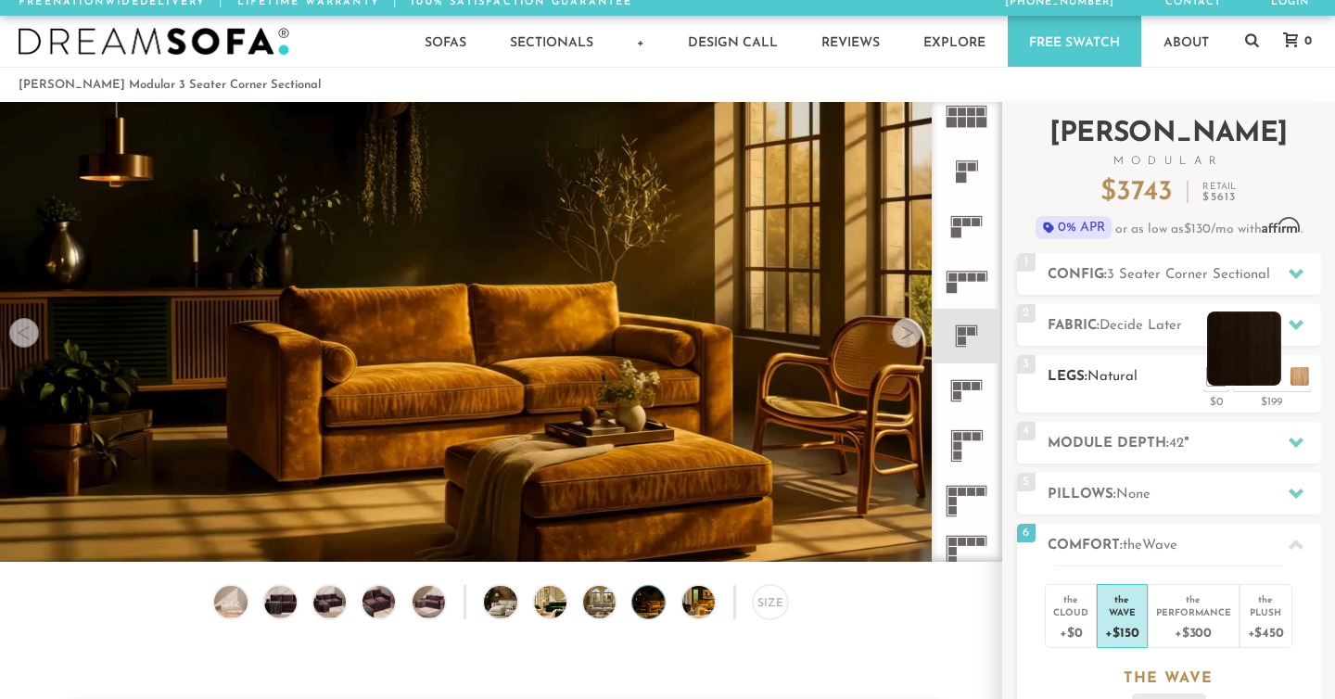
click at [1265, 371] on li at bounding box center [1244, 348] width 74 height 74
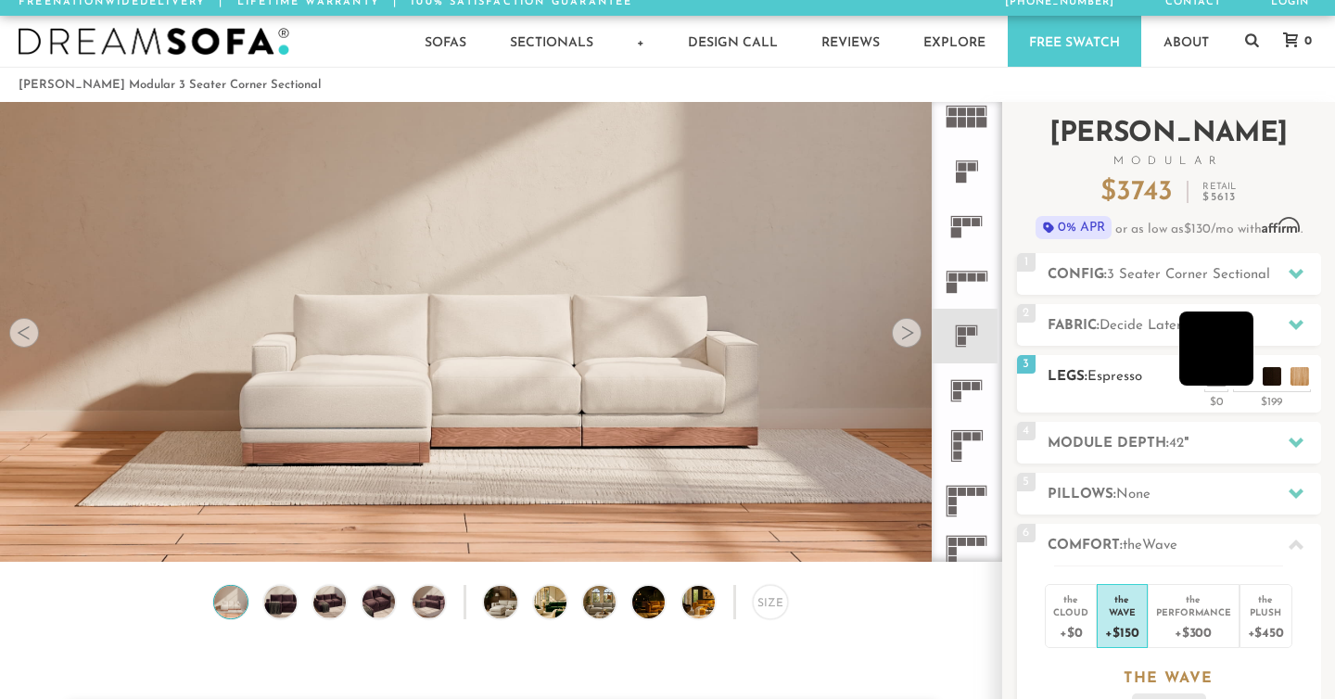
click at [1238, 378] on li at bounding box center [1216, 348] width 74 height 74
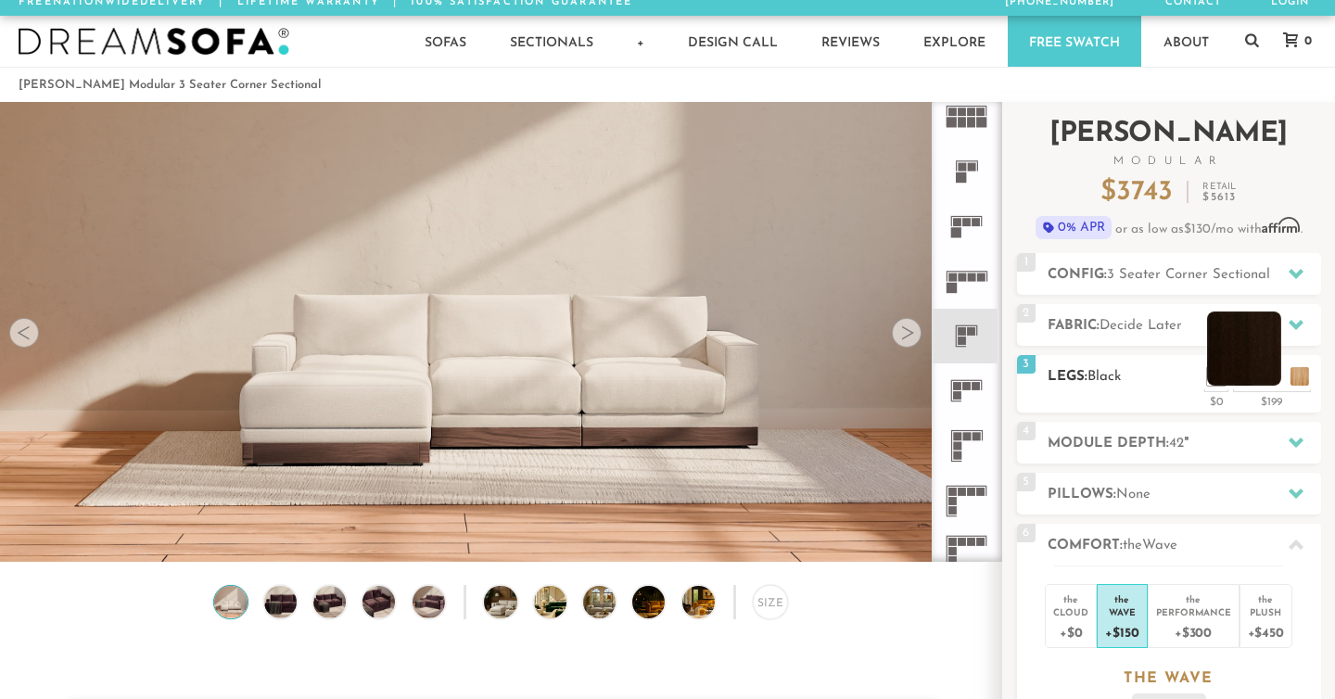
click at [1261, 372] on li at bounding box center [1244, 348] width 74 height 74
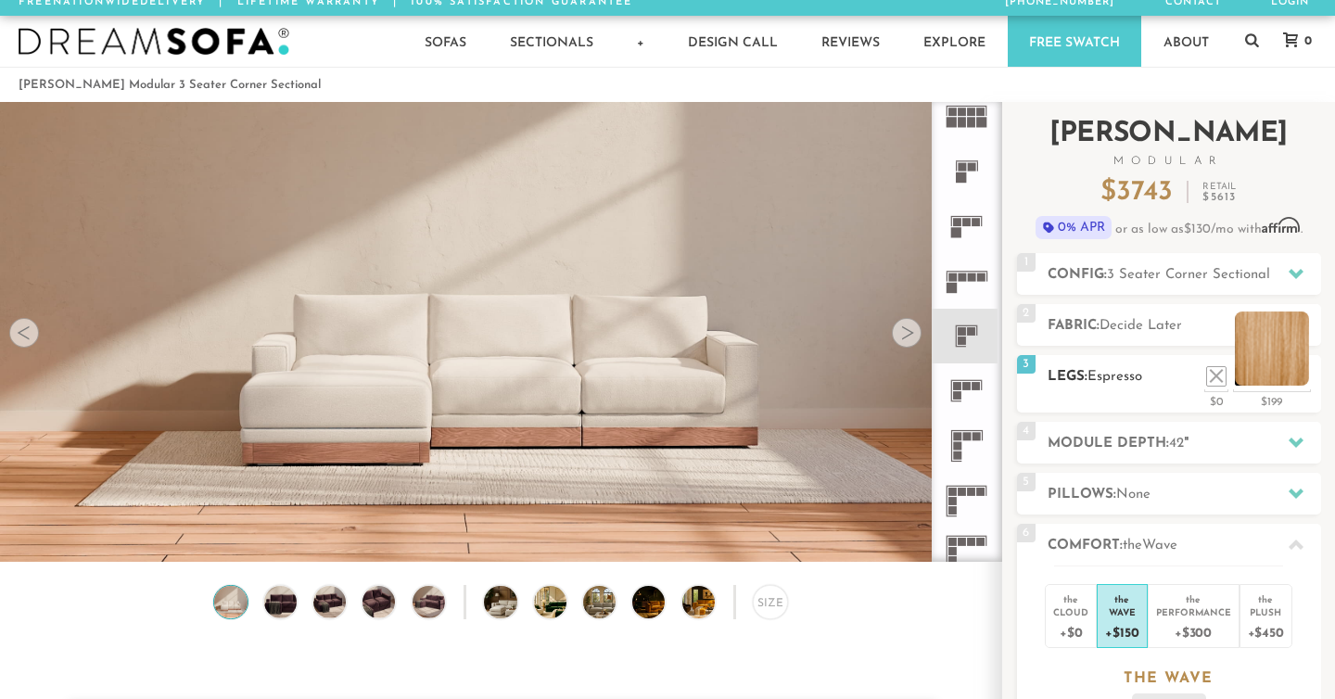
click at [1295, 370] on li at bounding box center [1271, 348] width 74 height 74
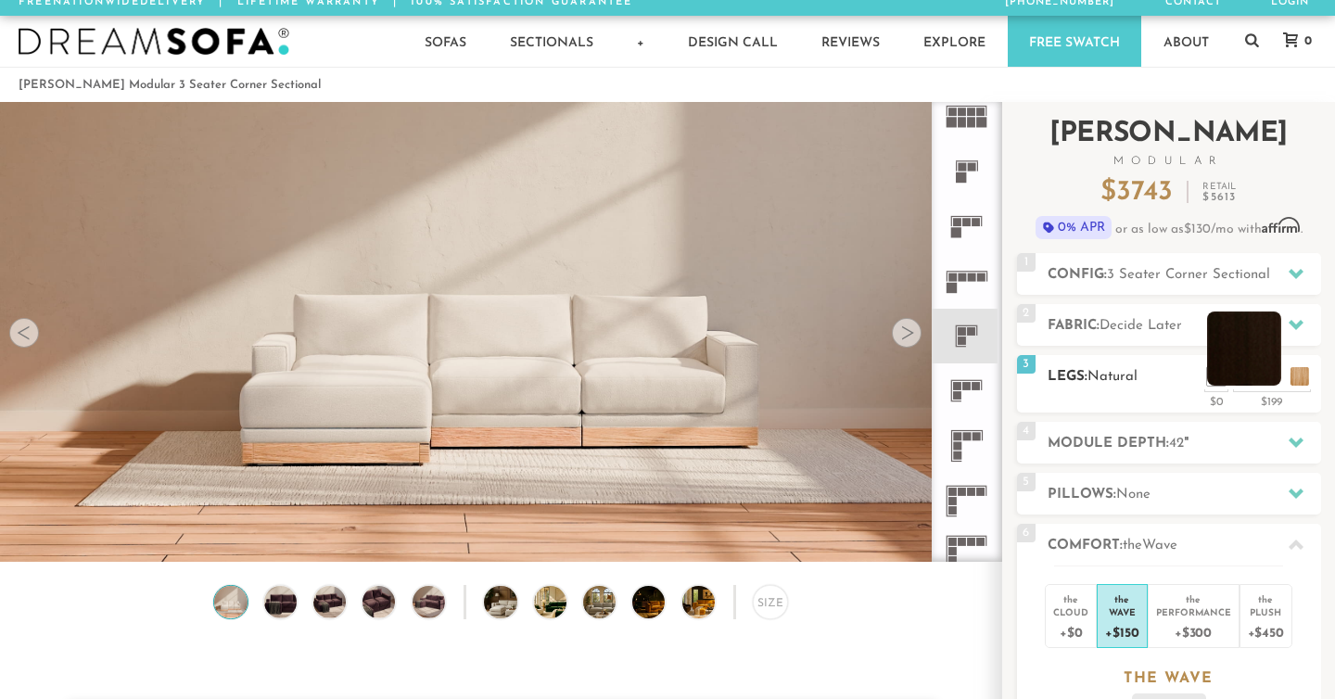
click at [1263, 373] on li at bounding box center [1244, 348] width 74 height 74
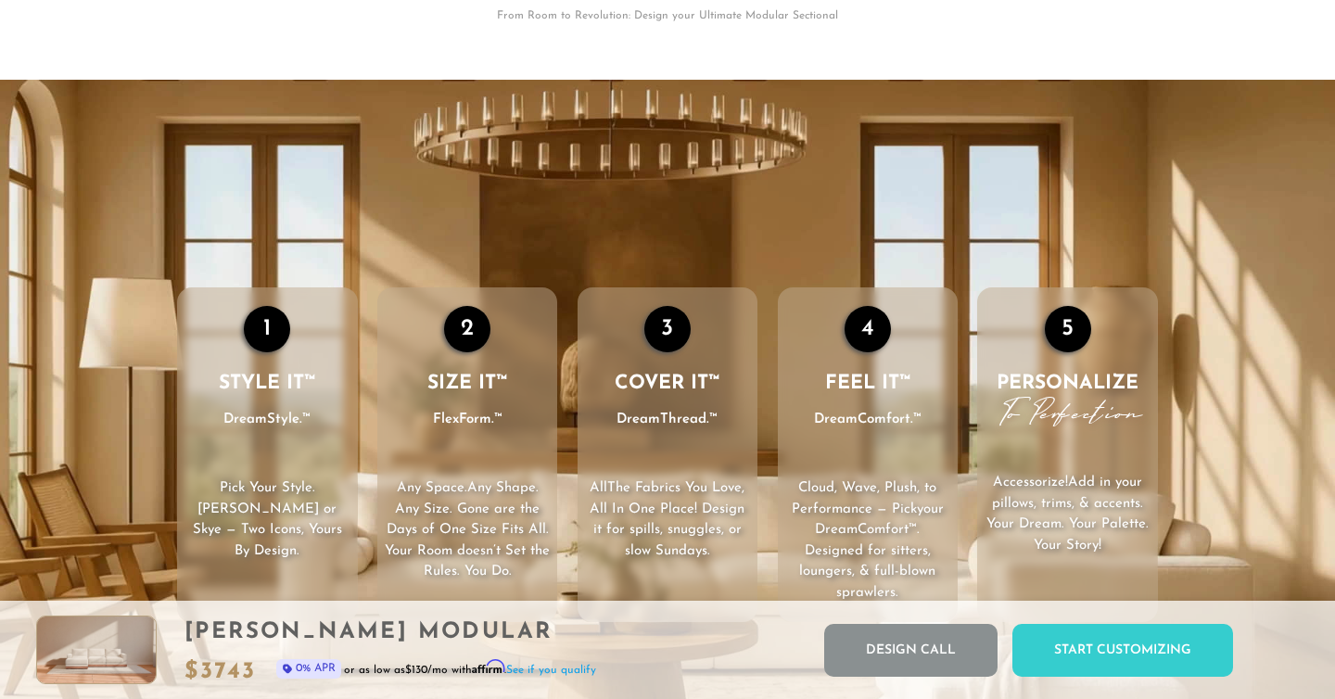
scroll to position [0, 0]
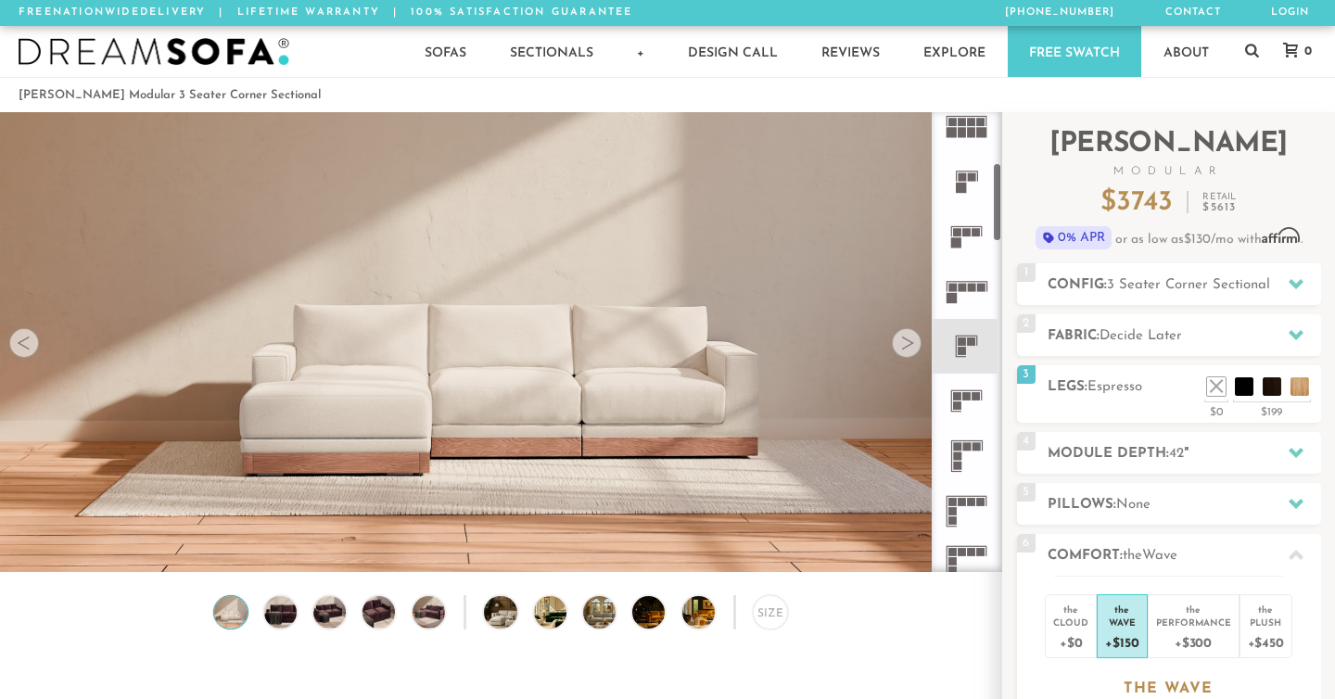
click at [971, 353] on icon at bounding box center [966, 346] width 55 height 55
click at [901, 347] on div at bounding box center [907, 343] width 30 height 30
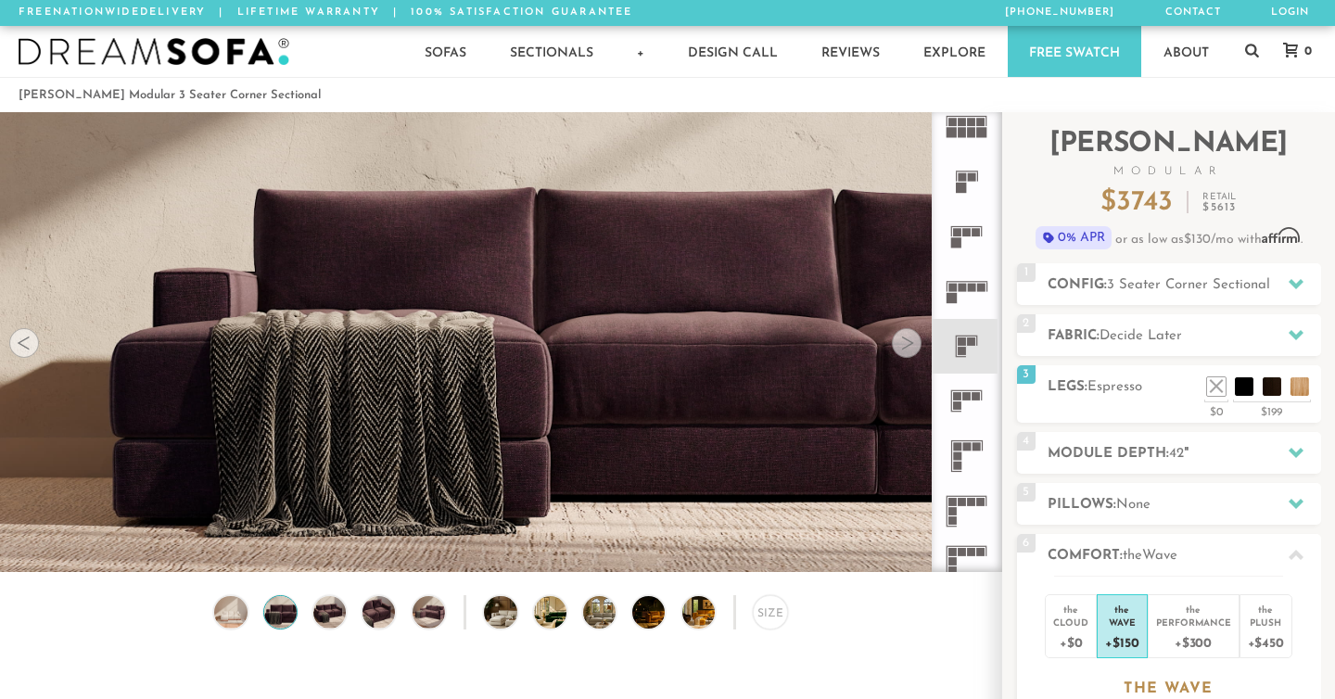
click at [901, 347] on div at bounding box center [907, 343] width 30 height 30
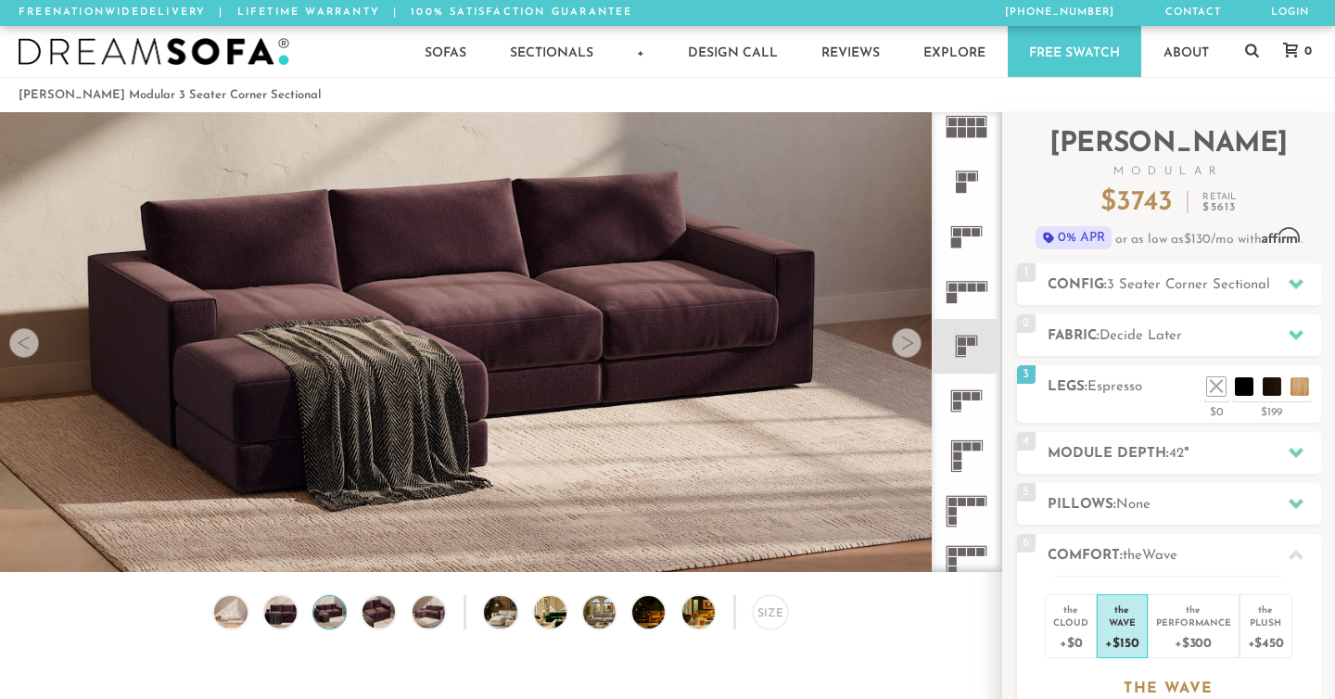
click at [901, 346] on div at bounding box center [907, 343] width 30 height 30
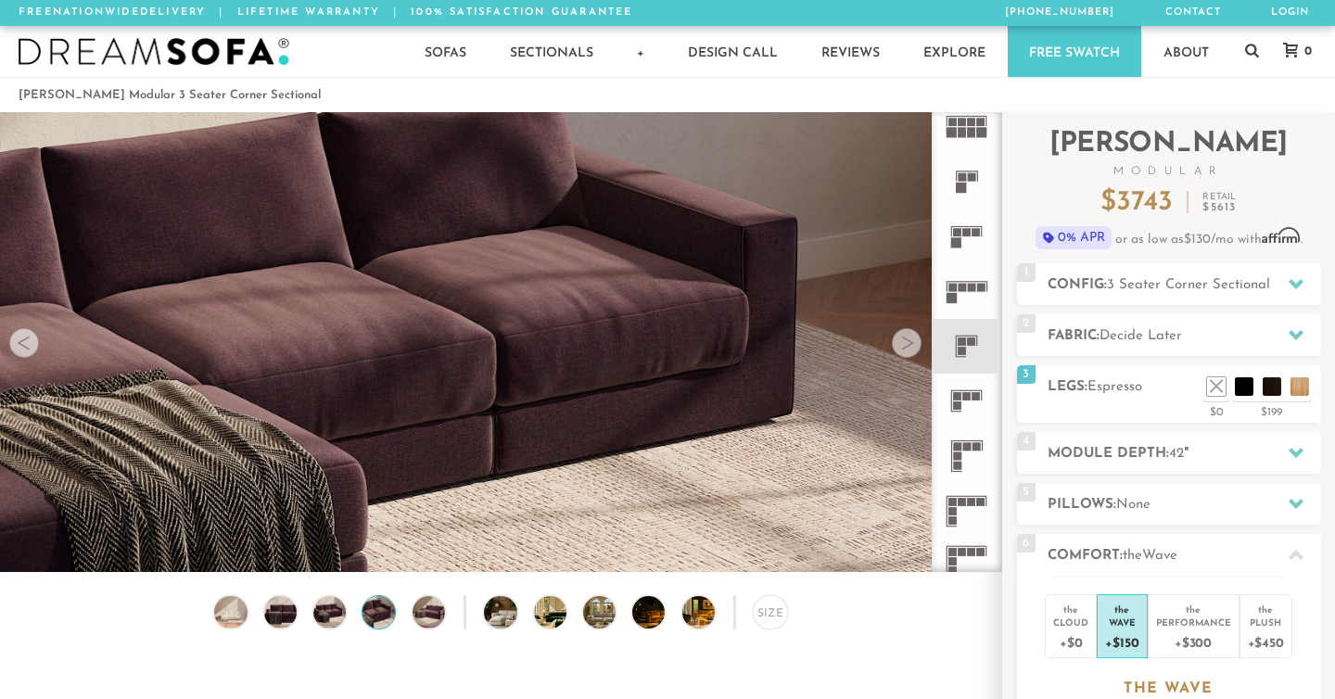
click at [901, 346] on div at bounding box center [907, 343] width 30 height 30
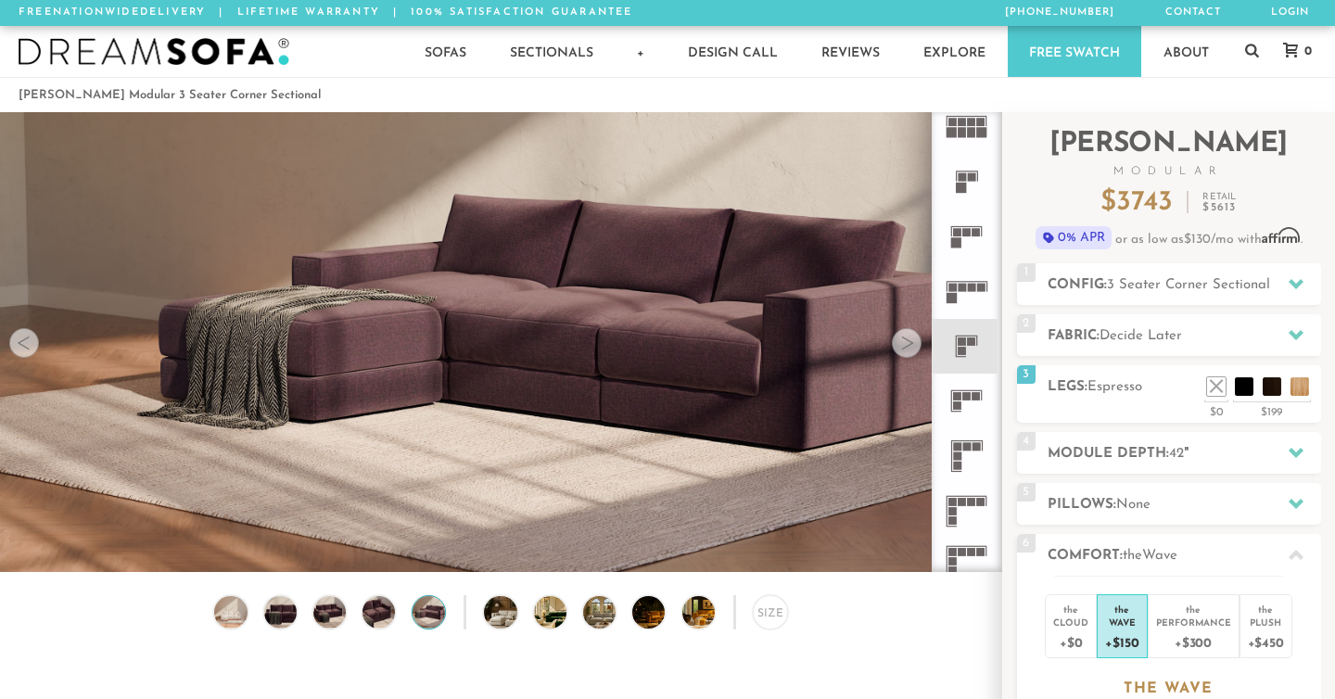
click at [901, 346] on div at bounding box center [907, 343] width 30 height 30
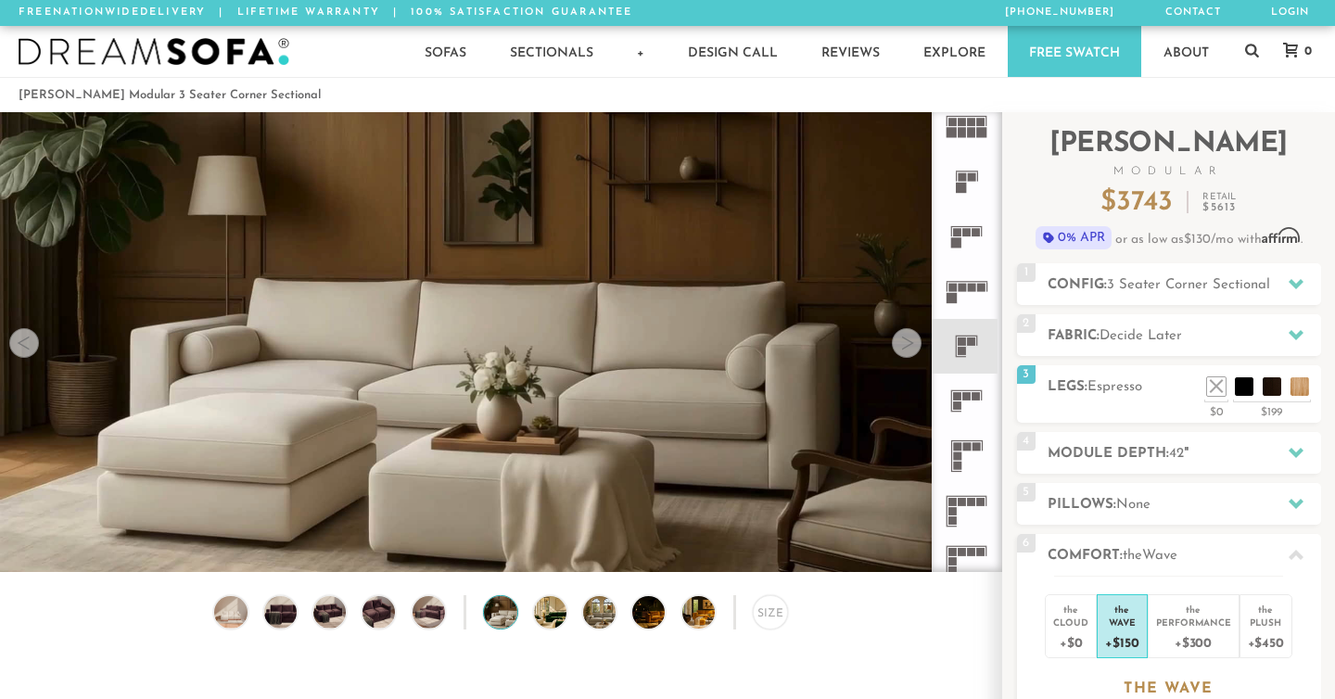
click at [901, 346] on div at bounding box center [907, 343] width 30 height 30
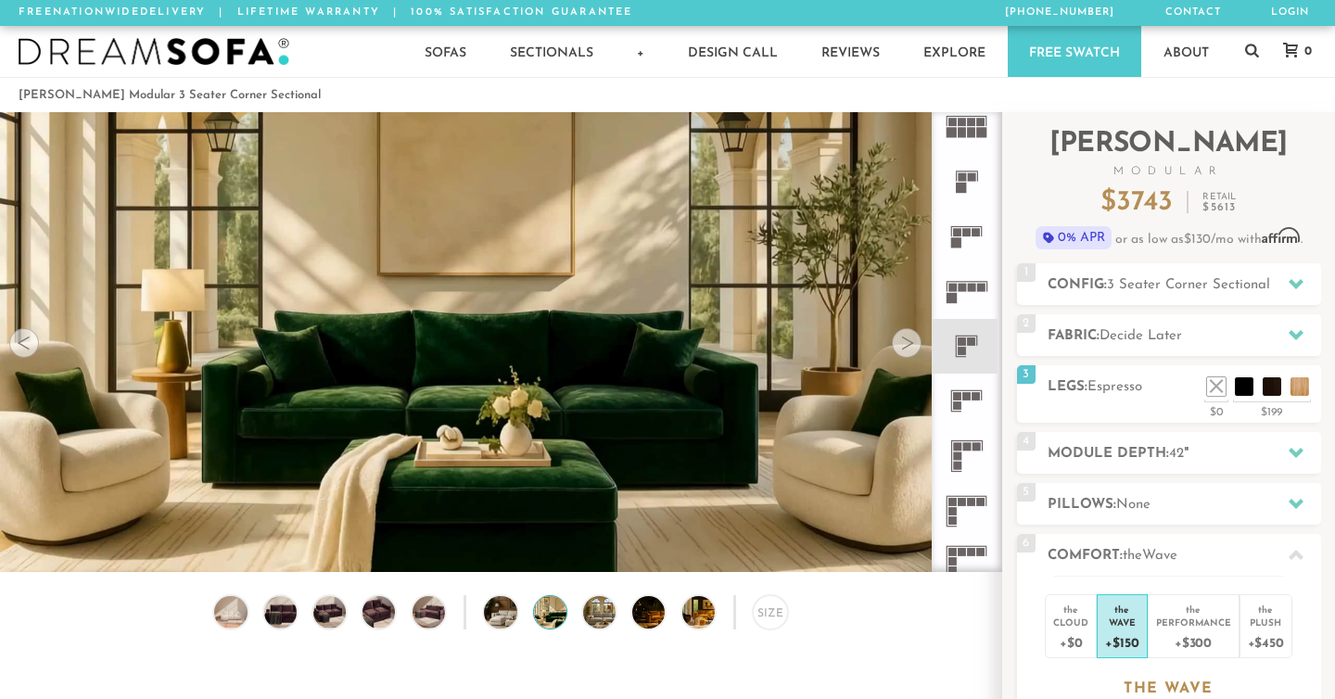
click at [901, 346] on div at bounding box center [907, 343] width 30 height 30
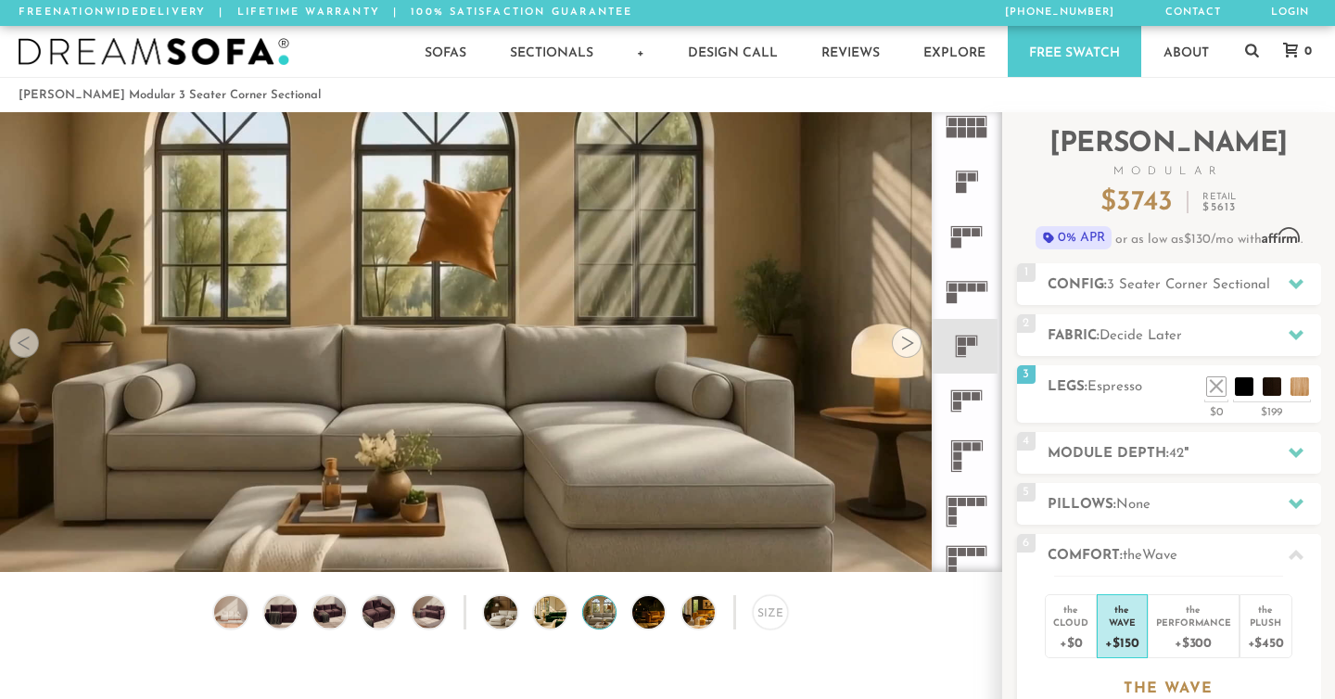
click at [901, 346] on div at bounding box center [907, 343] width 30 height 30
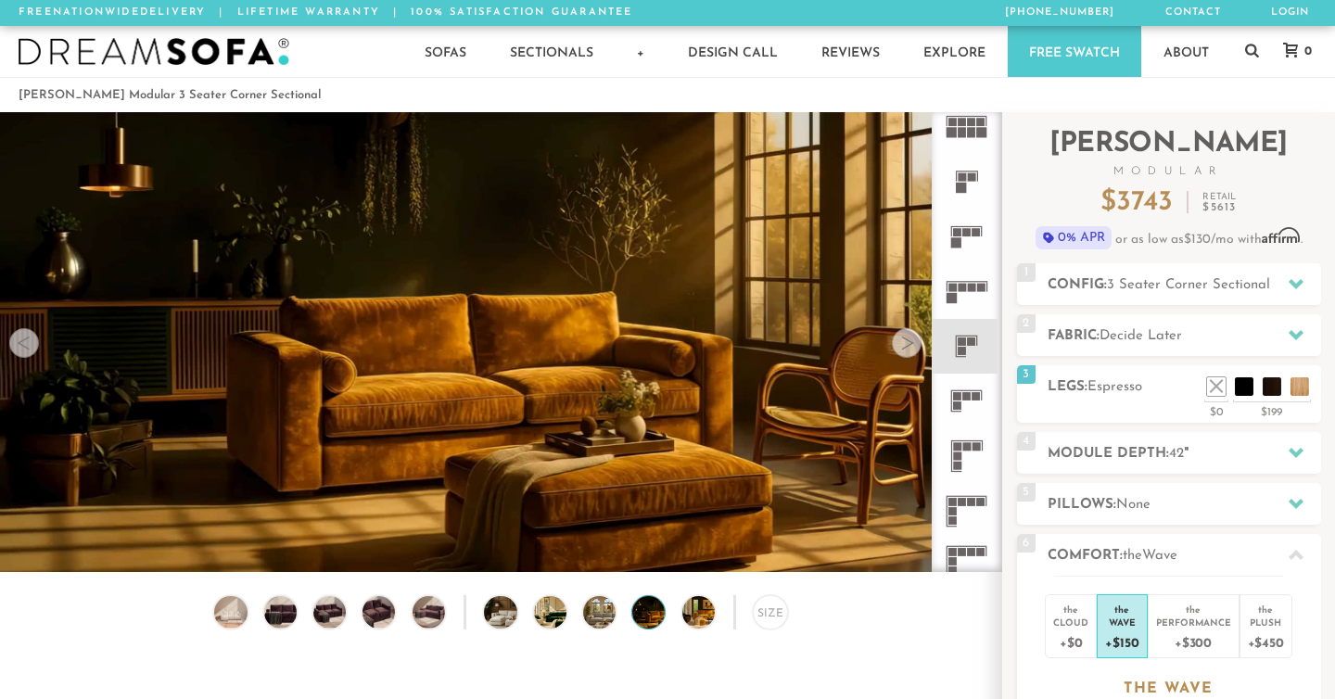
click at [901, 345] on div at bounding box center [907, 343] width 30 height 30
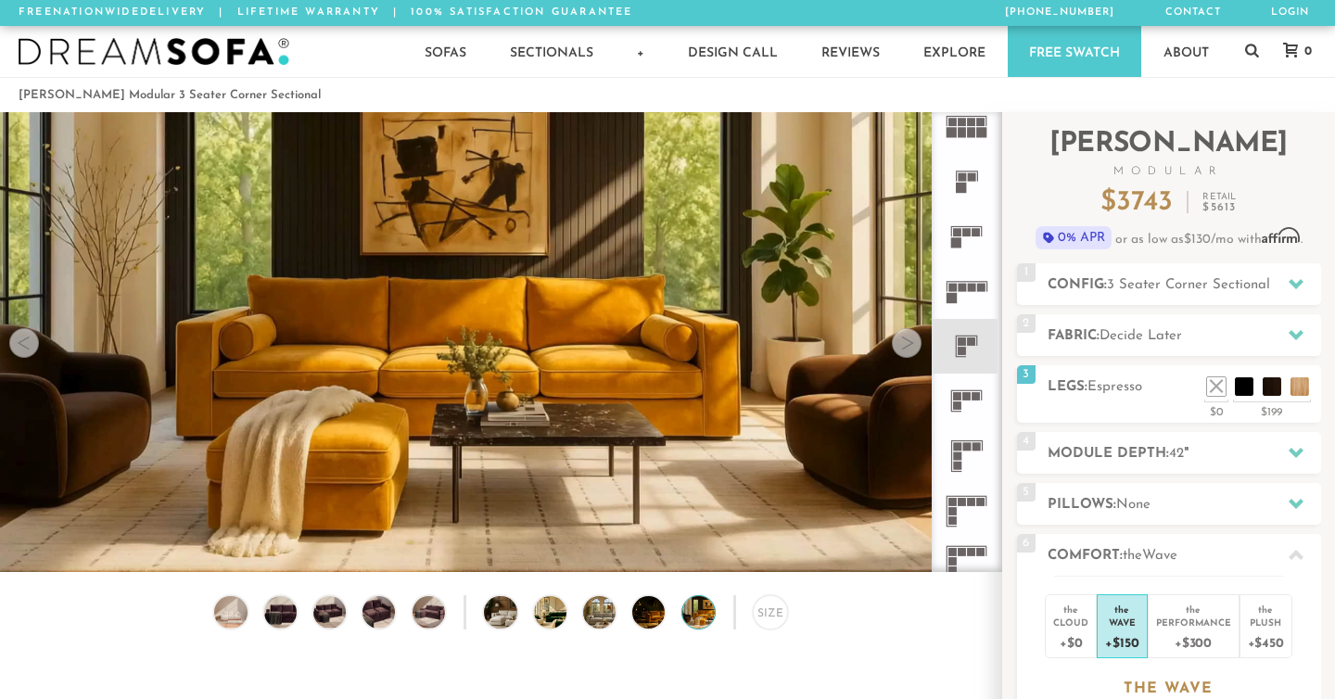
click at [901, 345] on div at bounding box center [907, 343] width 30 height 30
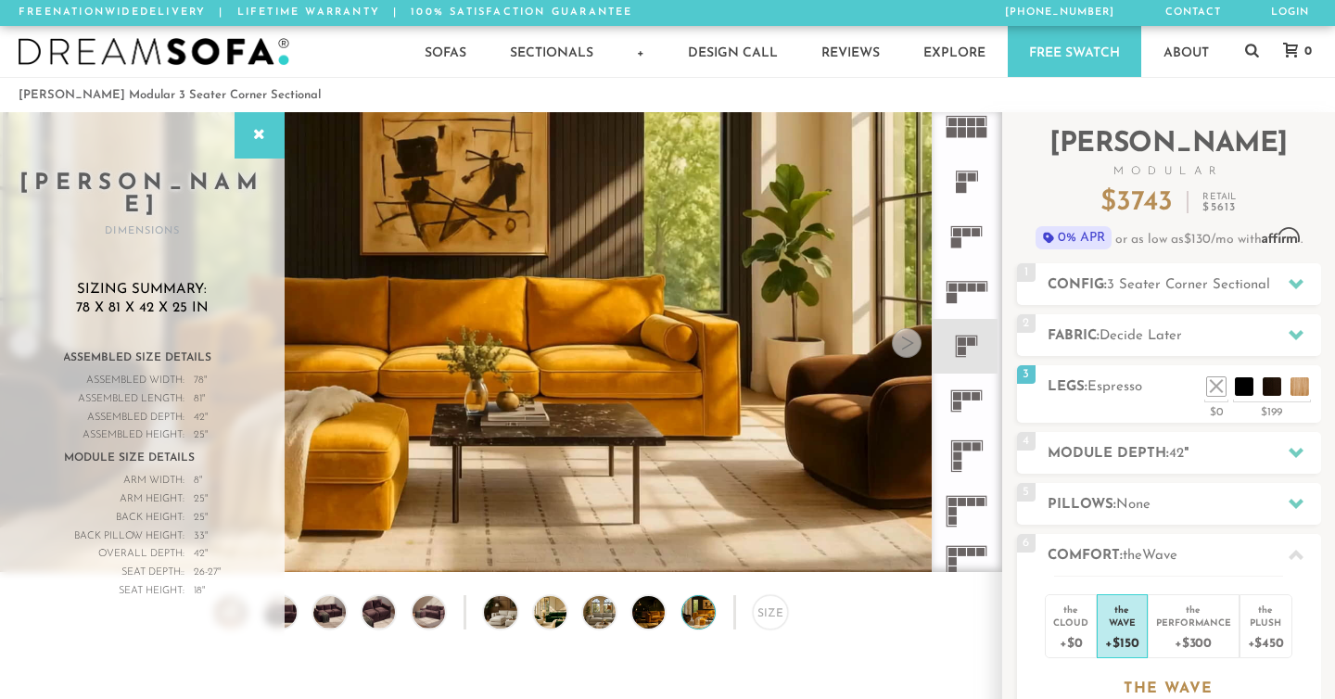
click at [901, 345] on div at bounding box center [907, 343] width 30 height 30
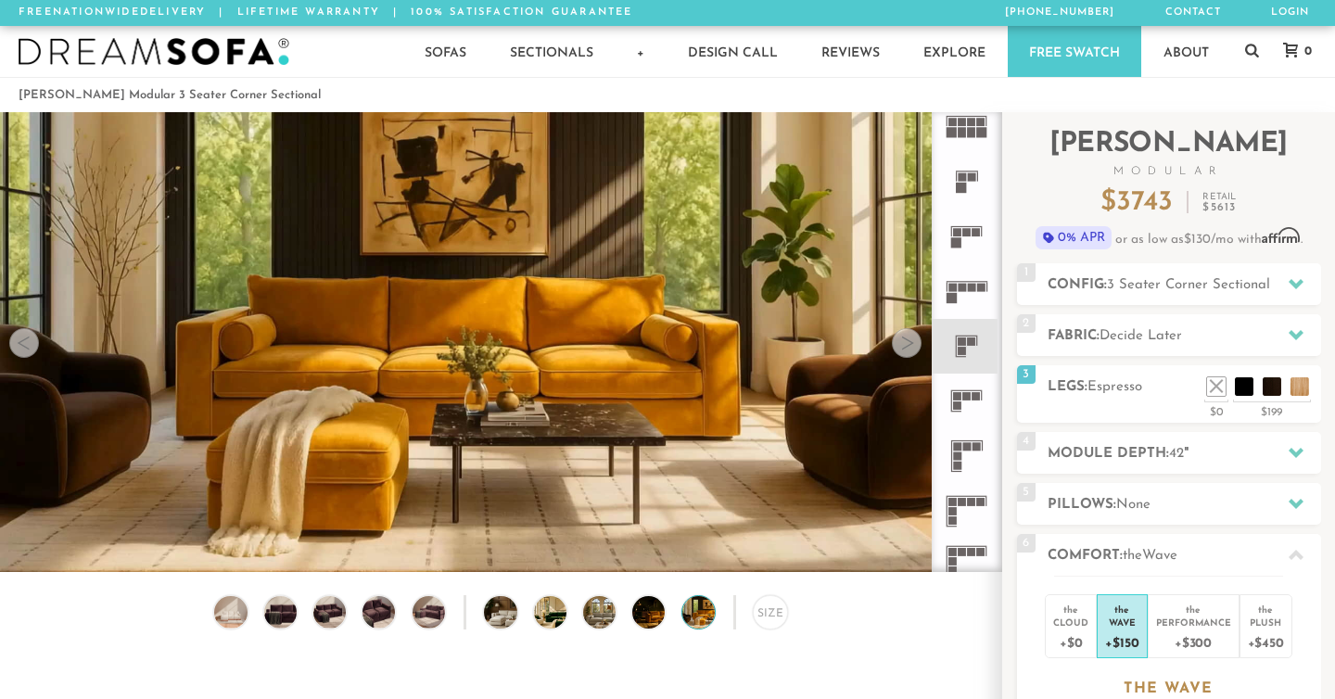
click at [901, 345] on div at bounding box center [907, 343] width 30 height 30
